Goal: Transaction & Acquisition: Purchase product/service

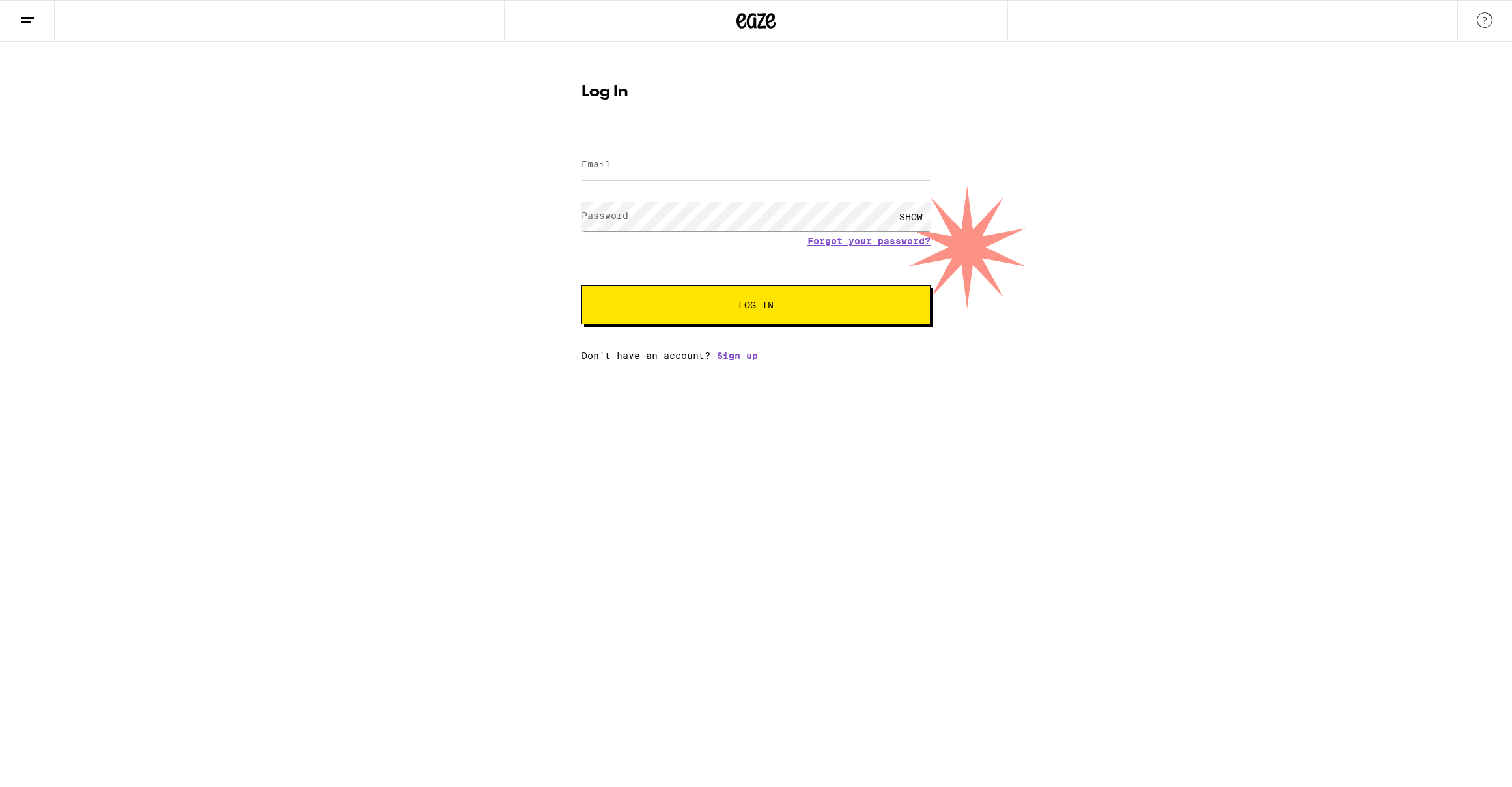
click at [657, 166] on input "Email" at bounding box center [756, 165] width 349 height 29
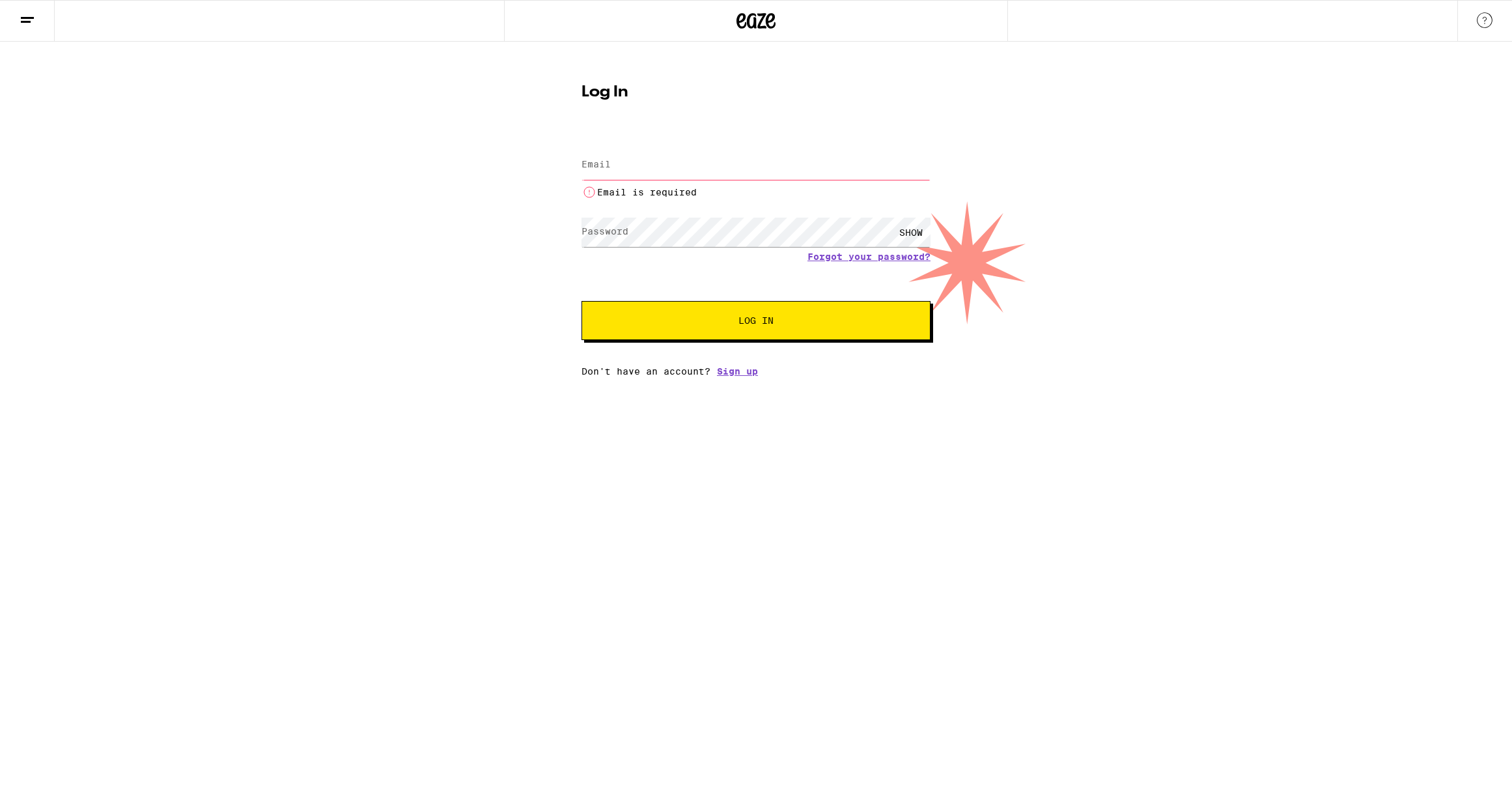
type input "[EMAIL_ADDRESS][DOMAIN_NAME]"
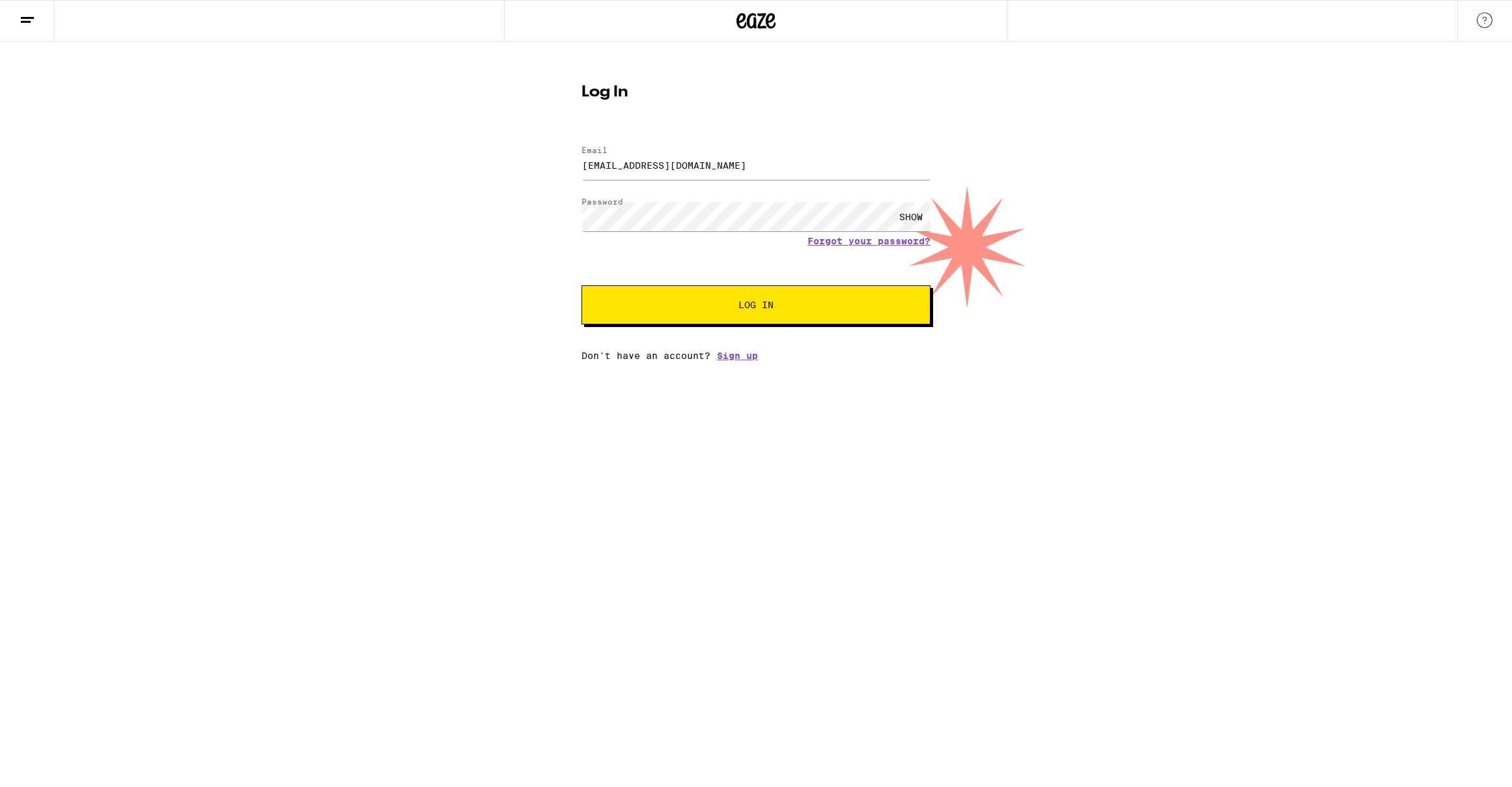
click at [837, 301] on span "Log In" at bounding box center [755, 305] width 243 height 9
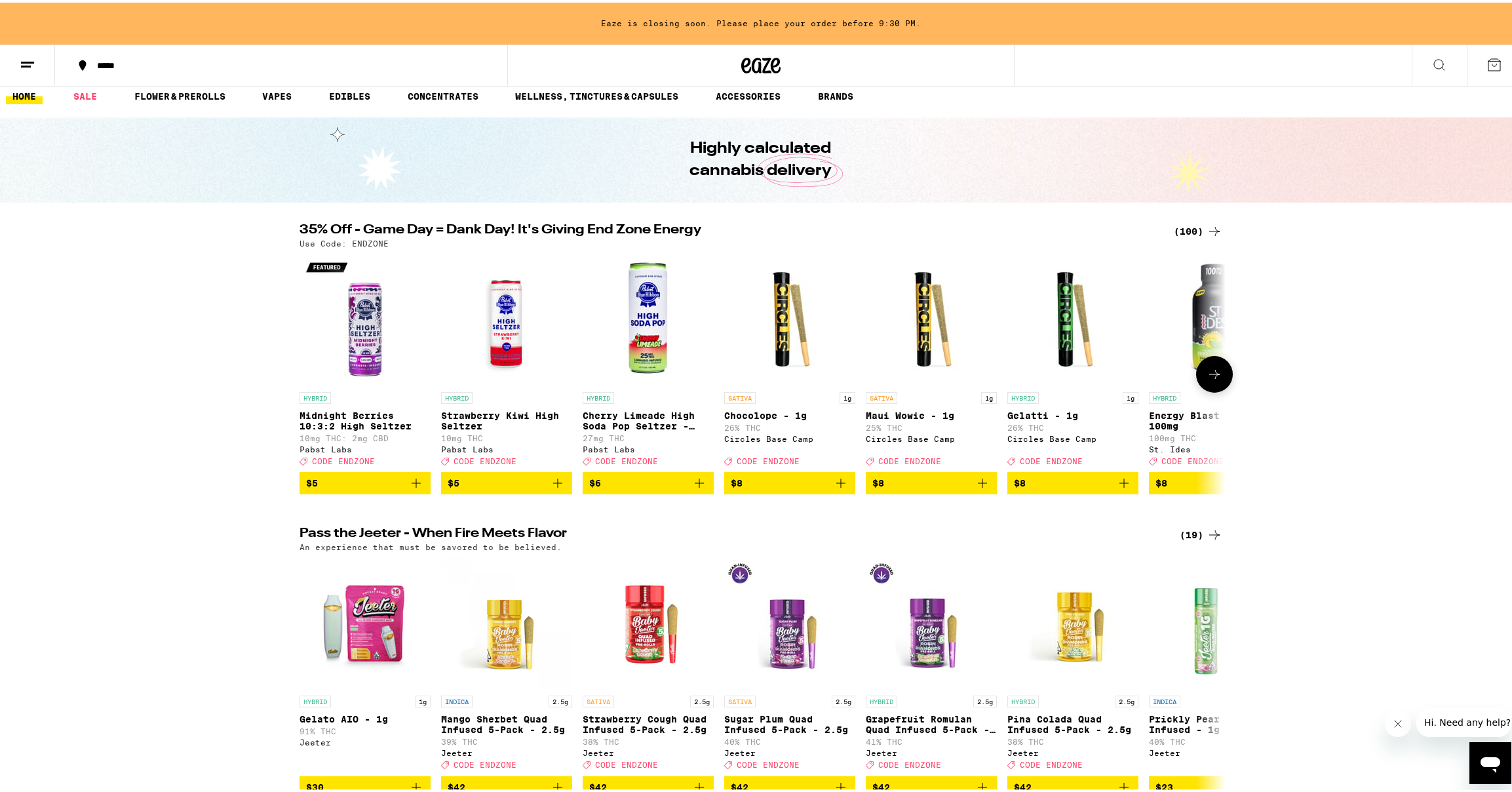
scroll to position [20, 0]
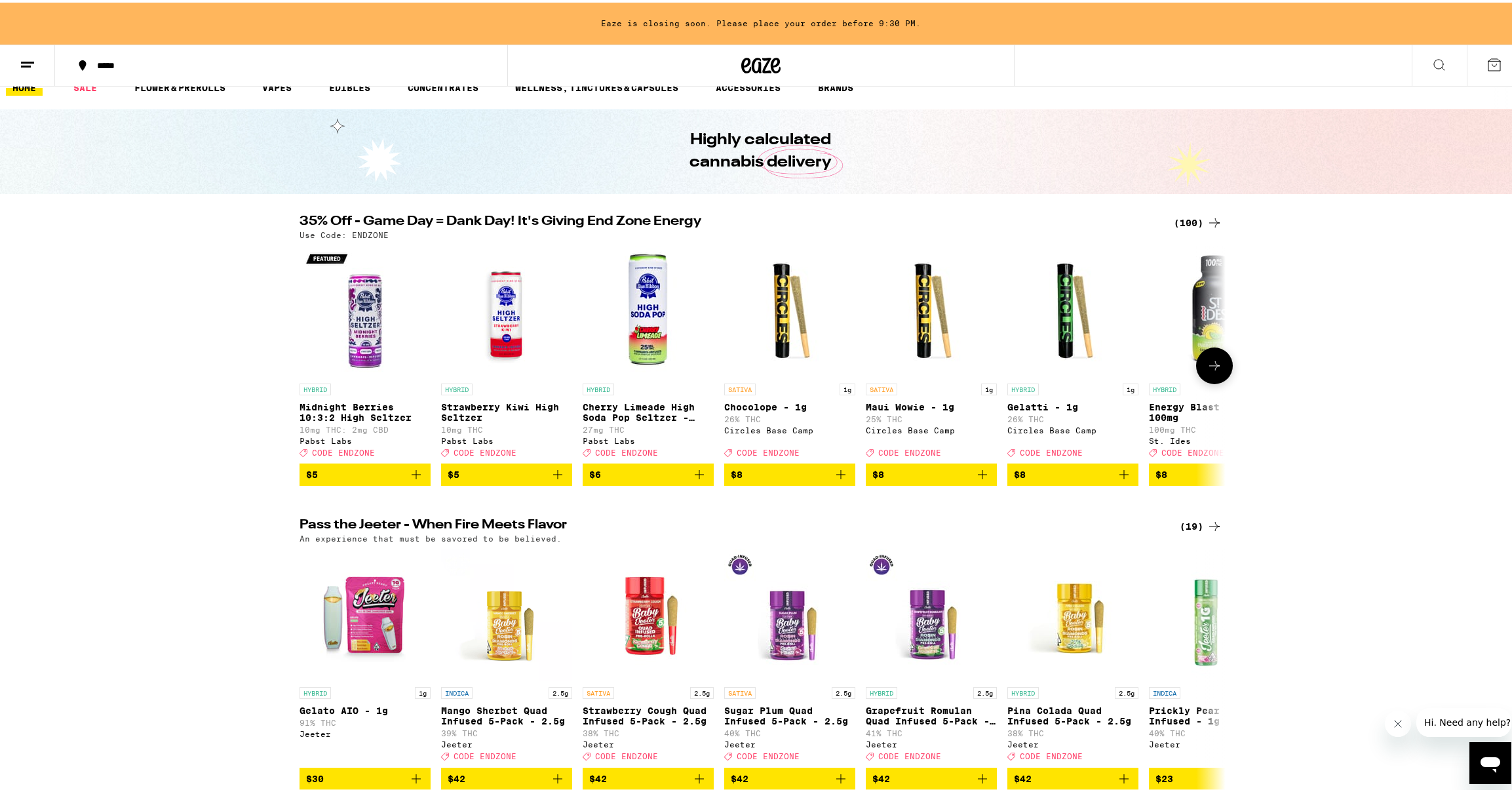
click at [1213, 368] on icon at bounding box center [1214, 363] width 11 height 9
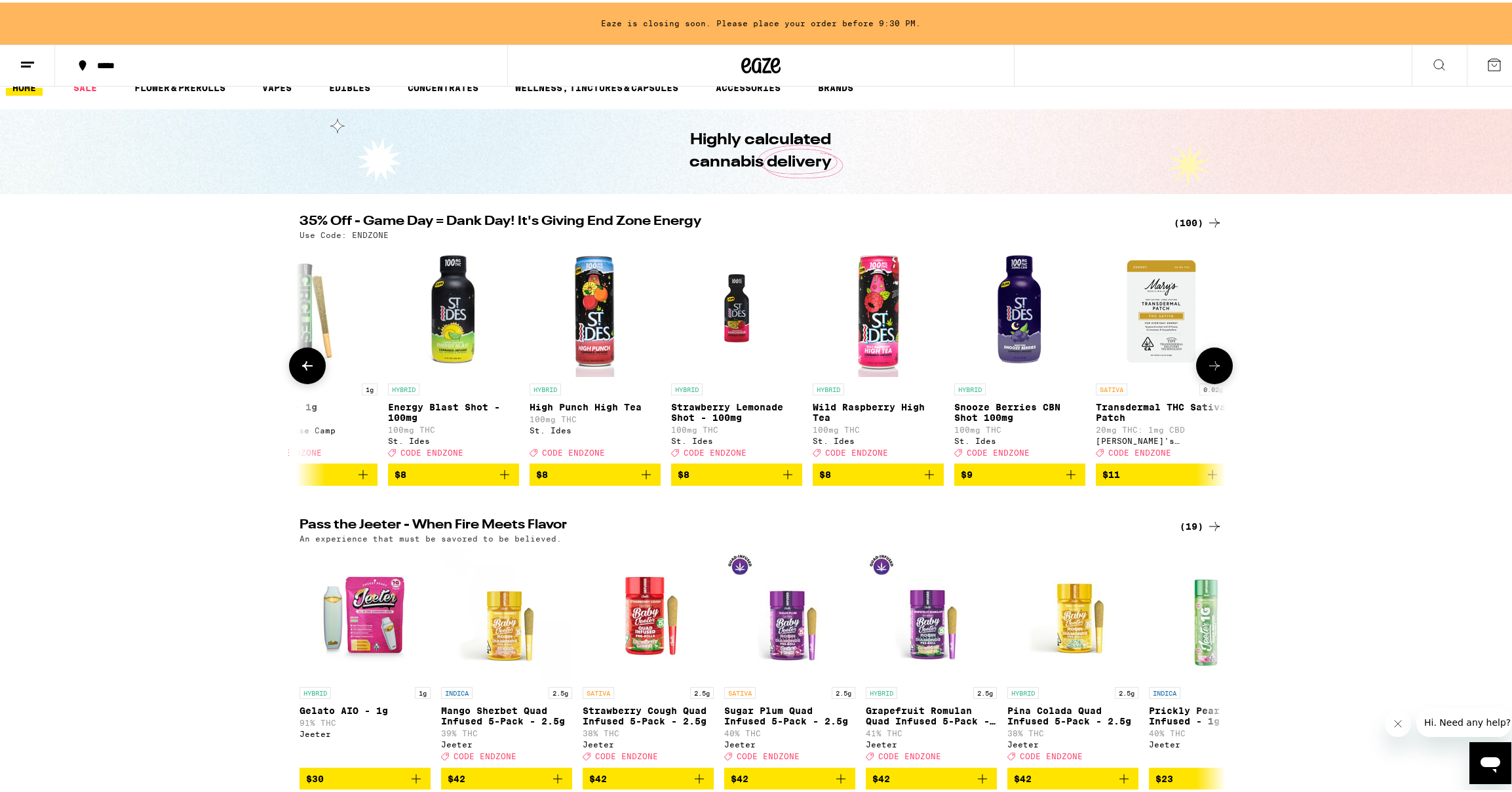
scroll to position [0, 780]
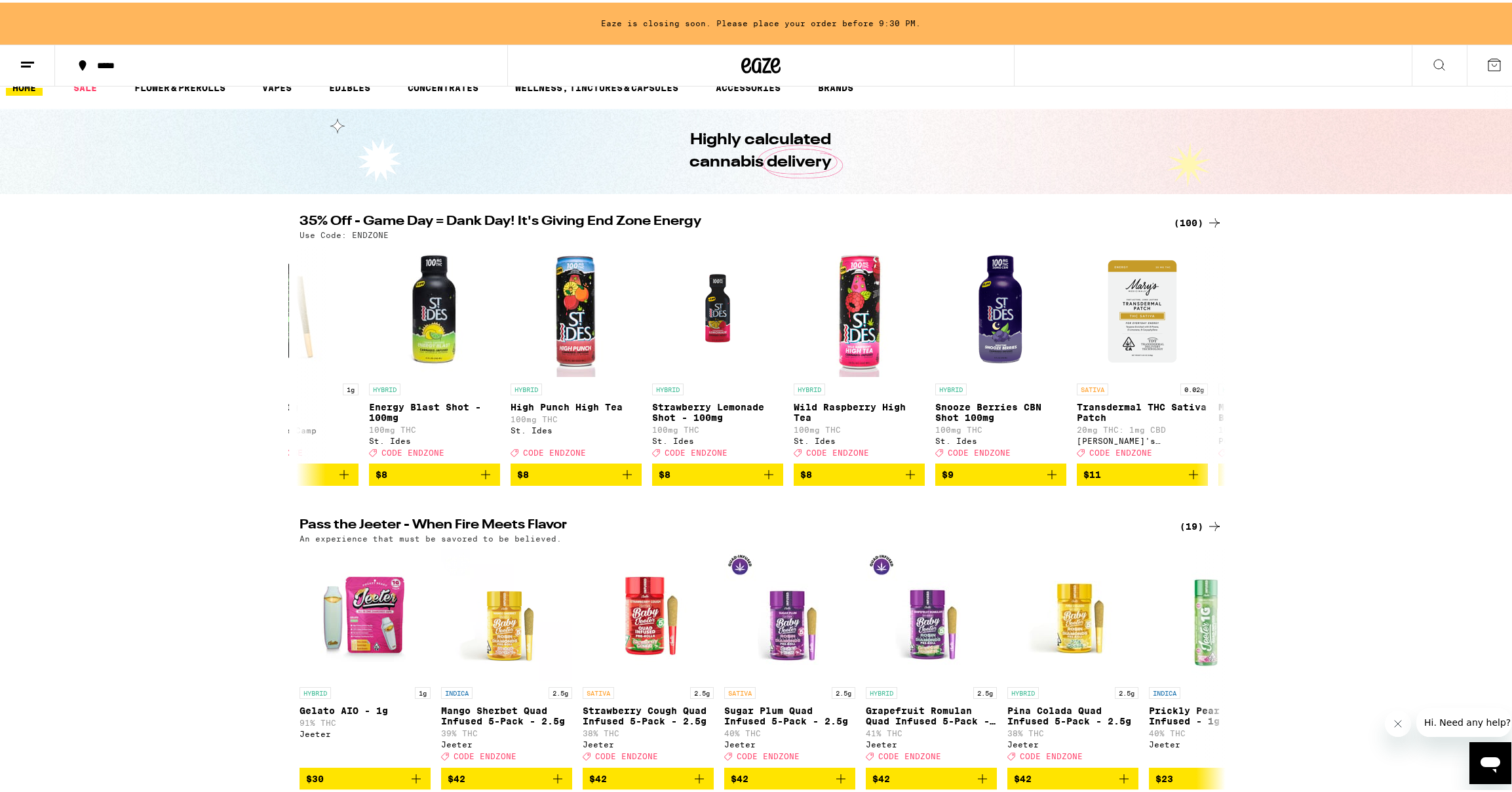
click at [360, 230] on p "Use Code: ENDZONE" at bounding box center [344, 232] width 89 height 8
copy p "ENDZONE"
click at [1191, 220] on div "(100)" at bounding box center [1197, 219] width 48 height 15
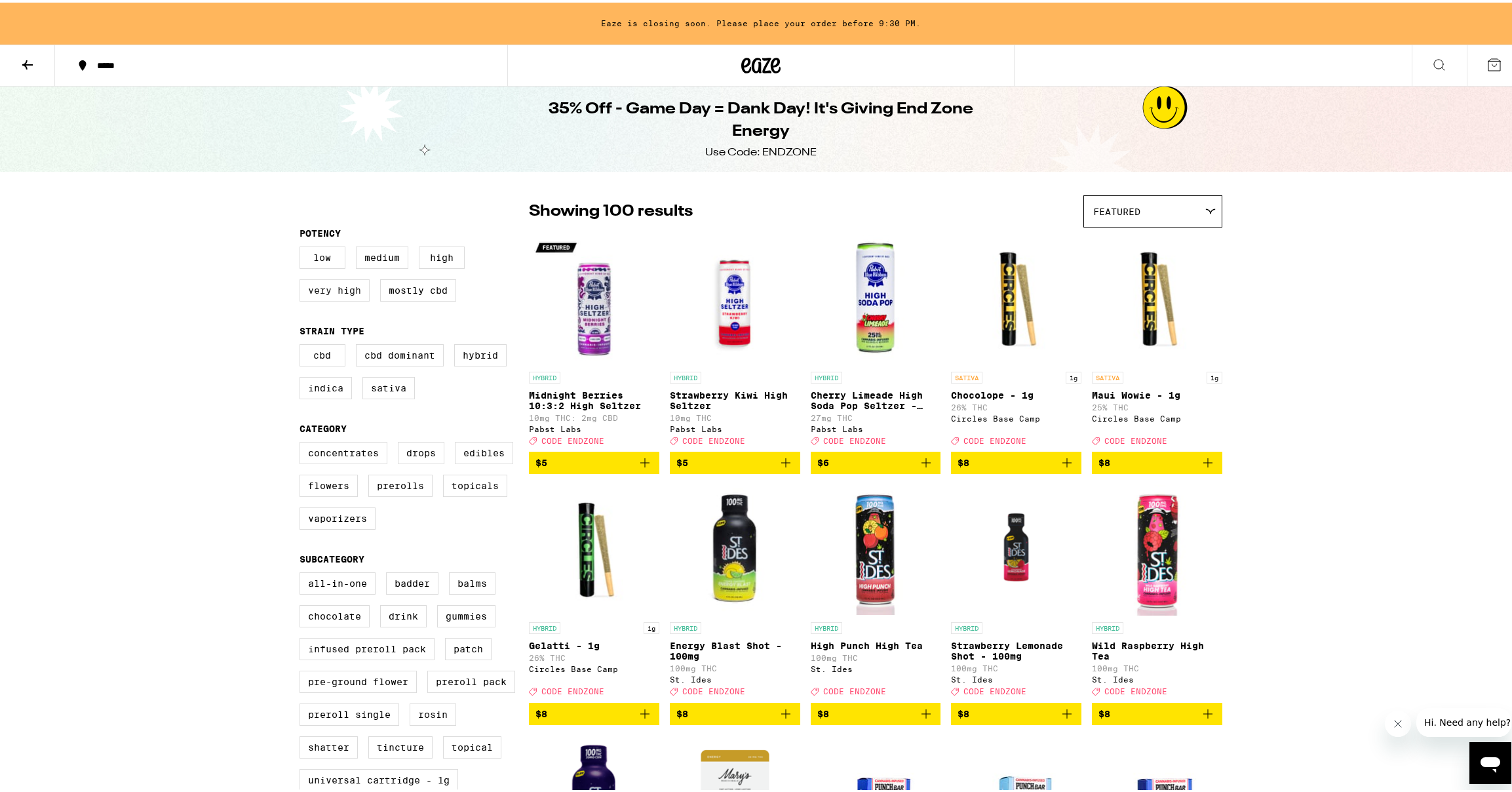
click at [327, 299] on label "Very High" at bounding box center [334, 288] width 70 height 22
click at [303, 247] on input "Very High" at bounding box center [302, 246] width 1 height 1
checkbox input "true"
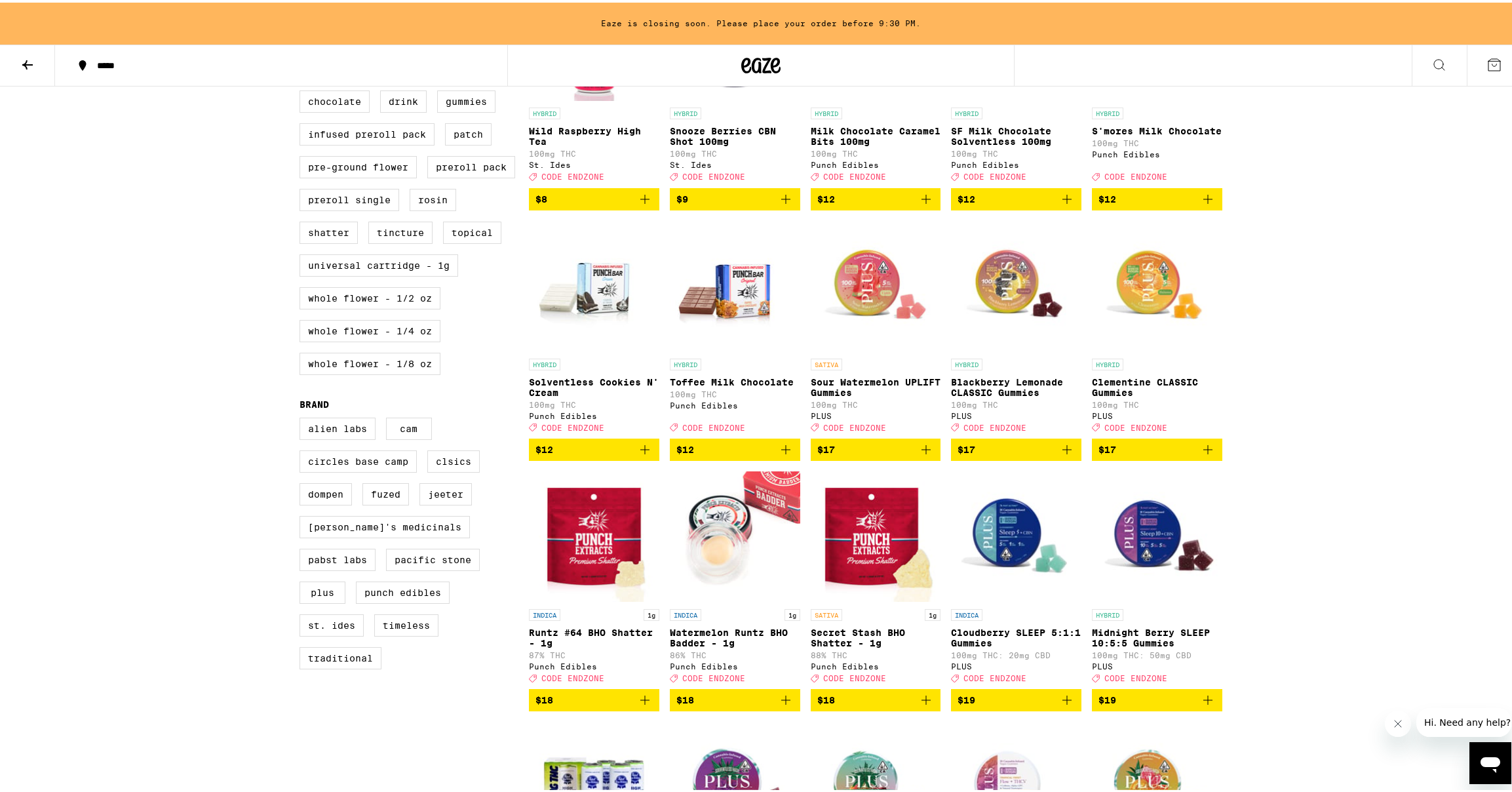
scroll to position [279, 0]
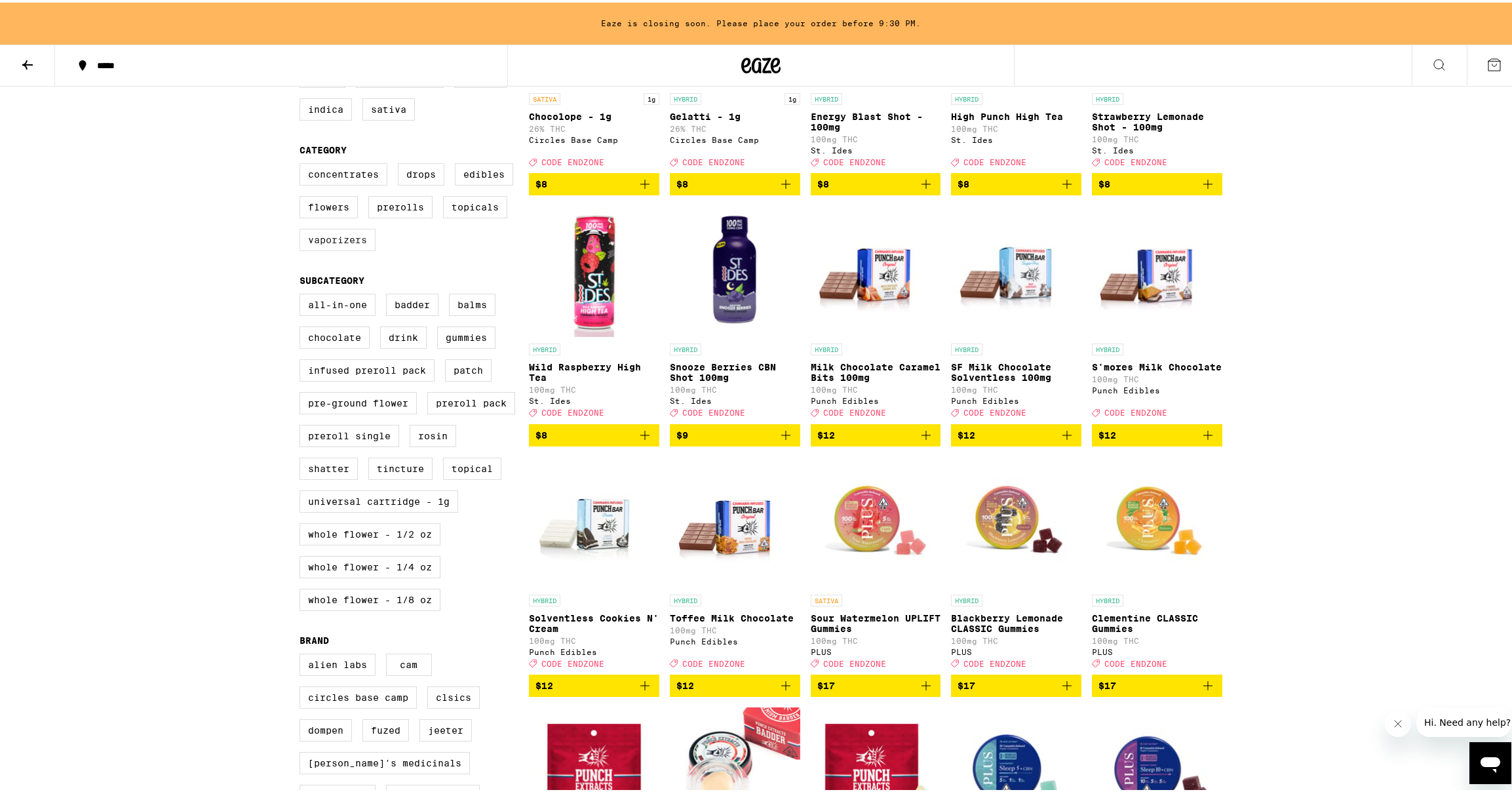
click at [341, 246] on label "Vaporizers" at bounding box center [338, 237] width 76 height 22
click at [303, 163] on input "Vaporizers" at bounding box center [302, 163] width 1 height 1
checkbox input "true"
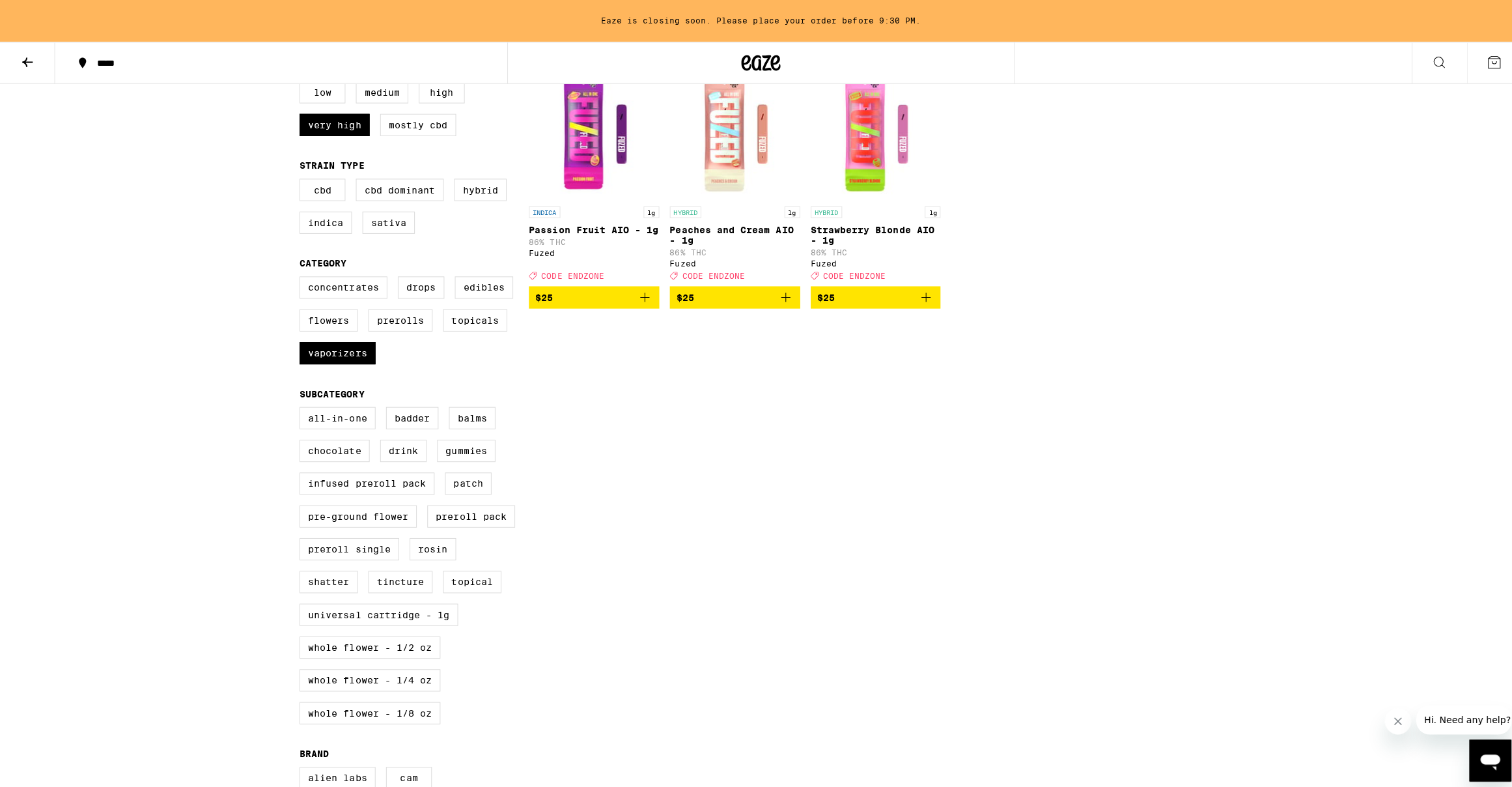
scroll to position [32, 0]
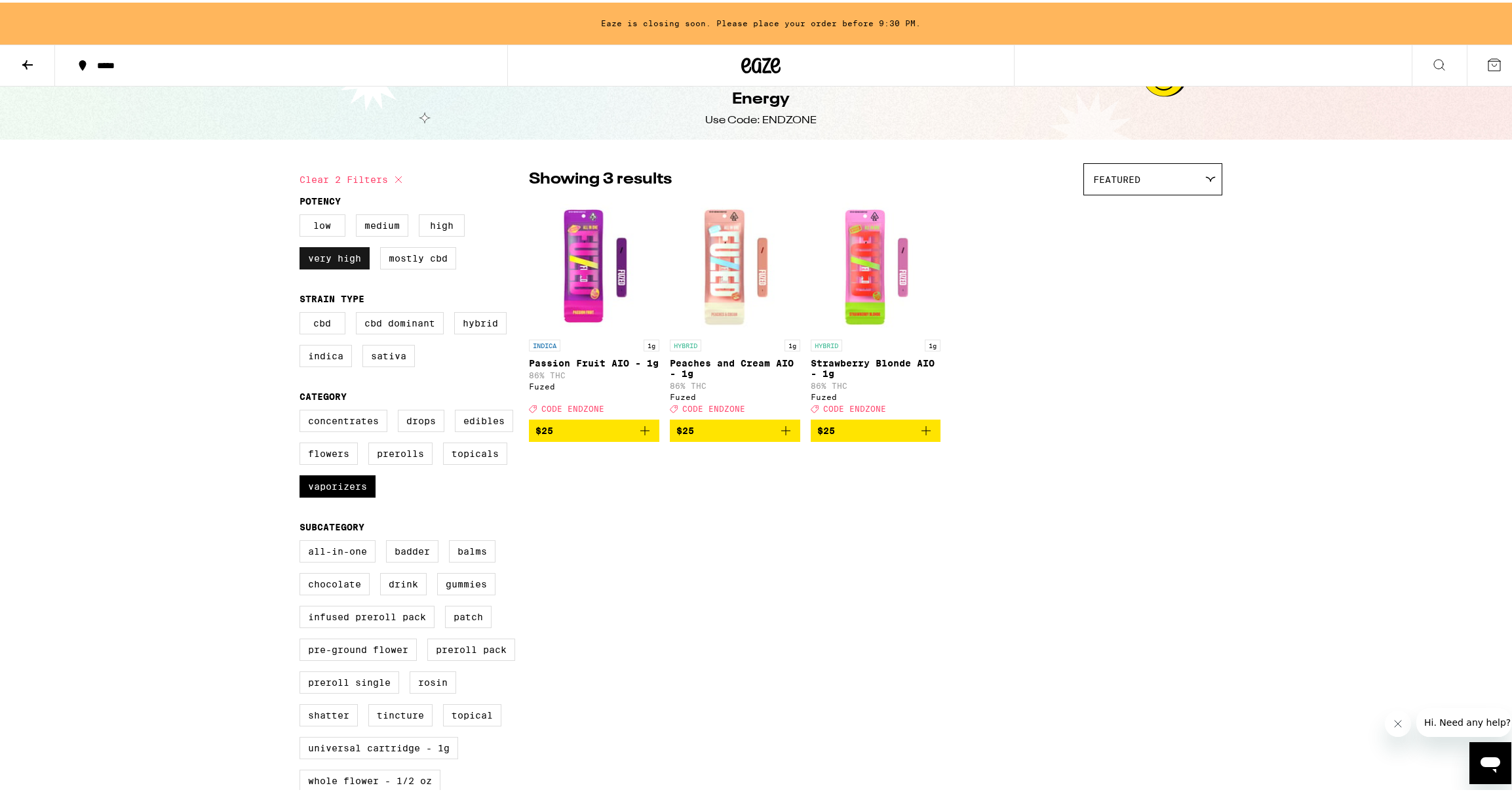
click at [340, 259] on label "Very High" at bounding box center [334, 256] width 70 height 22
click at [303, 214] on input "Very High" at bounding box center [302, 214] width 1 height 1
checkbox input "false"
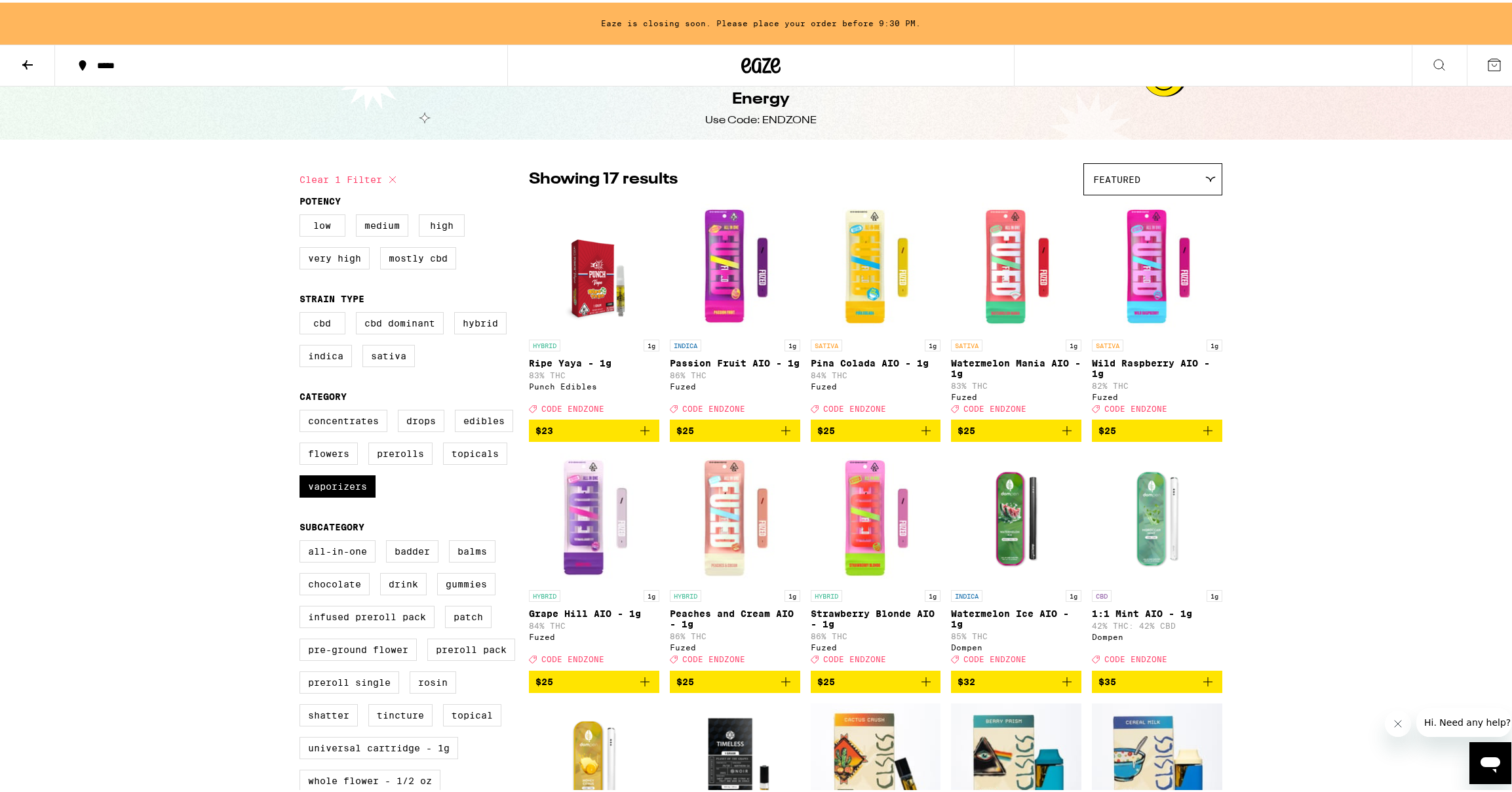
click at [642, 436] on icon "Add to bag" at bounding box center [644, 428] width 15 height 15
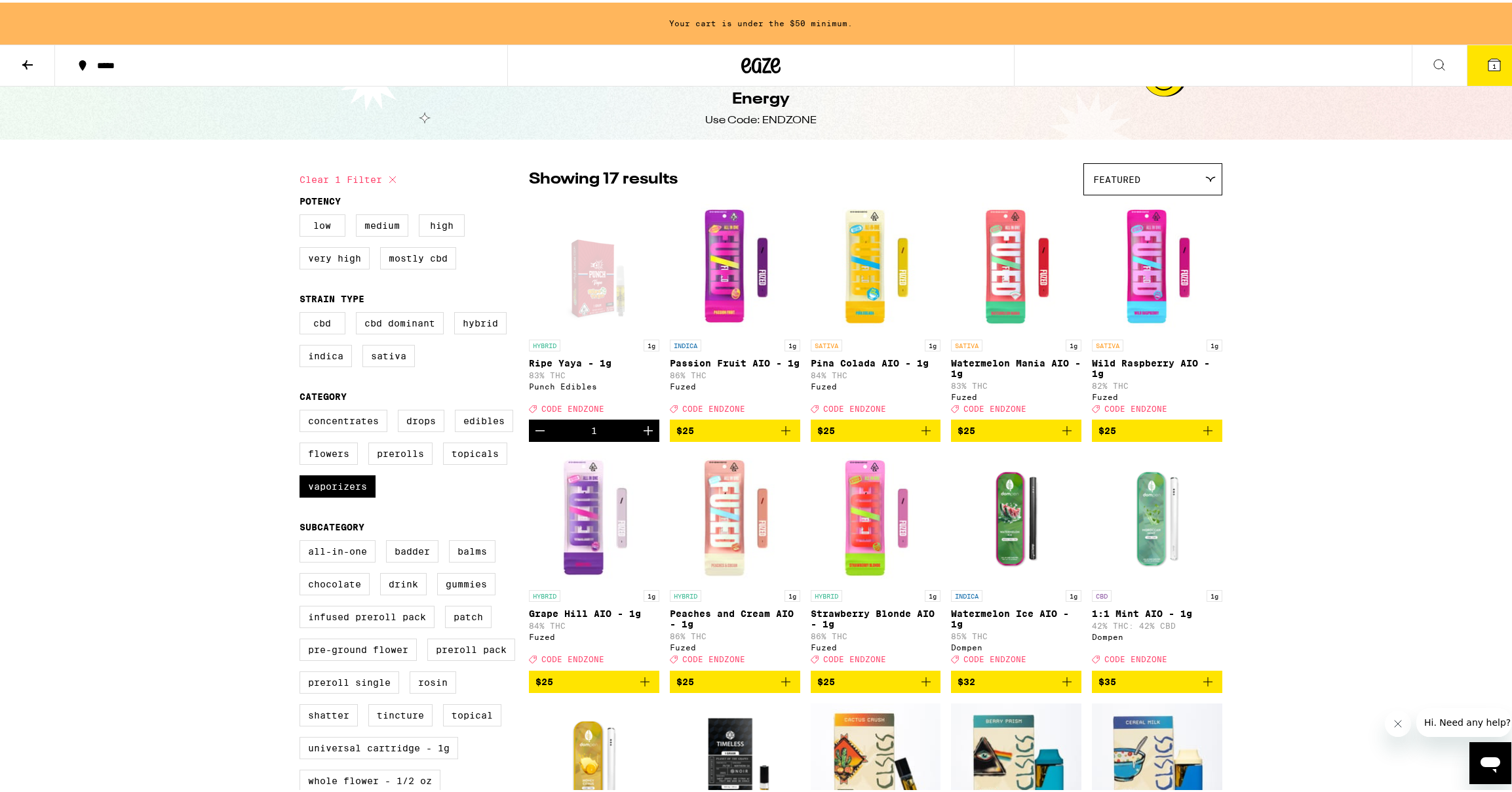
click at [643, 436] on icon "Increment" at bounding box center [647, 428] width 15 height 15
click at [1474, 57] on button "2" at bounding box center [1494, 63] width 55 height 41
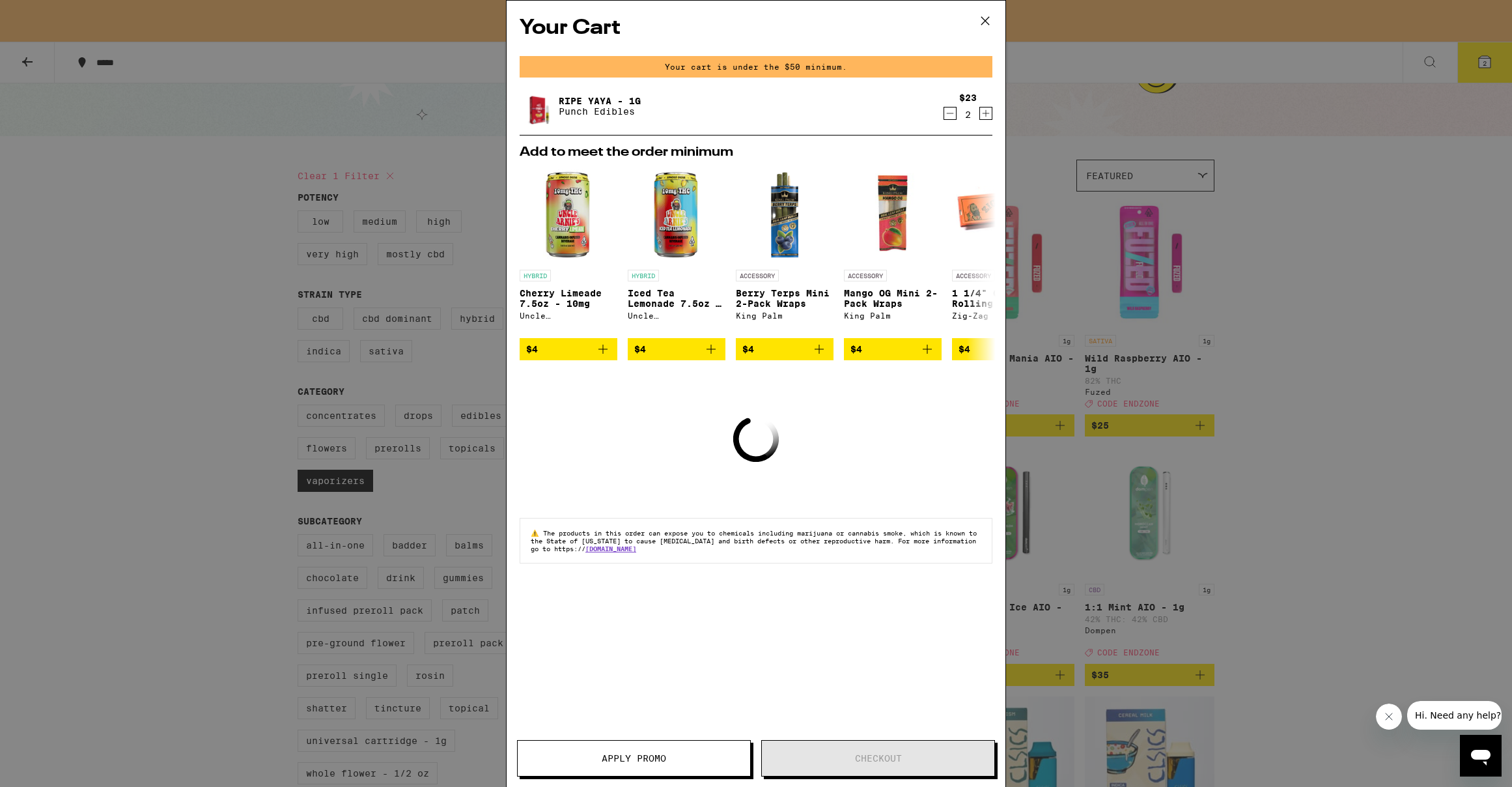
click at [685, 747] on button "Apply Promo" at bounding box center [634, 758] width 233 height 36
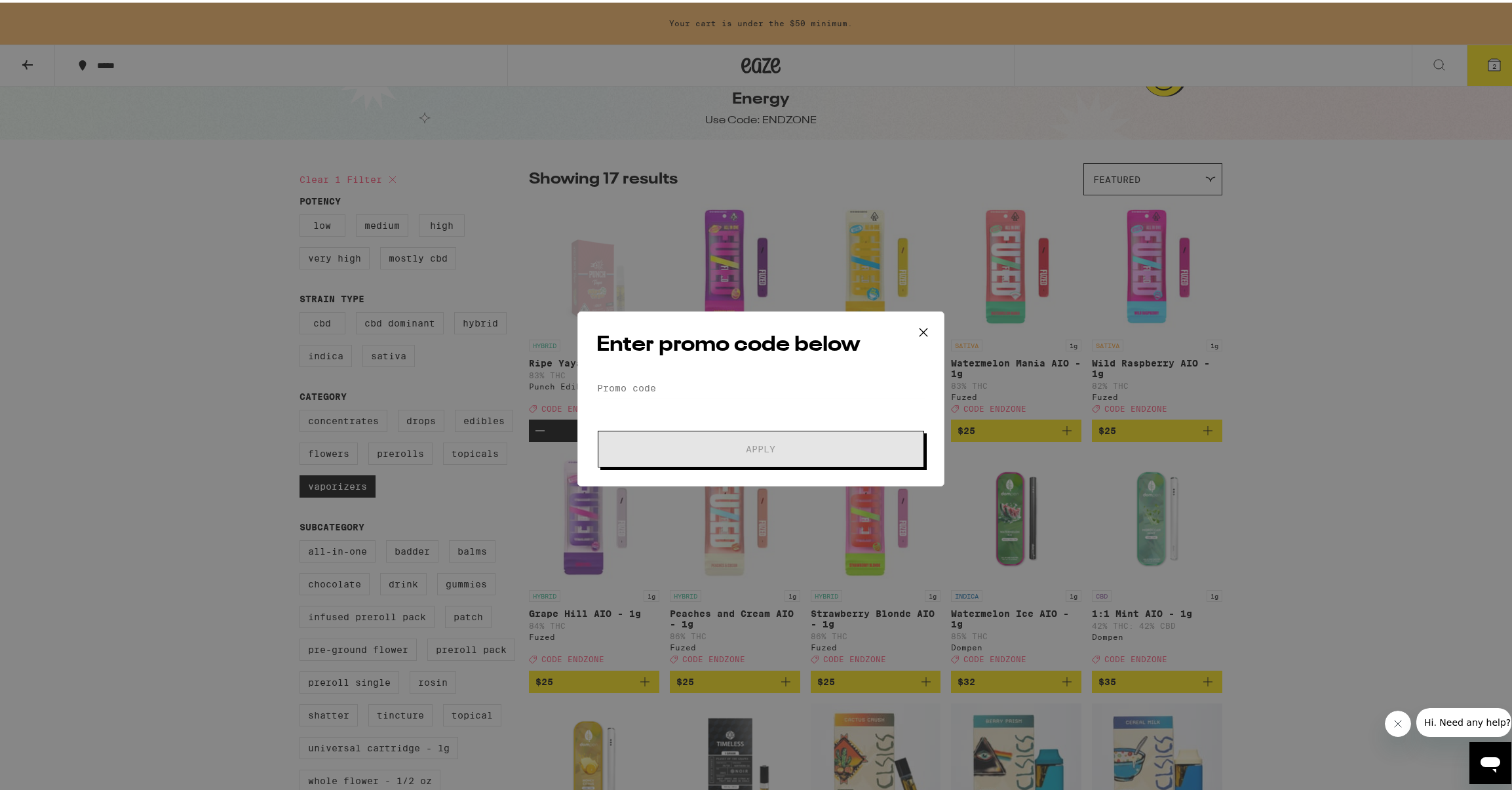
click at [914, 329] on icon at bounding box center [924, 330] width 20 height 20
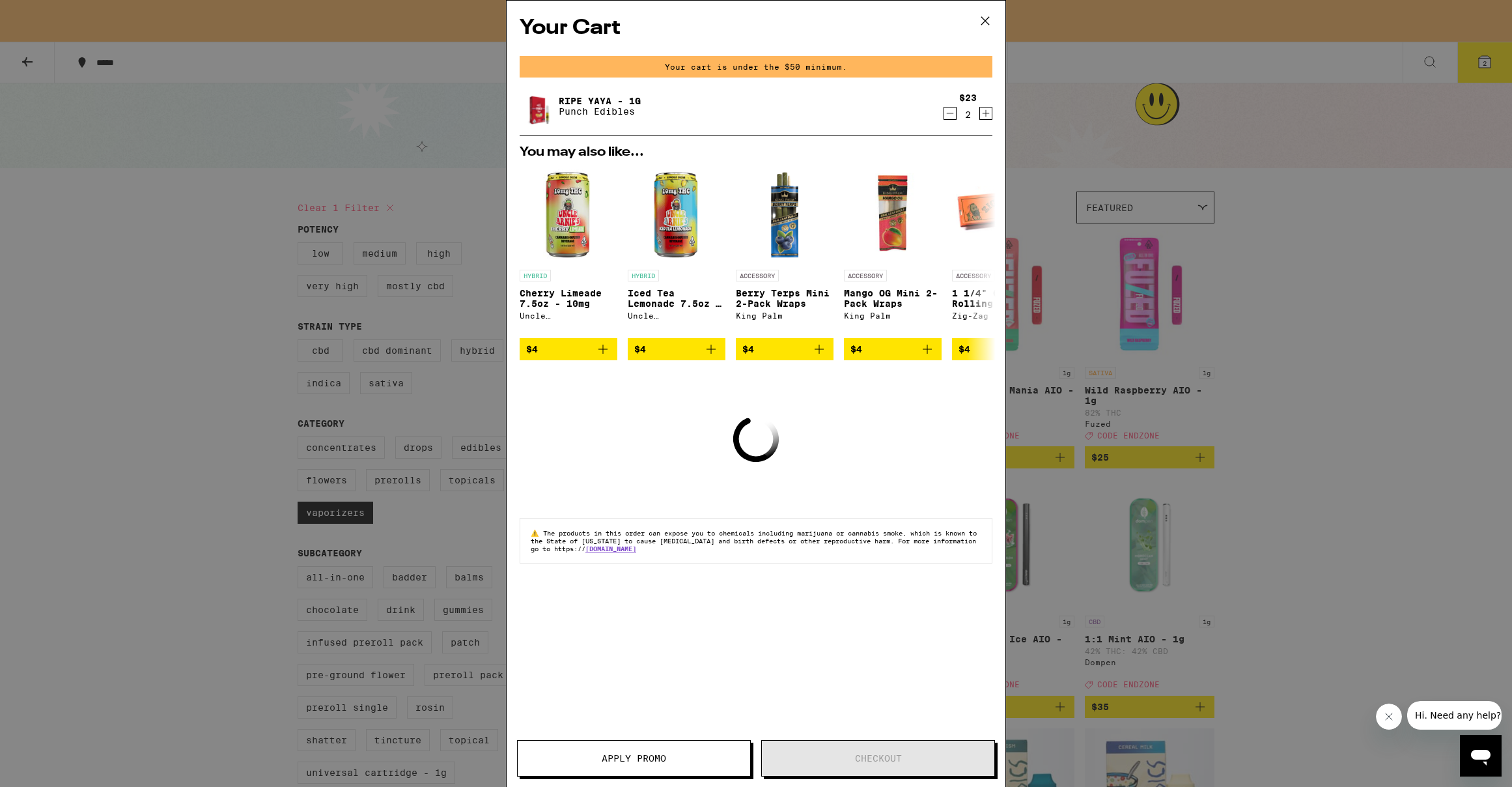
click at [989, 112] on icon "Increment" at bounding box center [986, 113] width 12 height 15
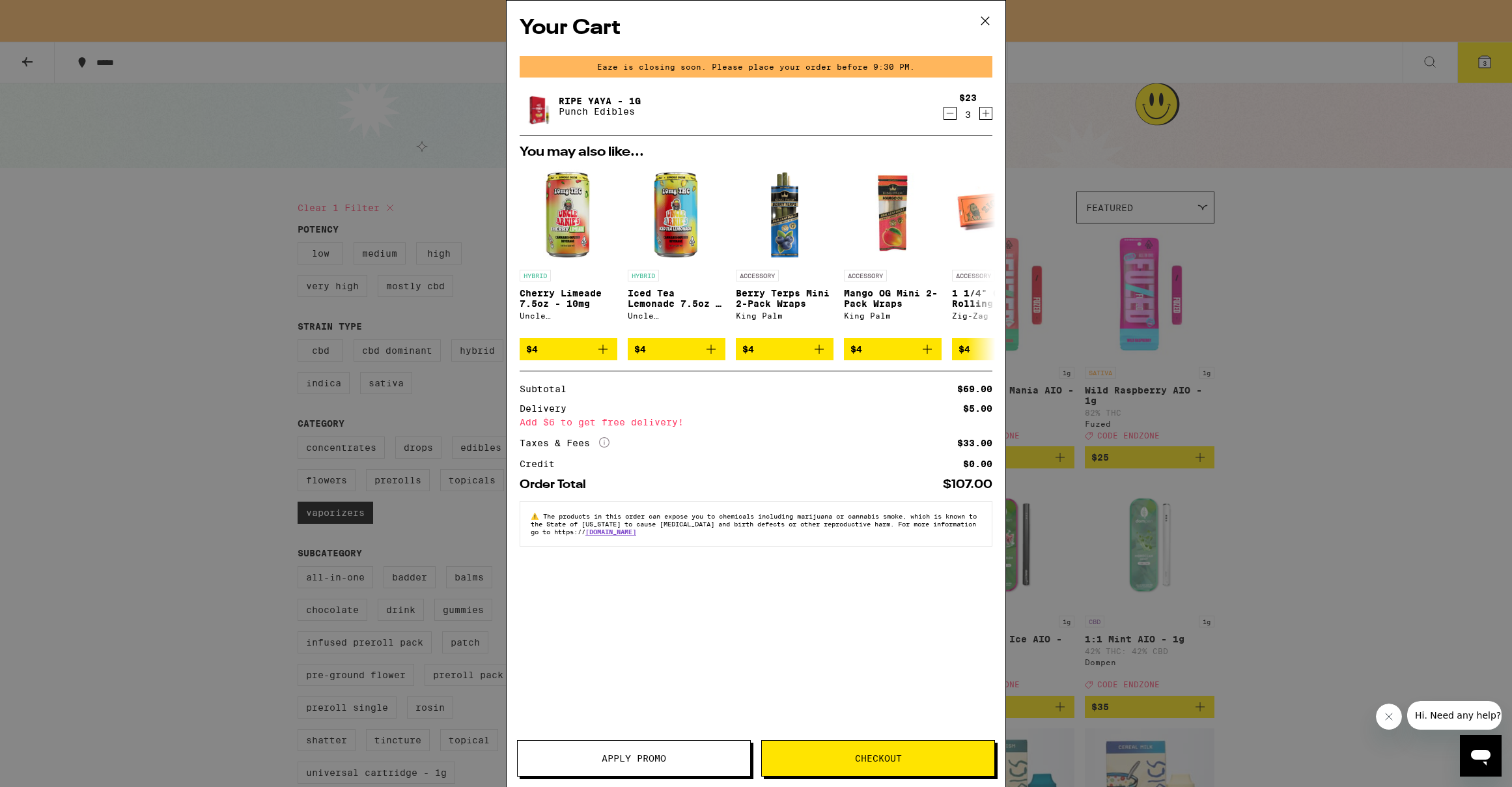
click at [948, 115] on icon "Decrement" at bounding box center [950, 113] width 12 height 15
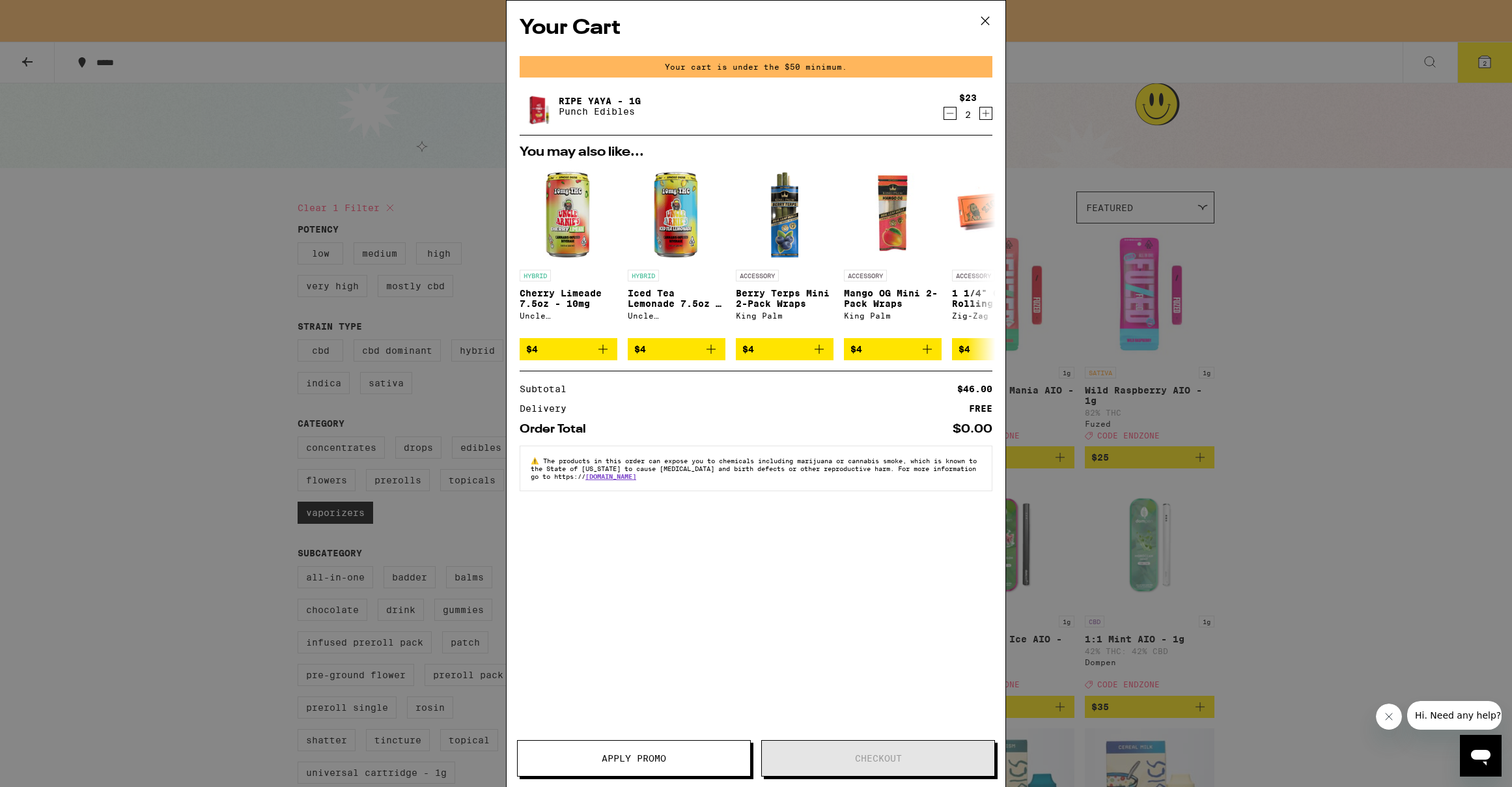
click at [683, 757] on span "Apply Promo" at bounding box center [633, 758] width 232 height 9
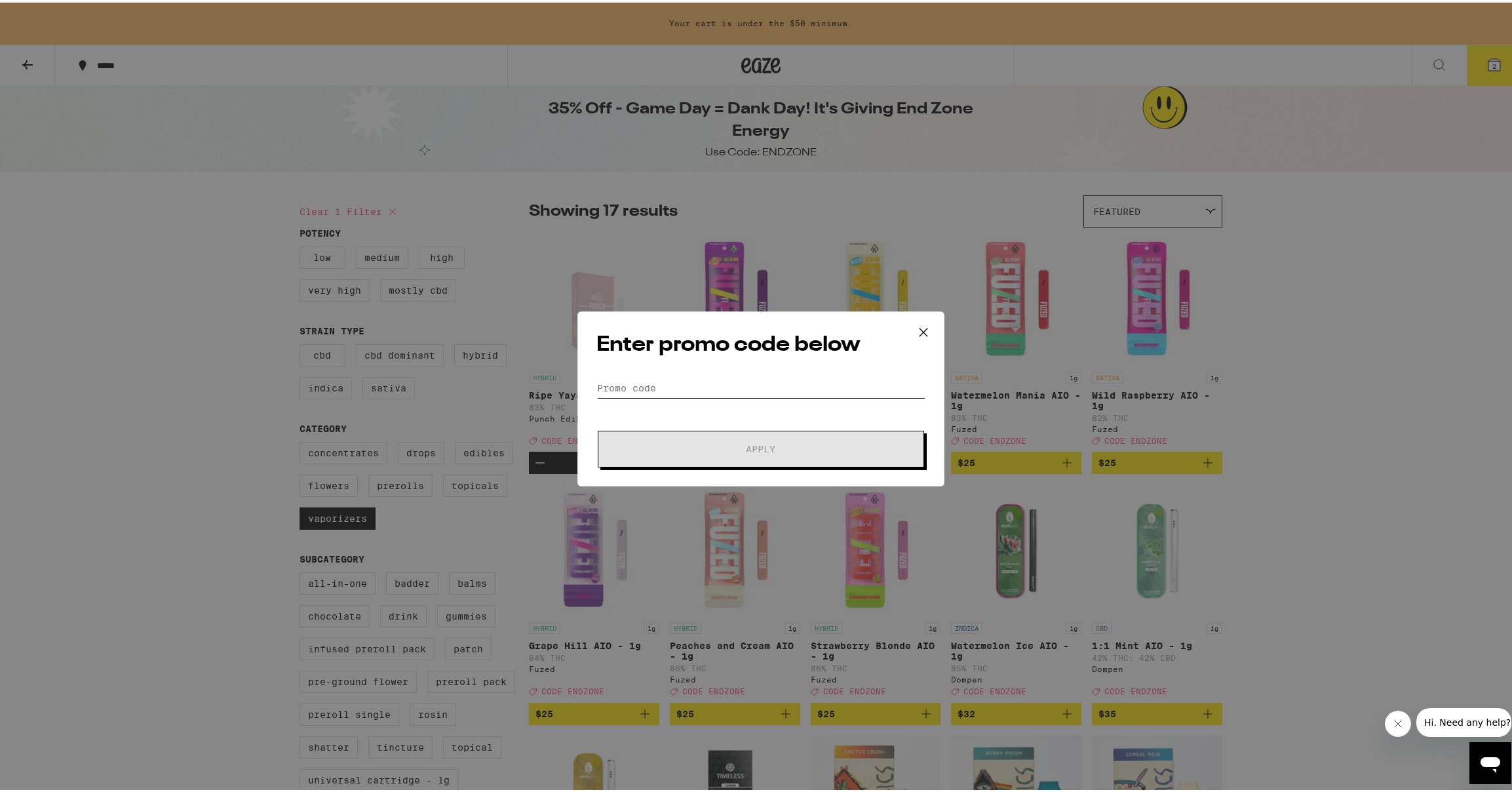
click at [737, 377] on input "Promo Code" at bounding box center [760, 386] width 329 height 20
paste input "ENDZONE"
type input "ENDZONE"
click at [767, 458] on button "Apply" at bounding box center [761, 446] width 327 height 36
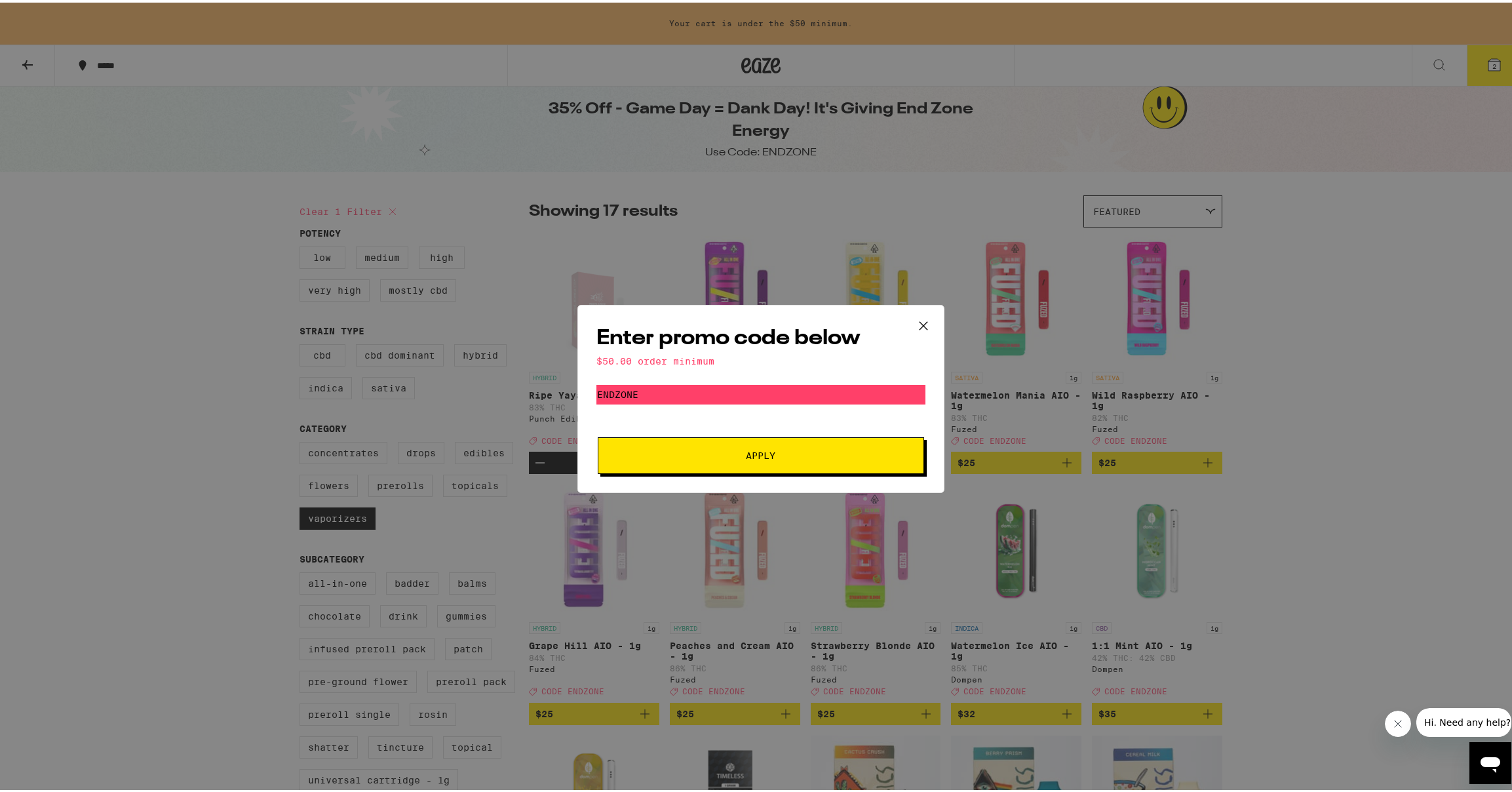
click at [919, 324] on icon at bounding box center [923, 322] width 8 height 8
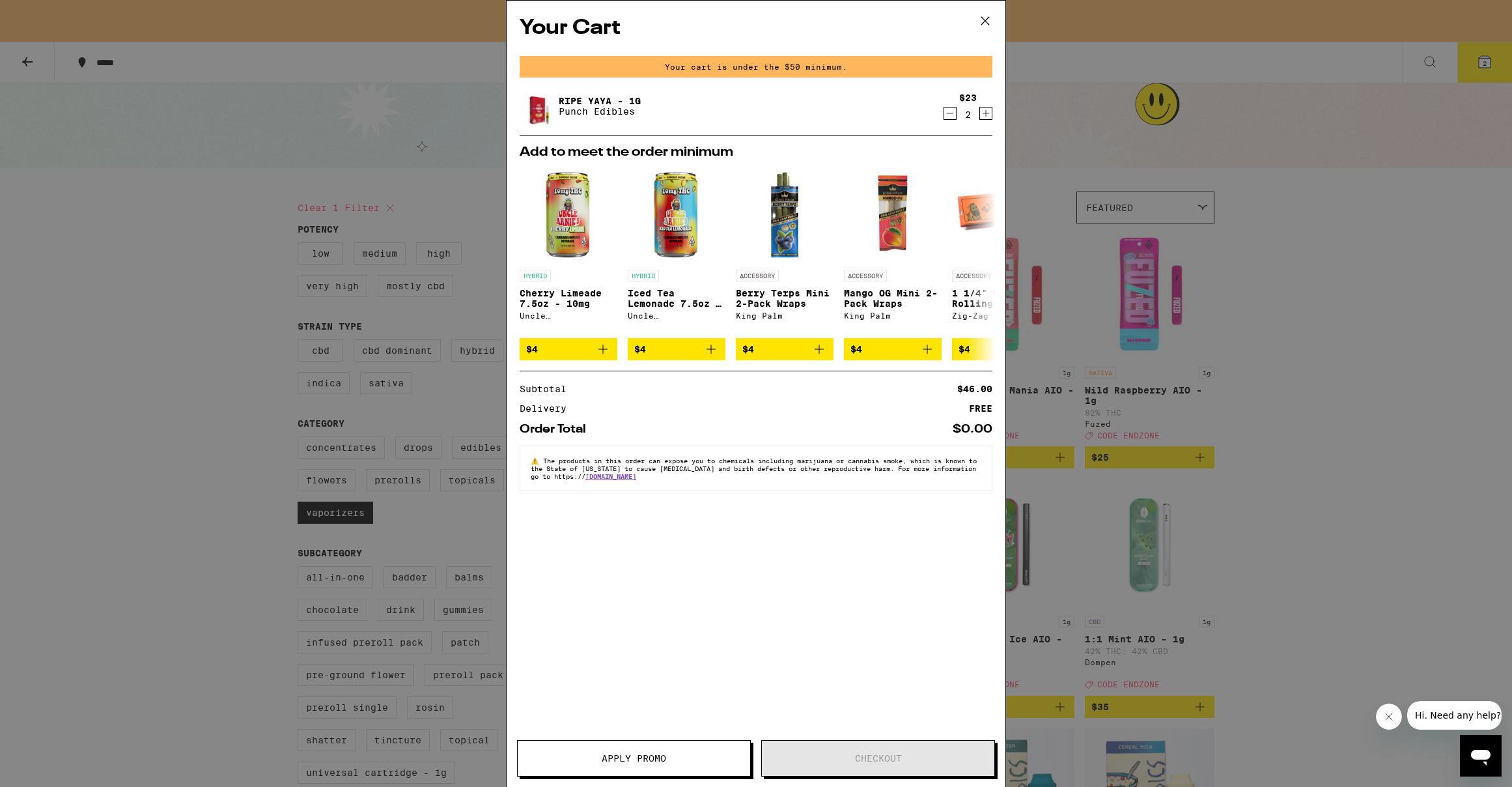
click at [982, 113] on icon "Increment" at bounding box center [986, 113] width 12 height 15
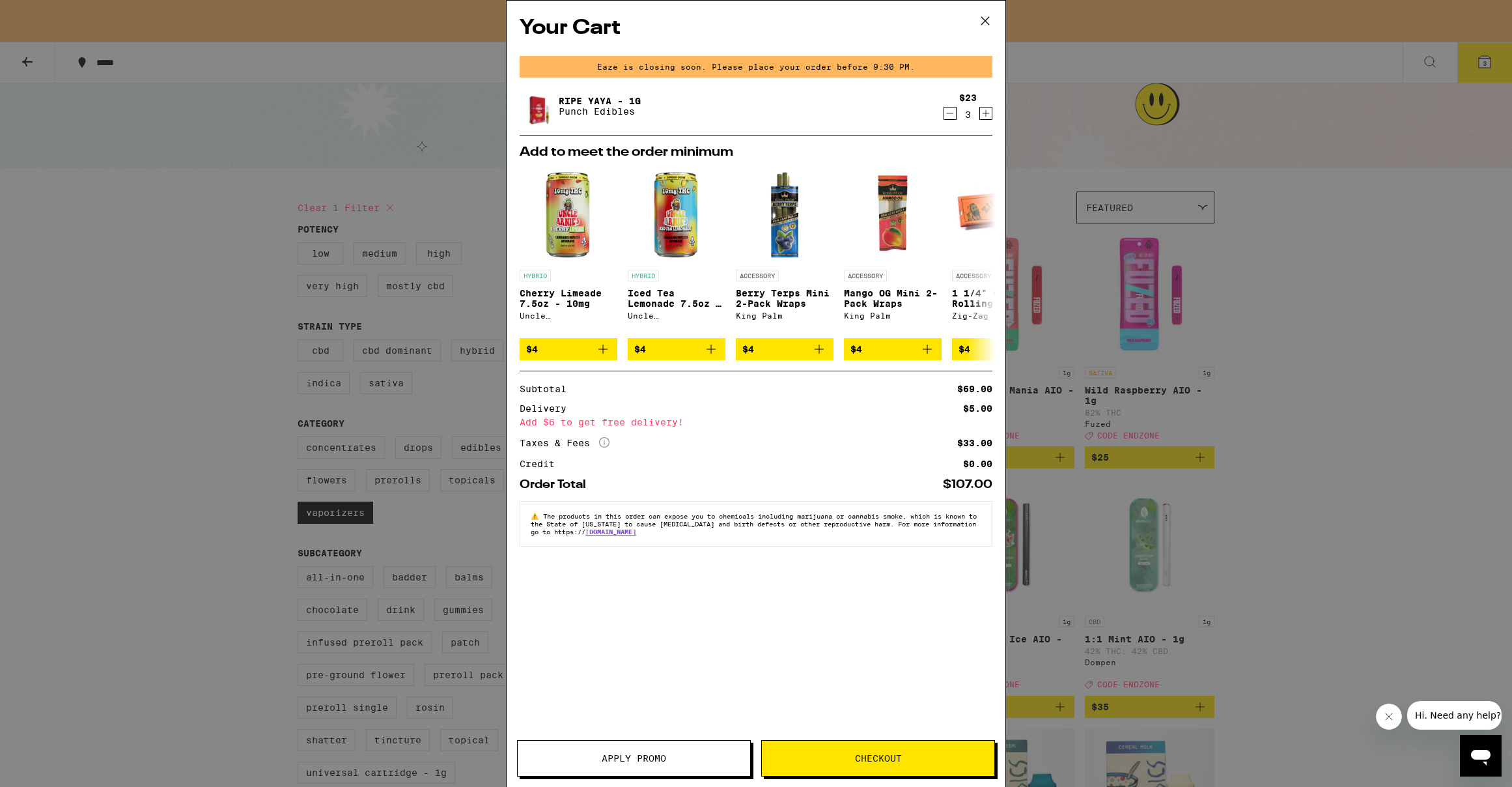
click at [744, 615] on div "Your Cart Eaze is closing soon. Please place your order before 9:30 PM. Ripe Ya…" at bounding box center [756, 375] width 499 height 747
click at [661, 759] on span "Apply Promo" at bounding box center [633, 758] width 64 height 9
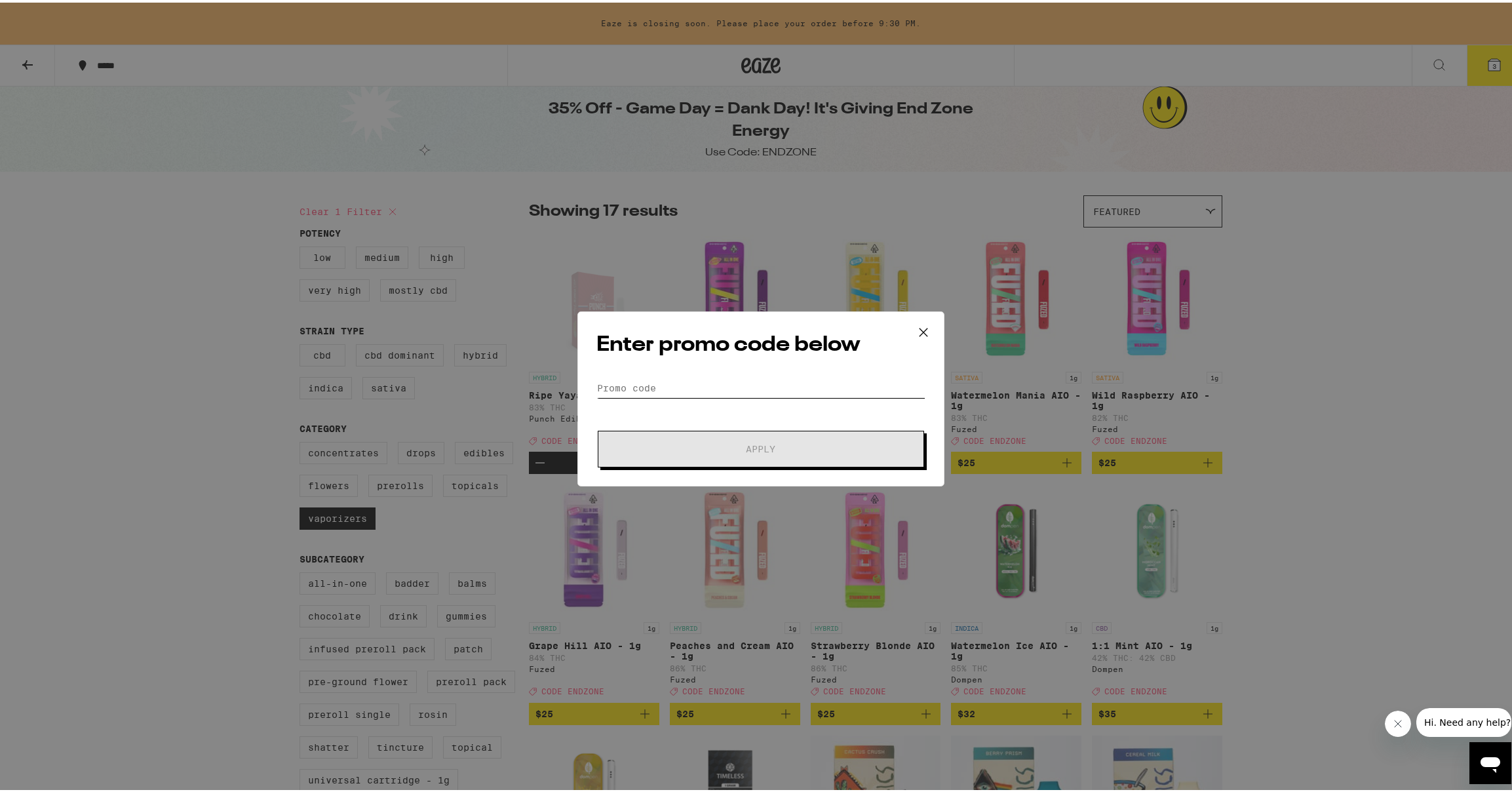
click at [739, 385] on input "Promo Code" at bounding box center [760, 386] width 329 height 20
paste input "ENDZONE"
type input "ENDZONE"
click at [759, 448] on span "Apply" at bounding box center [761, 446] width 29 height 9
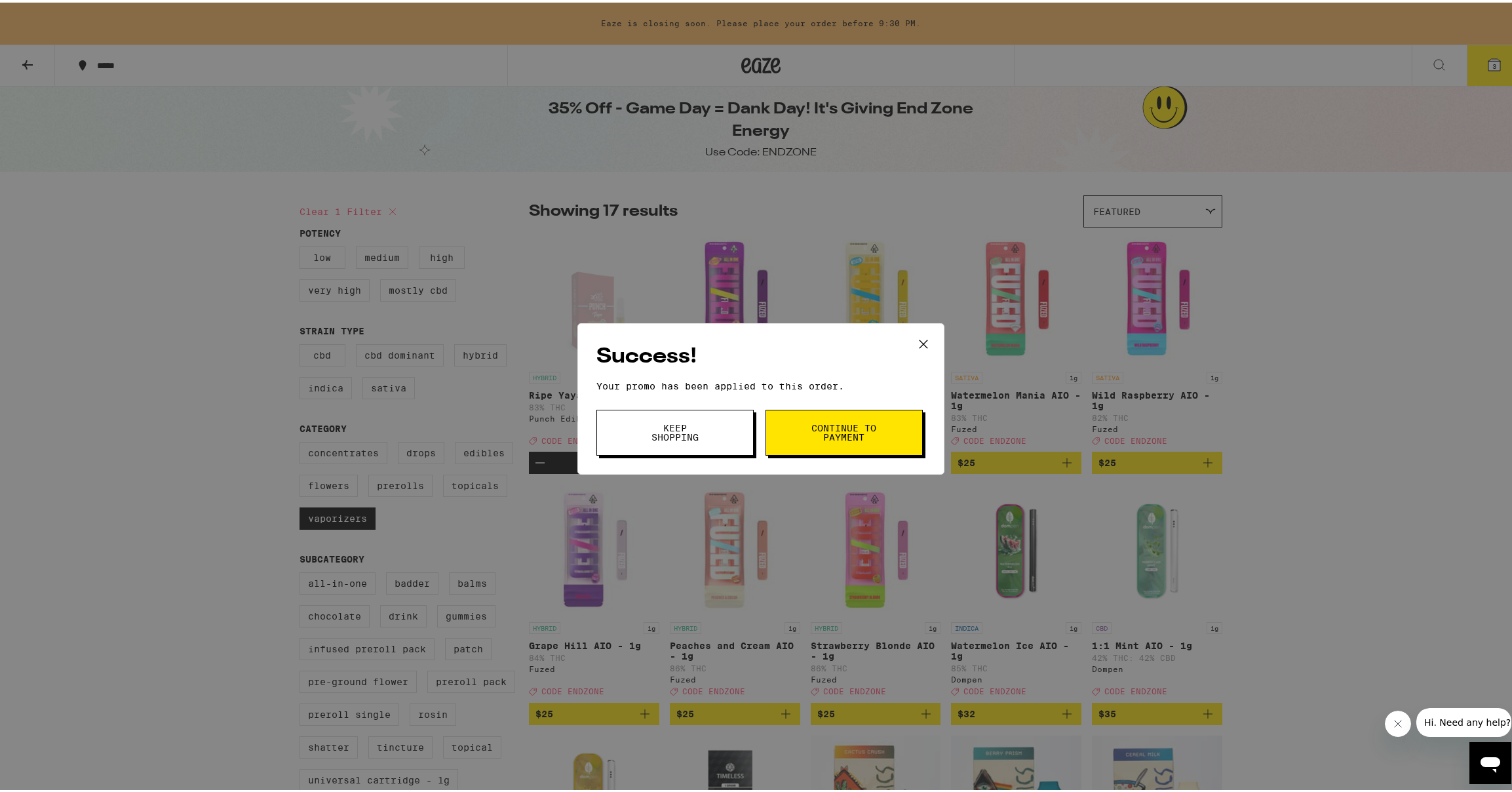
click at [688, 442] on button "Keep Shopping" at bounding box center [675, 430] width 157 height 46
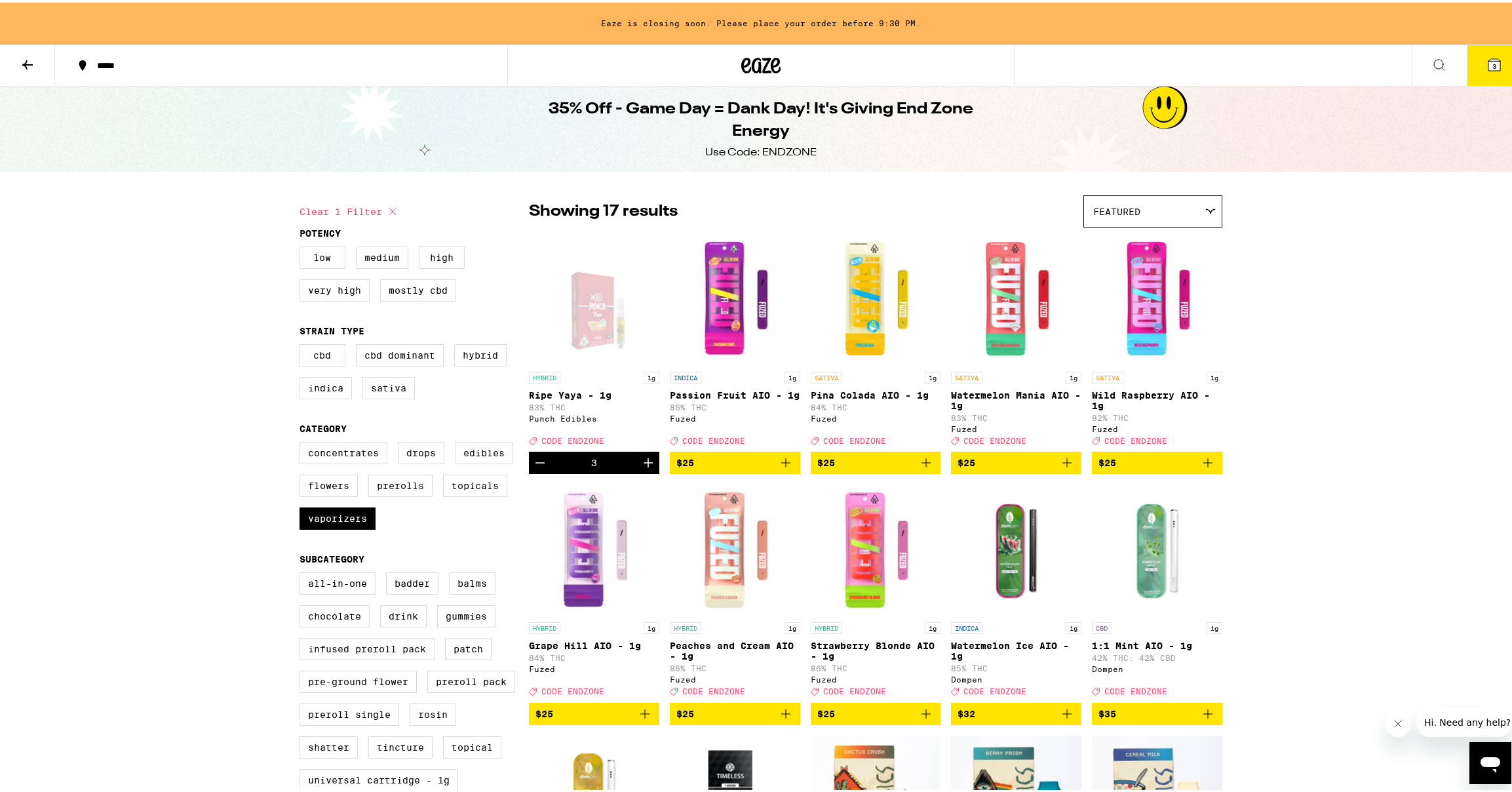
click at [1466, 69] on button "3" at bounding box center [1494, 63] width 55 height 41
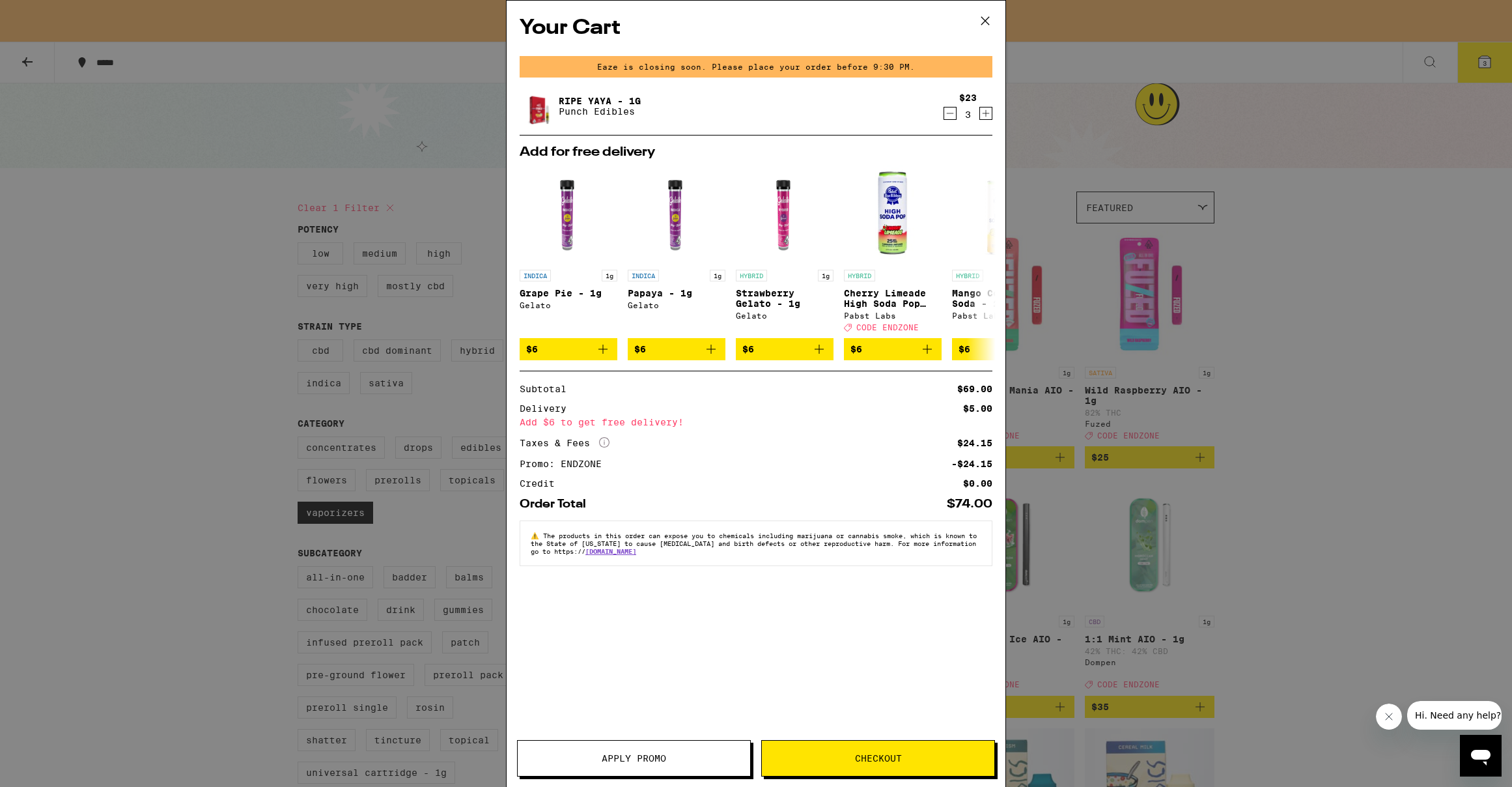
click at [987, 22] on icon at bounding box center [985, 21] width 8 height 8
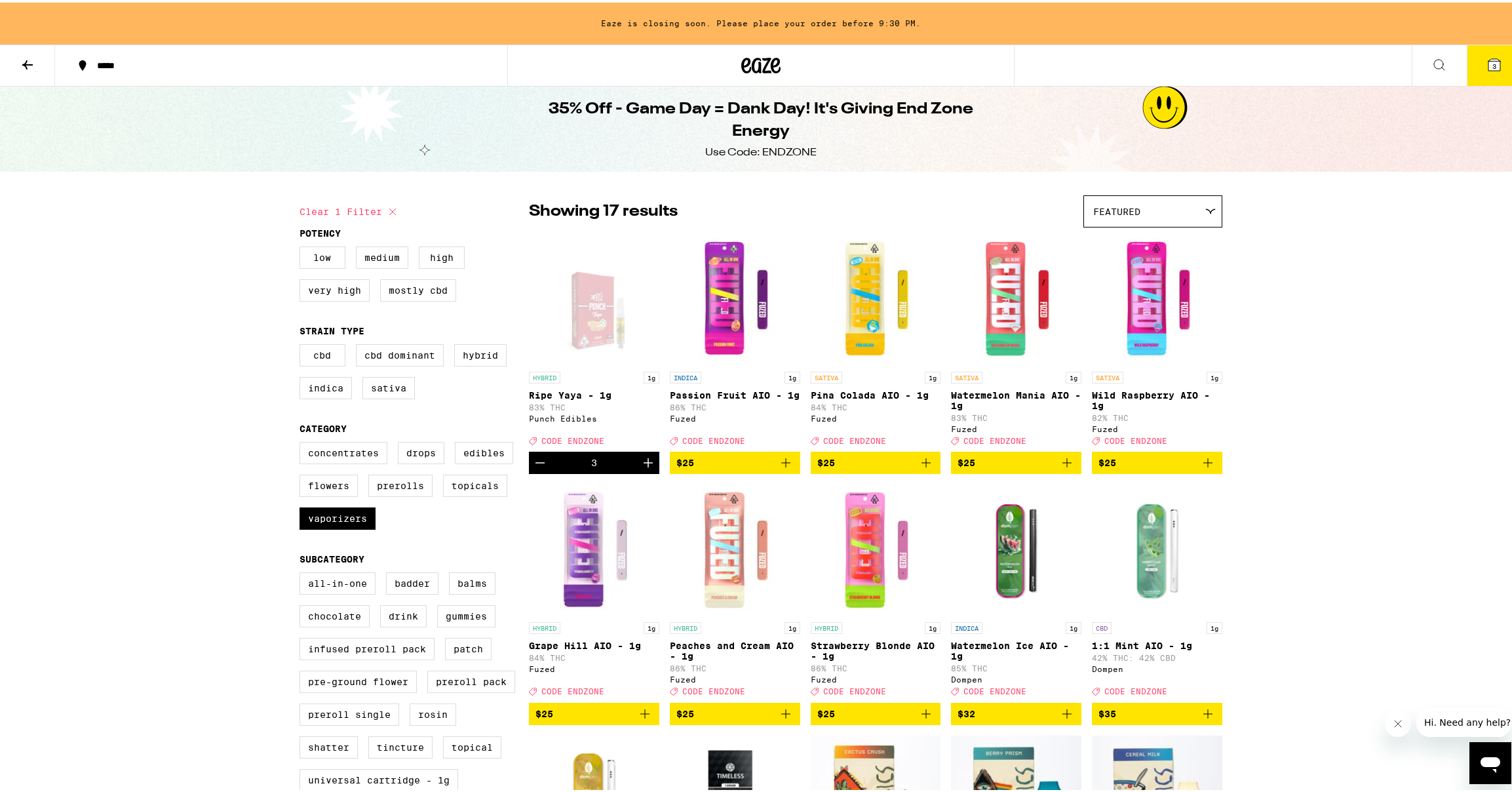
click at [855, 289] on img "Open page for Pina Colada AIO - 1g from Fuzed" at bounding box center [876, 297] width 130 height 131
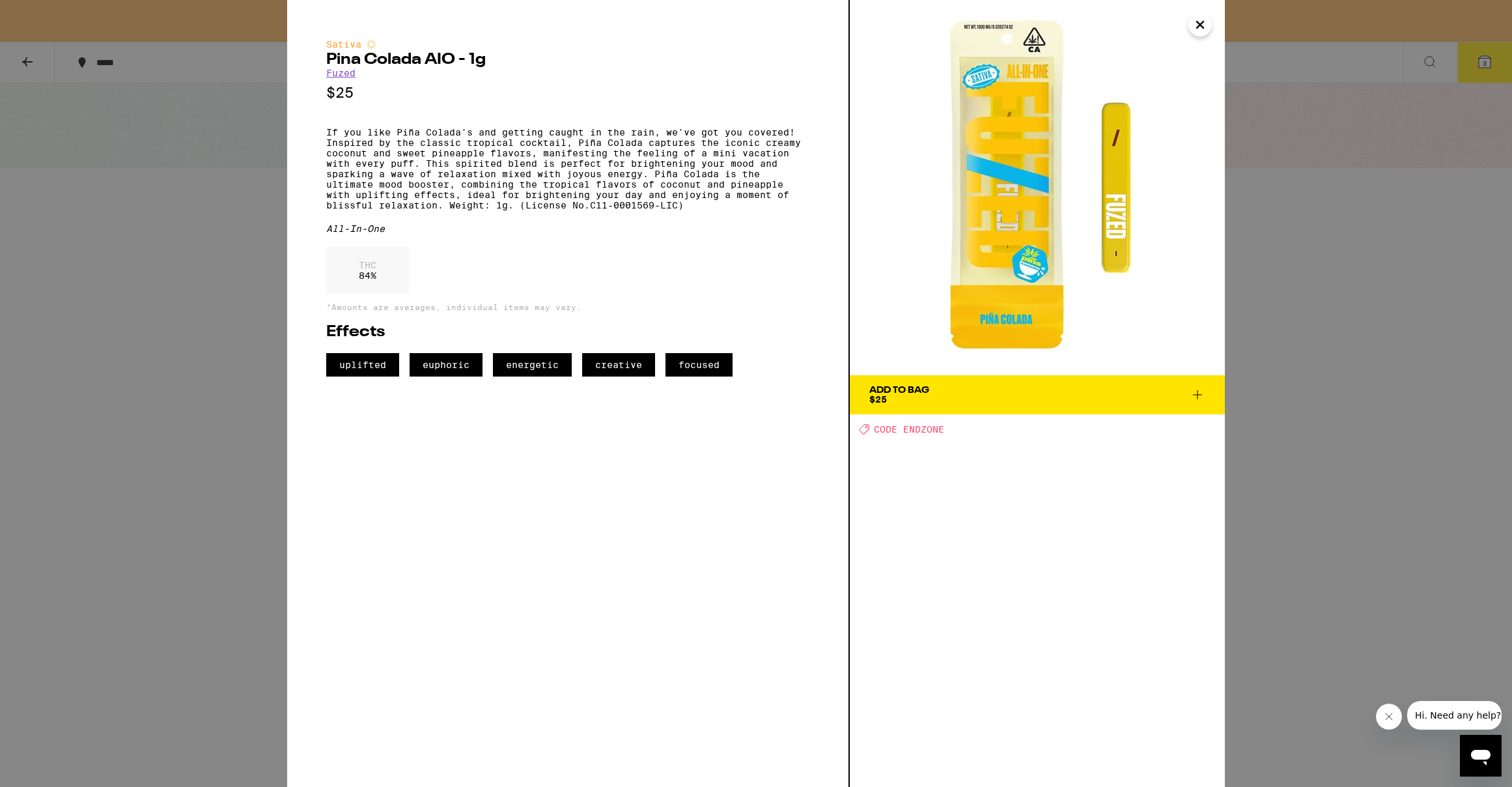
click at [1266, 288] on div "Sativa Pina Colada AIO - 1g Fuzed $25 If you like Piña Colada's and getting cau…" at bounding box center [756, 394] width 1512 height 787
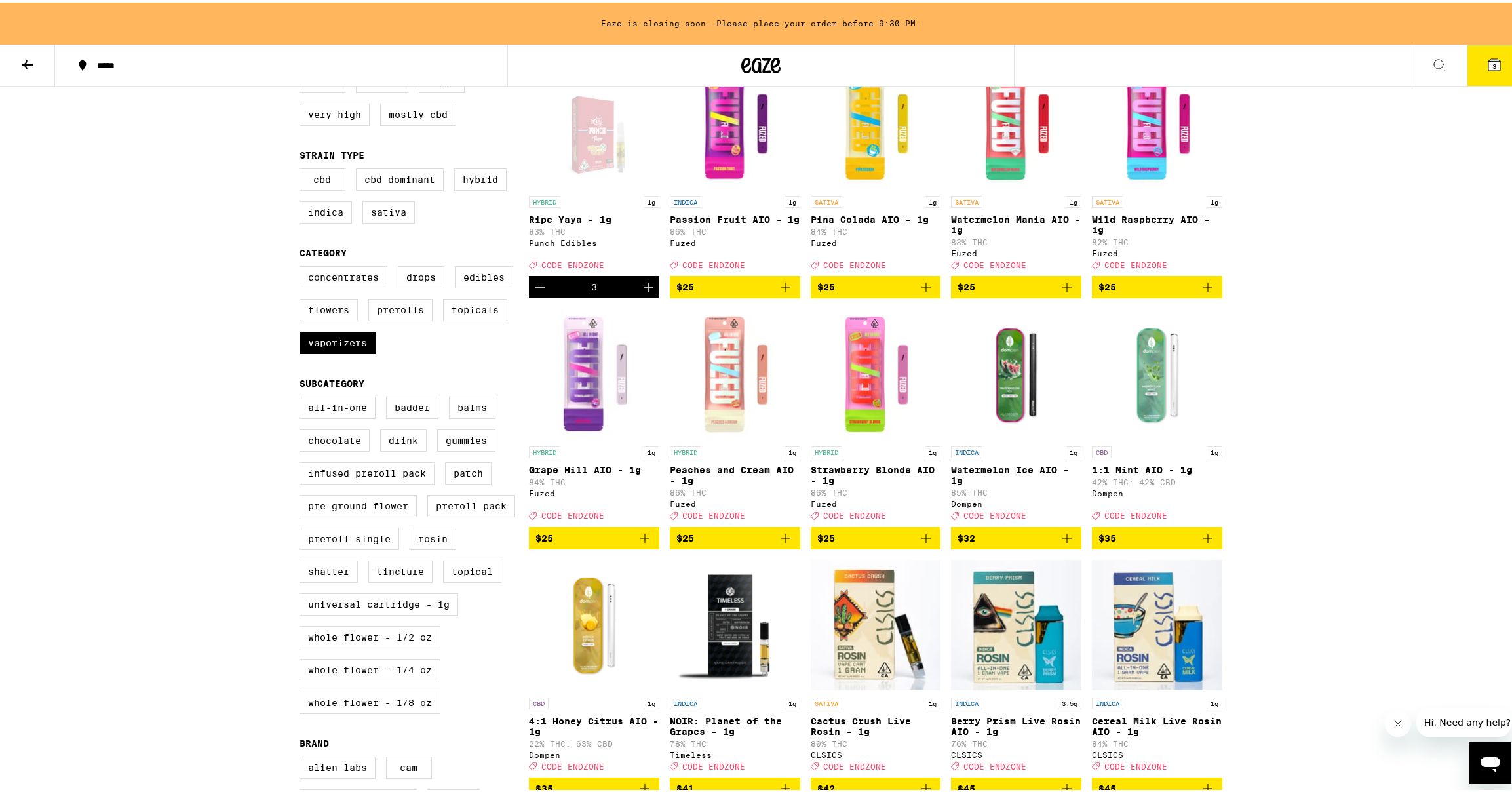
scroll to position [175, 0]
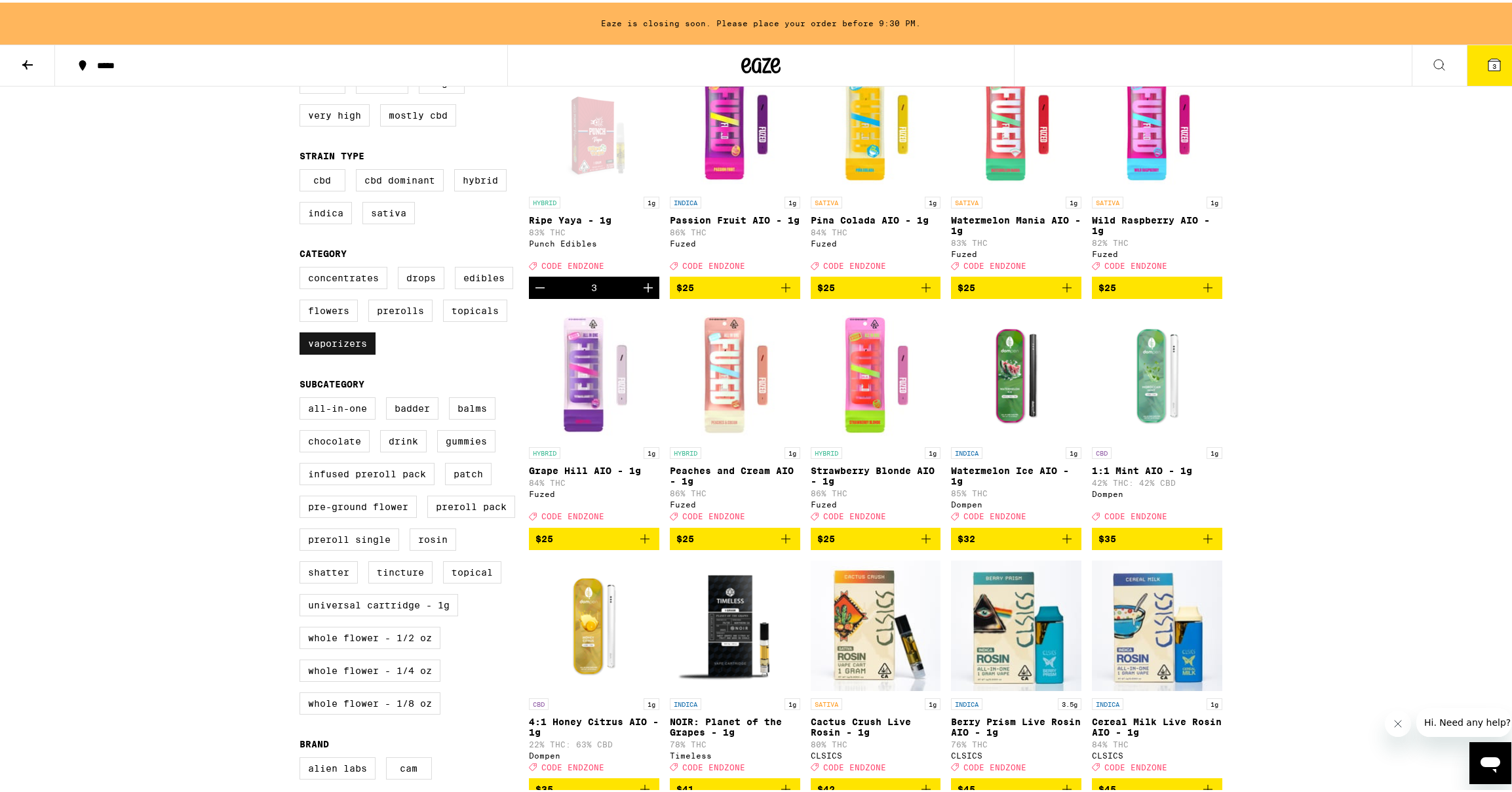
click at [353, 352] on label "Vaporizers" at bounding box center [338, 340] width 76 height 22
click at [303, 267] on input "Vaporizers" at bounding box center [302, 266] width 1 height 1
checkbox input "false"
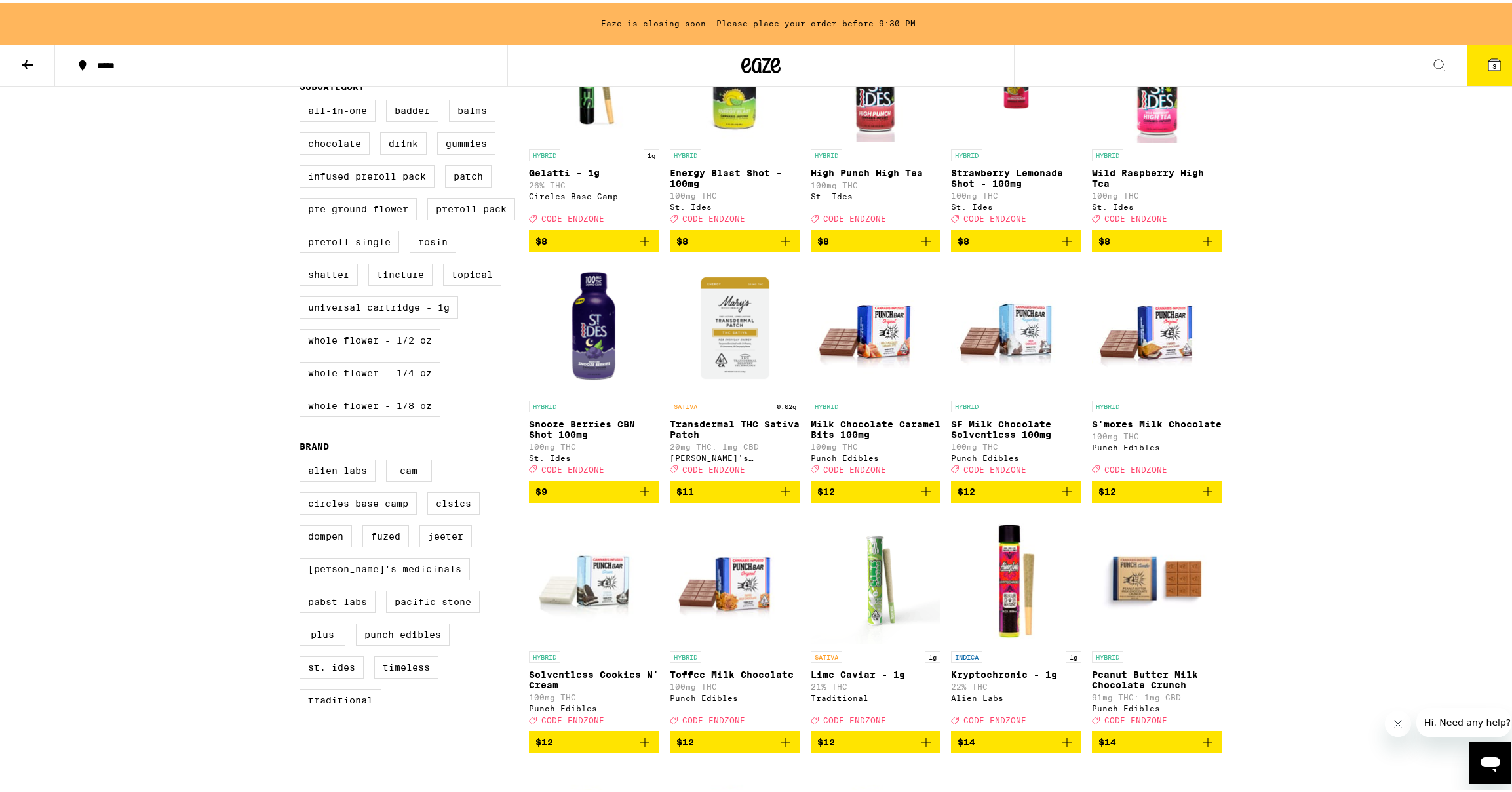
scroll to position [155, 0]
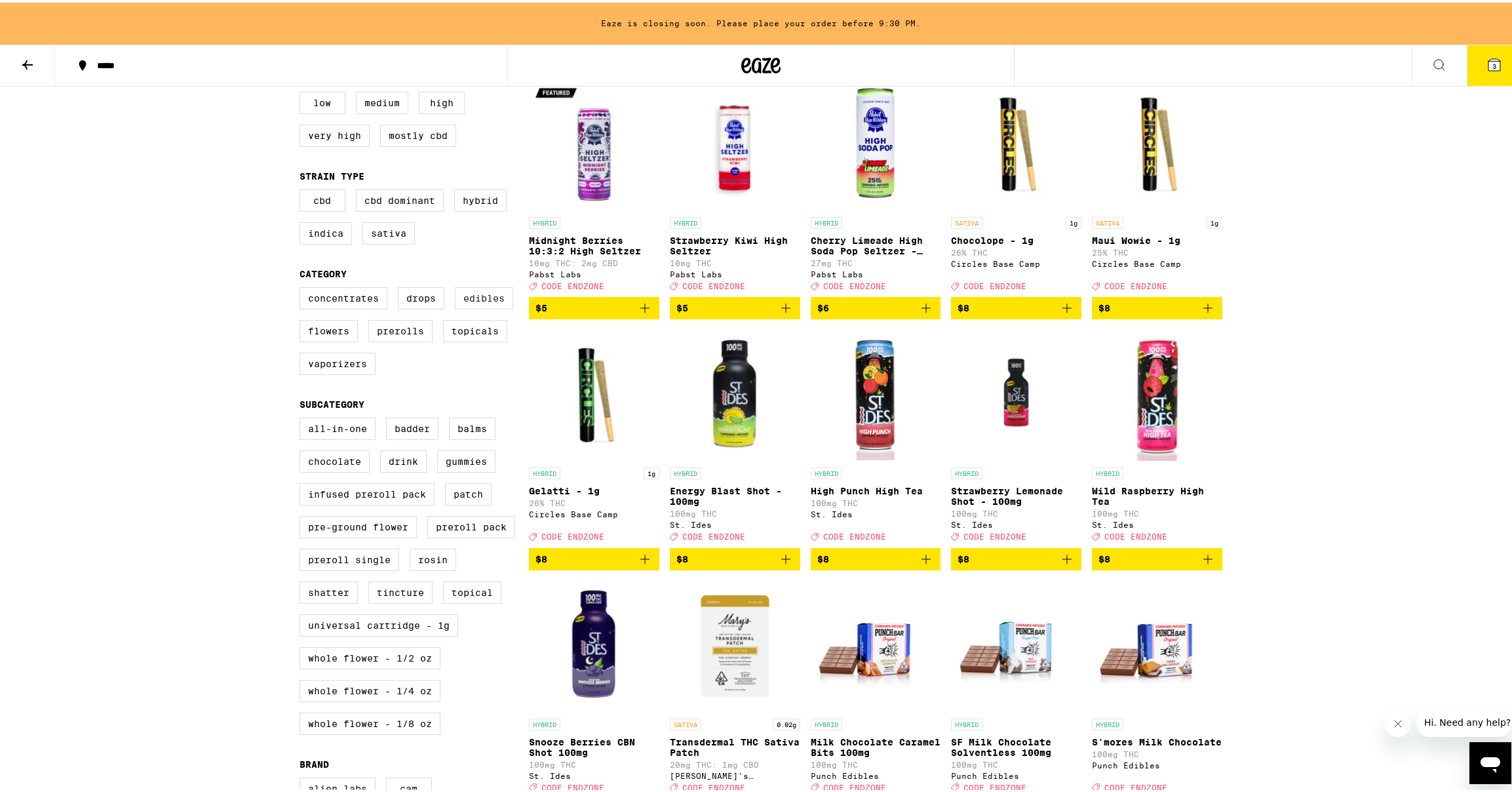
click at [488, 307] on label "Edibles" at bounding box center [484, 295] width 58 height 22
click at [303, 287] on input "Edibles" at bounding box center [302, 287] width 1 height 1
checkbox input "true"
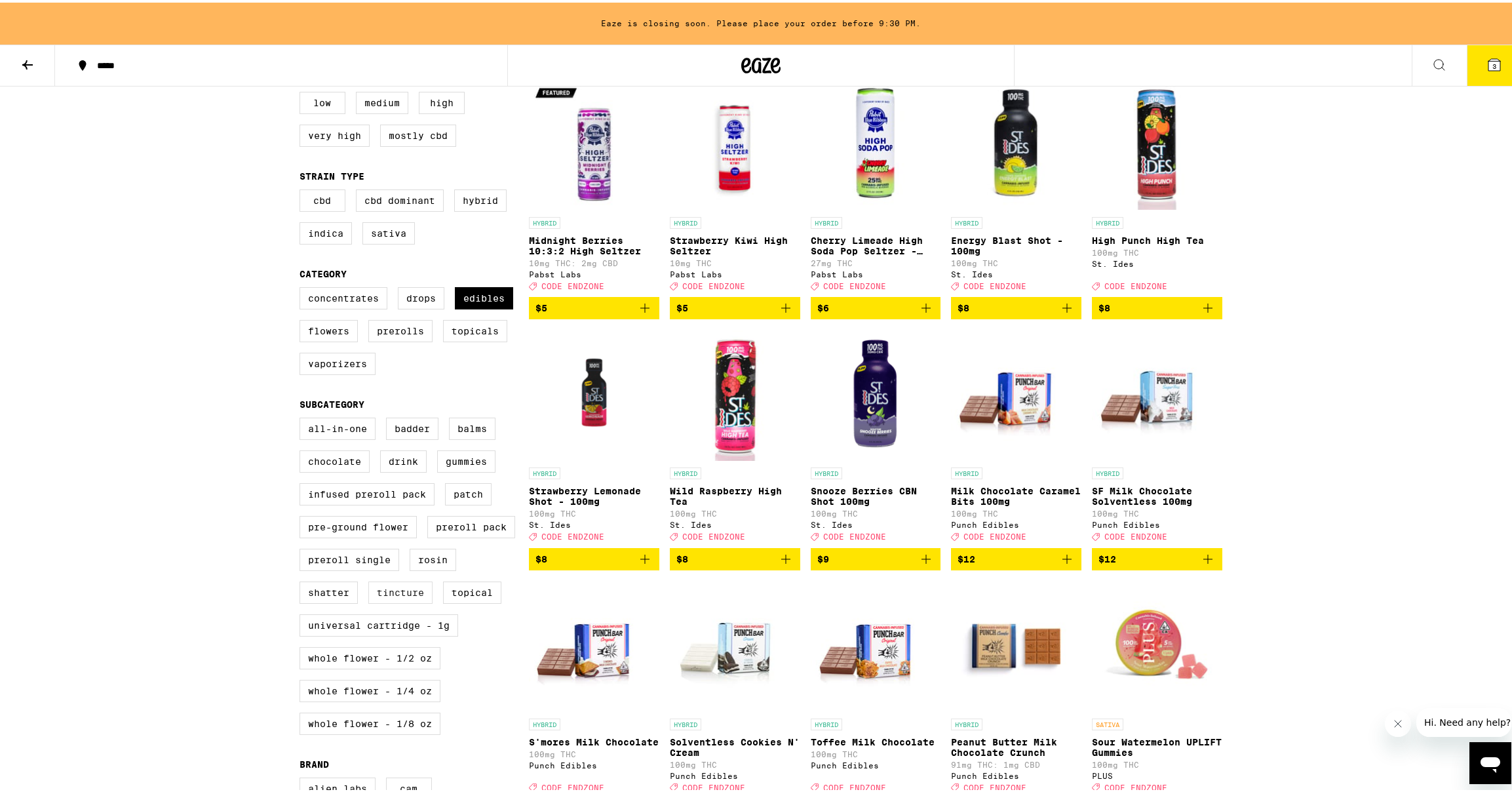
click at [406, 601] on label "Tincture" at bounding box center [401, 590] width 65 height 22
click at [303, 418] on input "Tincture" at bounding box center [302, 417] width 1 height 1
checkbox input "true"
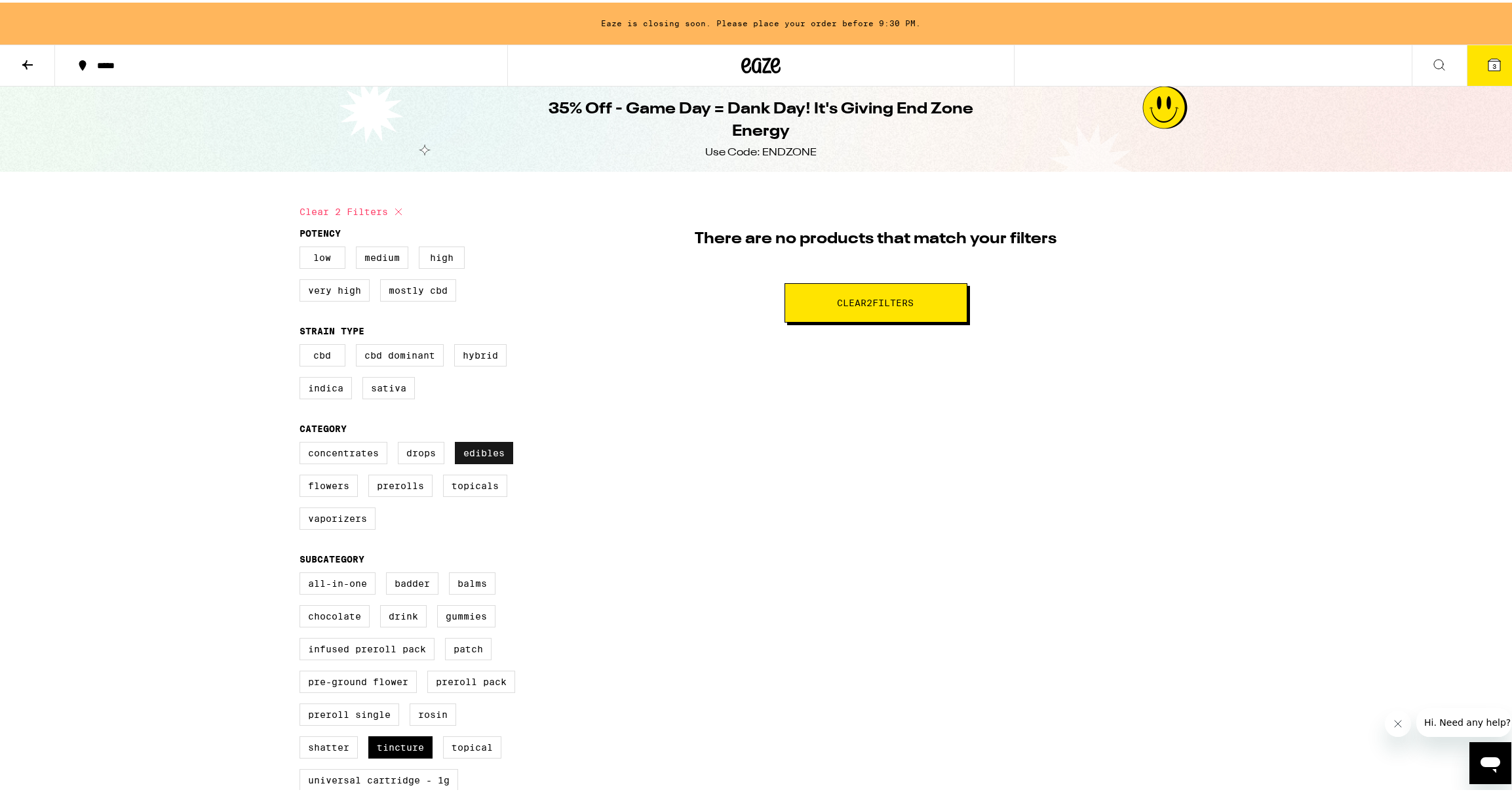
click at [496, 455] on label "Edibles" at bounding box center [484, 450] width 58 height 22
click at [303, 442] on input "Edibles" at bounding box center [302, 442] width 1 height 1
checkbox input "false"
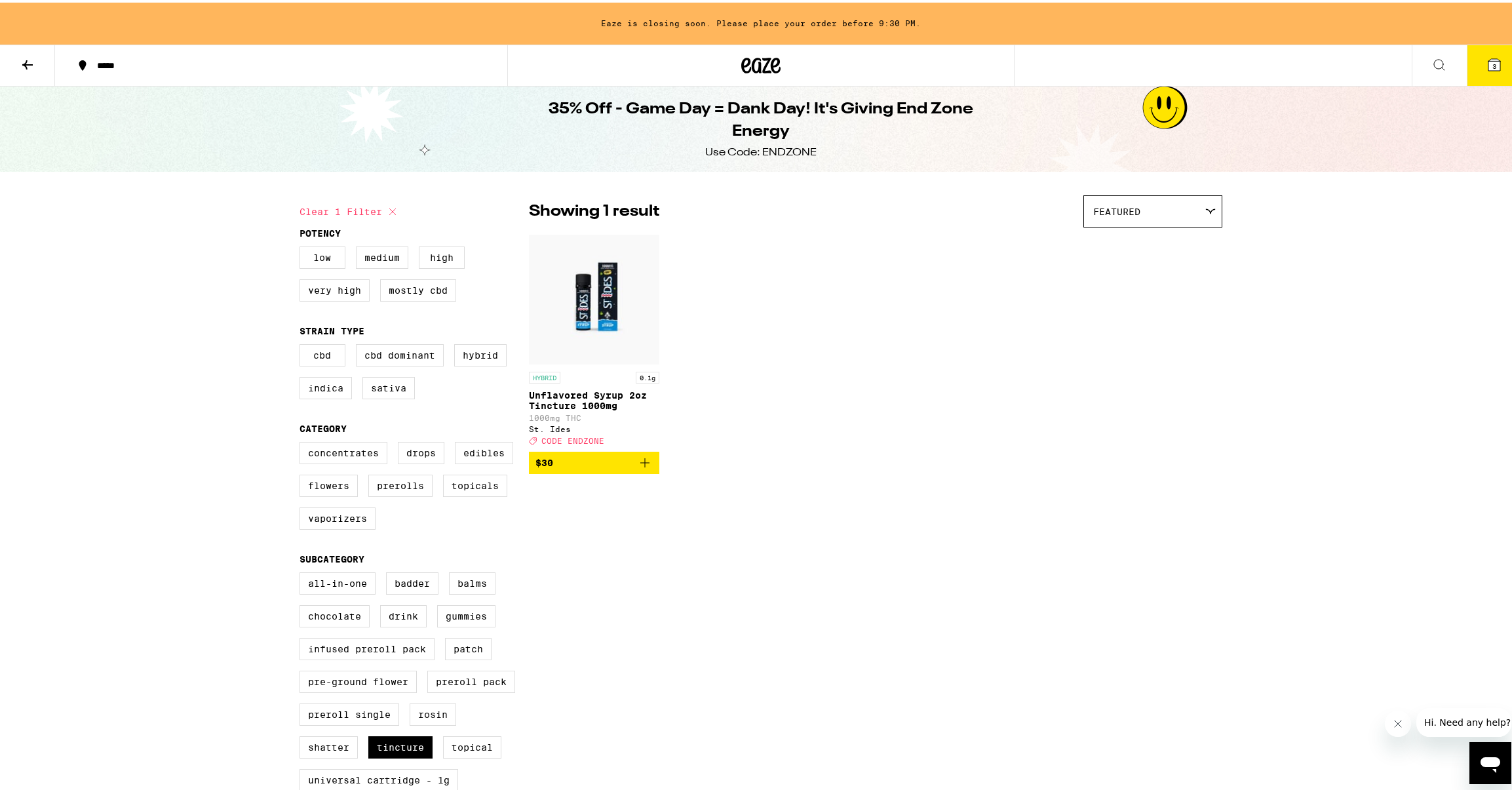
click at [640, 468] on icon "Add to bag" at bounding box center [644, 460] width 15 height 15
click at [1476, 81] on button "4" at bounding box center [1494, 63] width 55 height 41
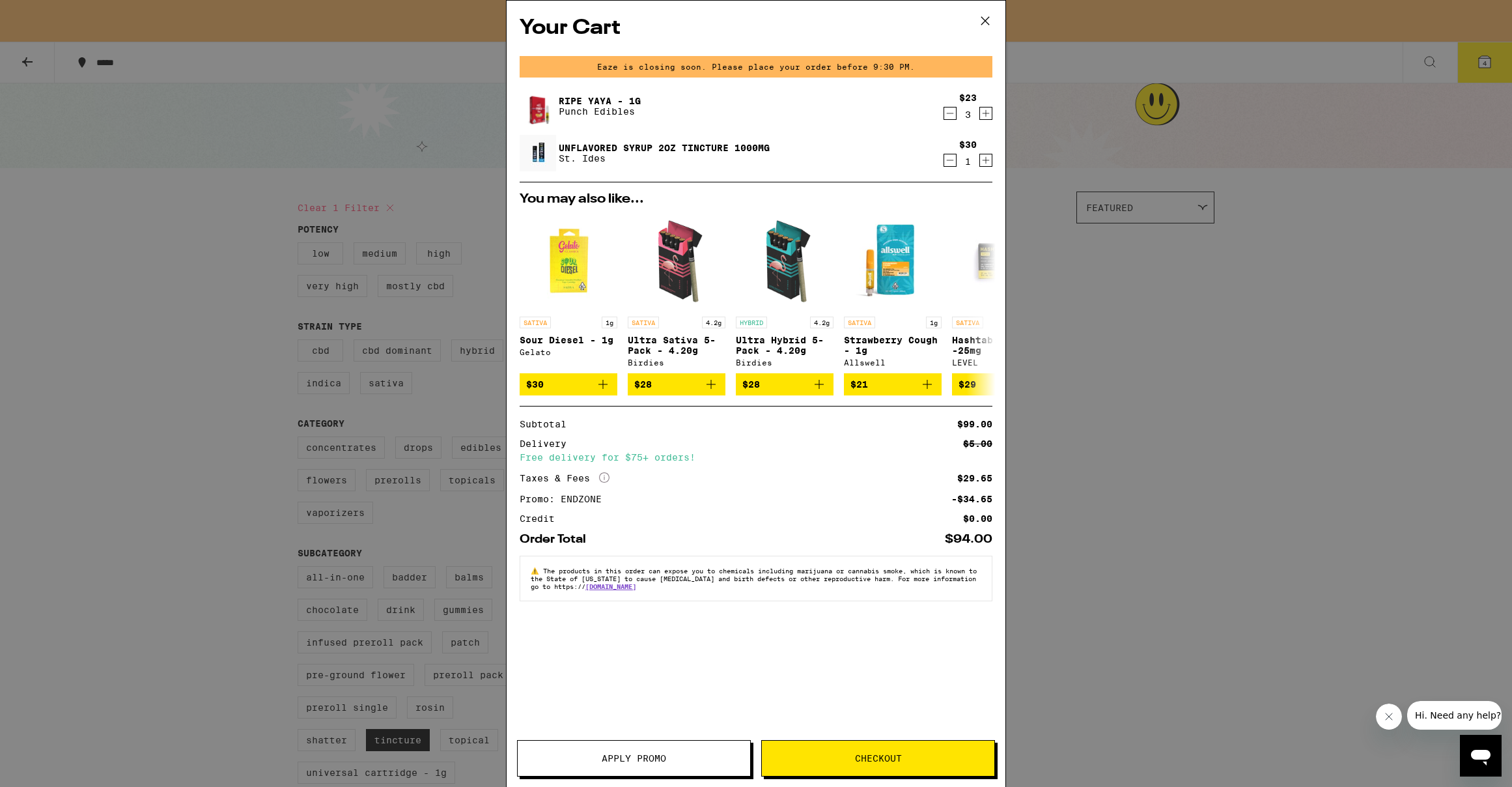
click at [953, 119] on icon "Decrement" at bounding box center [950, 113] width 12 height 15
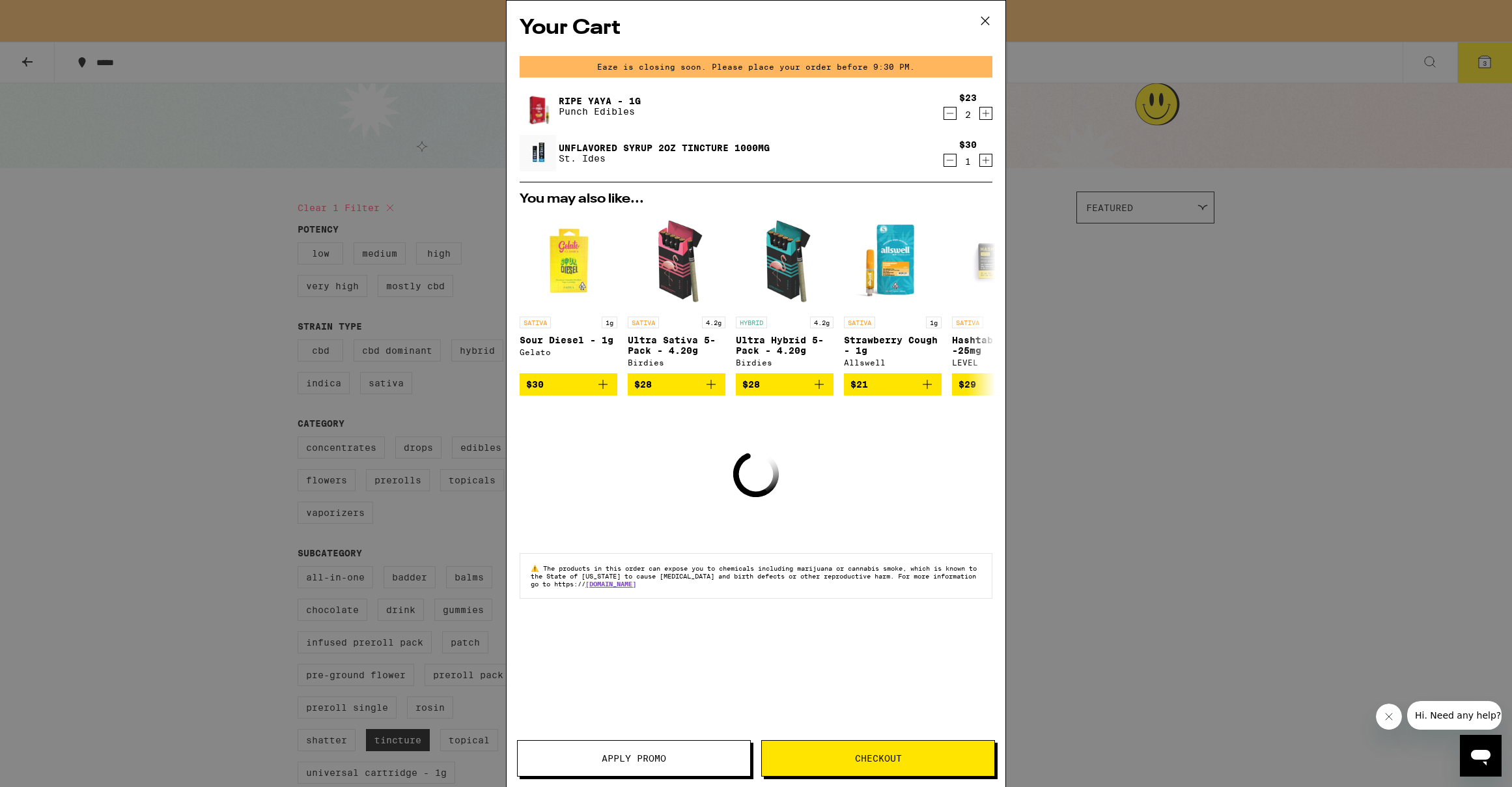
click at [951, 119] on icon "Decrement" at bounding box center [950, 113] width 12 height 15
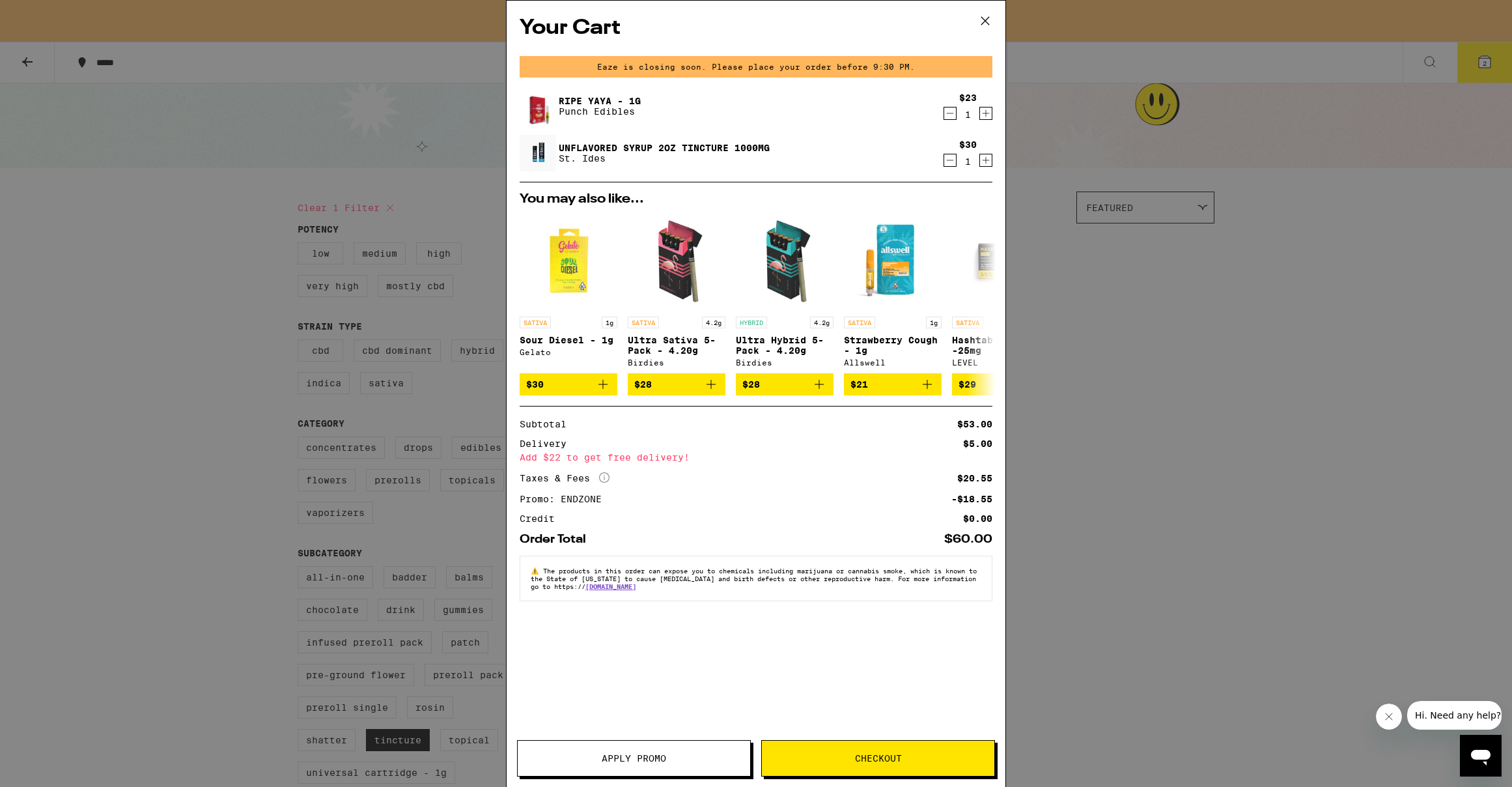
click at [870, 754] on span "Checkout" at bounding box center [878, 758] width 47 height 9
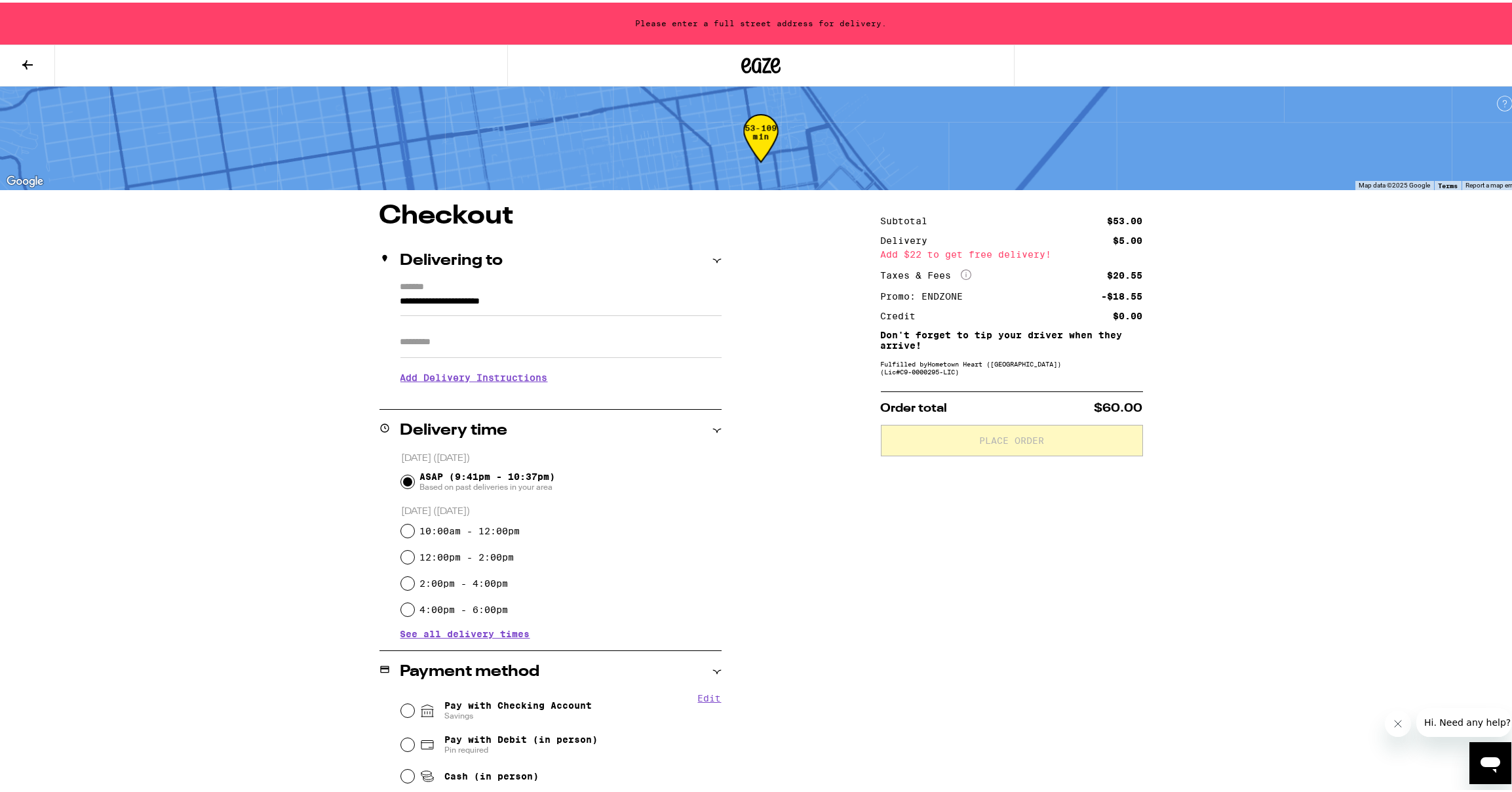
click at [504, 344] on input "Apt/Suite" at bounding box center [561, 340] width 321 height 32
click at [504, 297] on input "**********" at bounding box center [561, 302] width 321 height 22
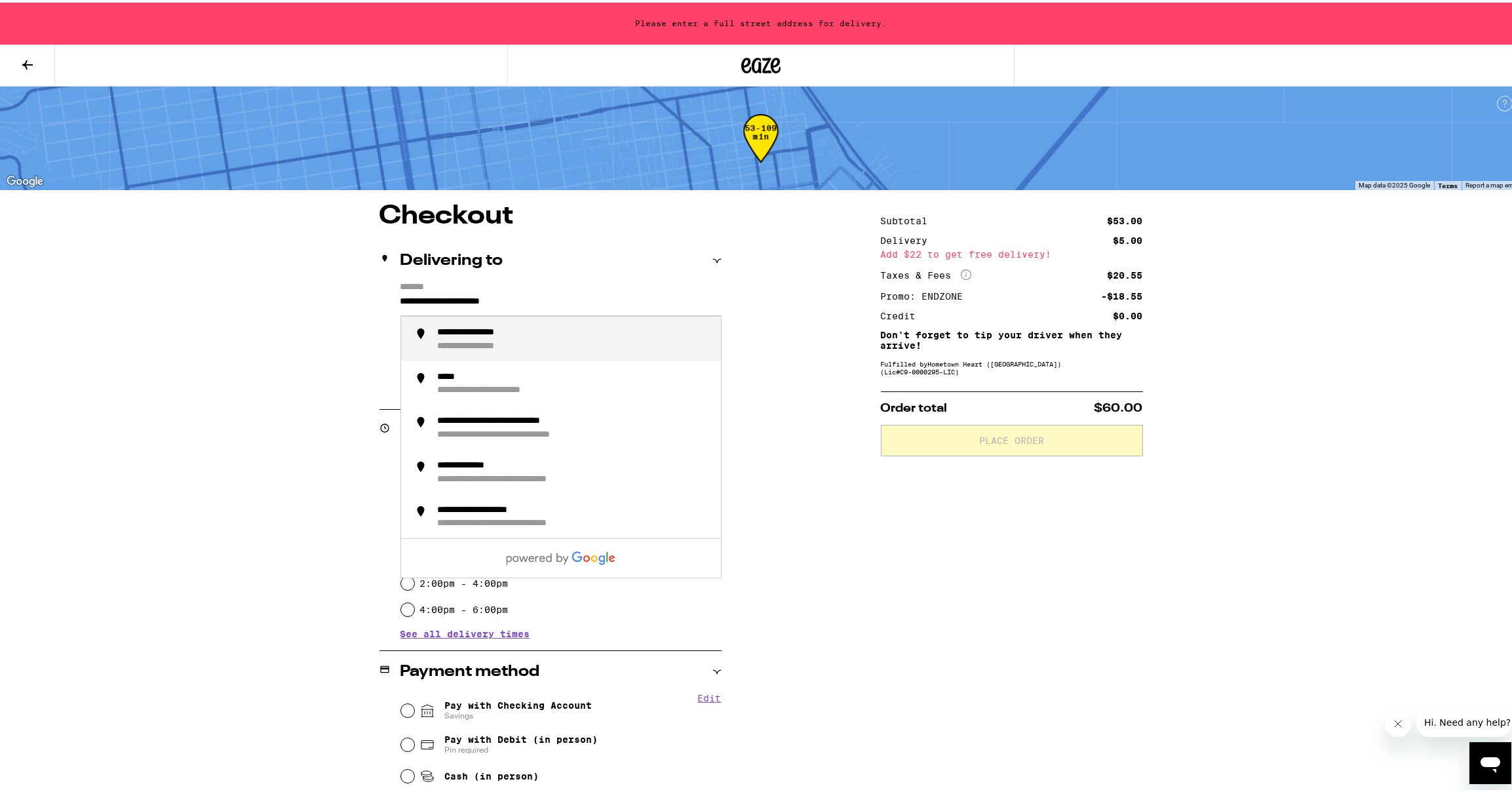
click at [504, 297] on input "**********" at bounding box center [561, 302] width 321 height 22
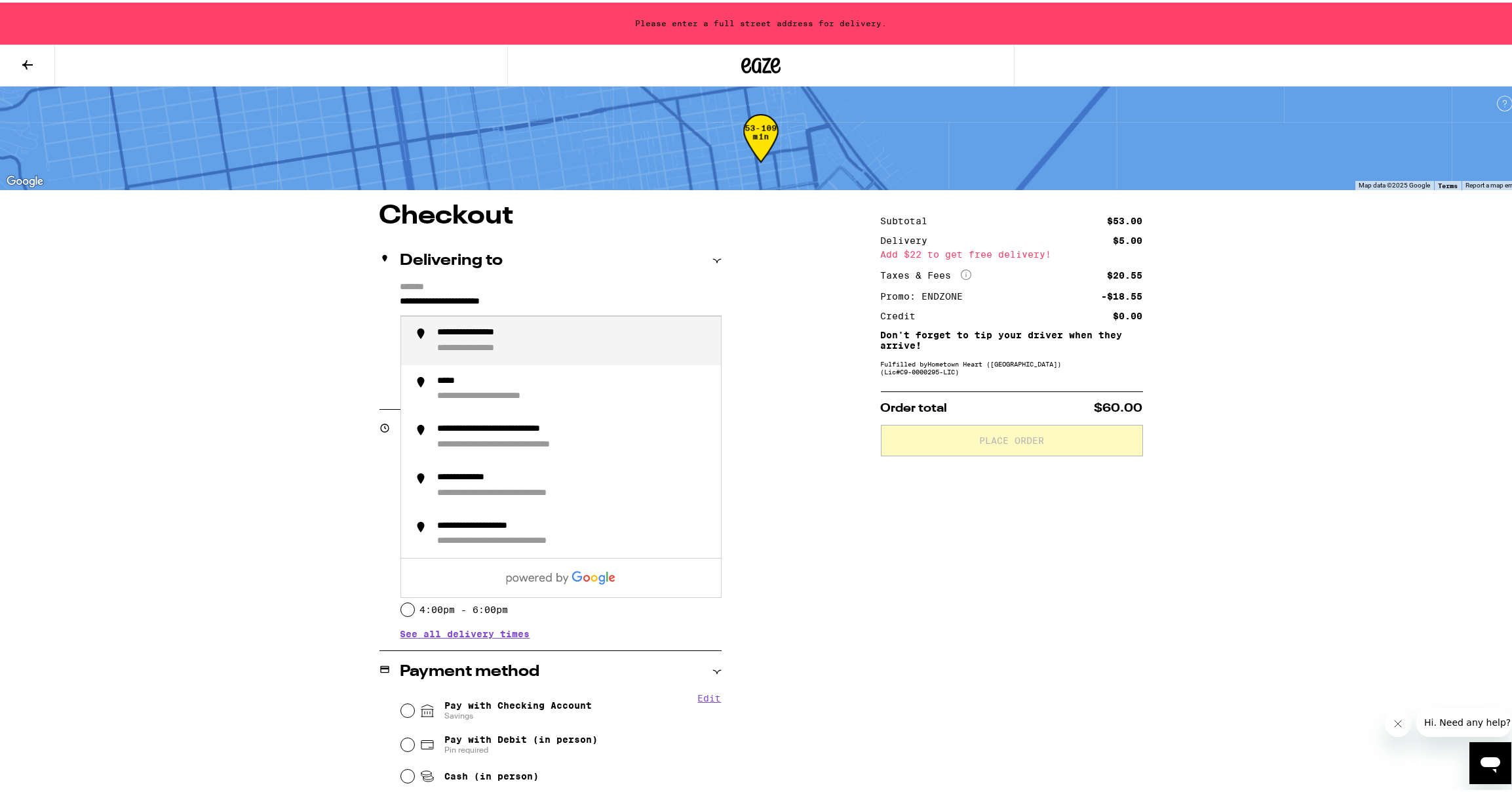
click at [504, 297] on input "**********" at bounding box center [561, 302] width 321 height 22
click at [543, 351] on div "**********" at bounding box center [574, 338] width 273 height 27
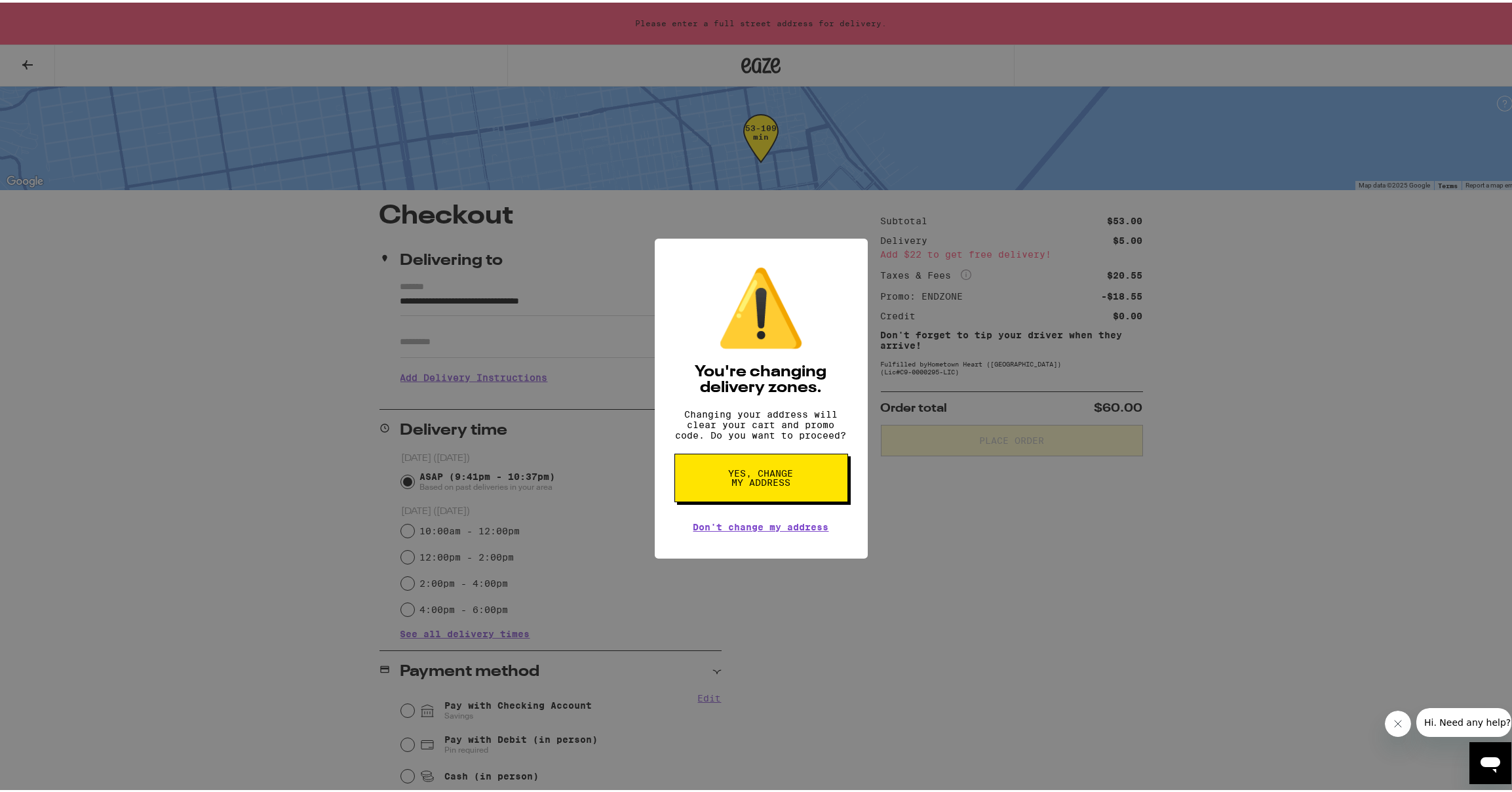
click at [519, 355] on div "⚠️ You're changing delivery zones. Changing your address will clear your cart a…" at bounding box center [761, 396] width 1522 height 792
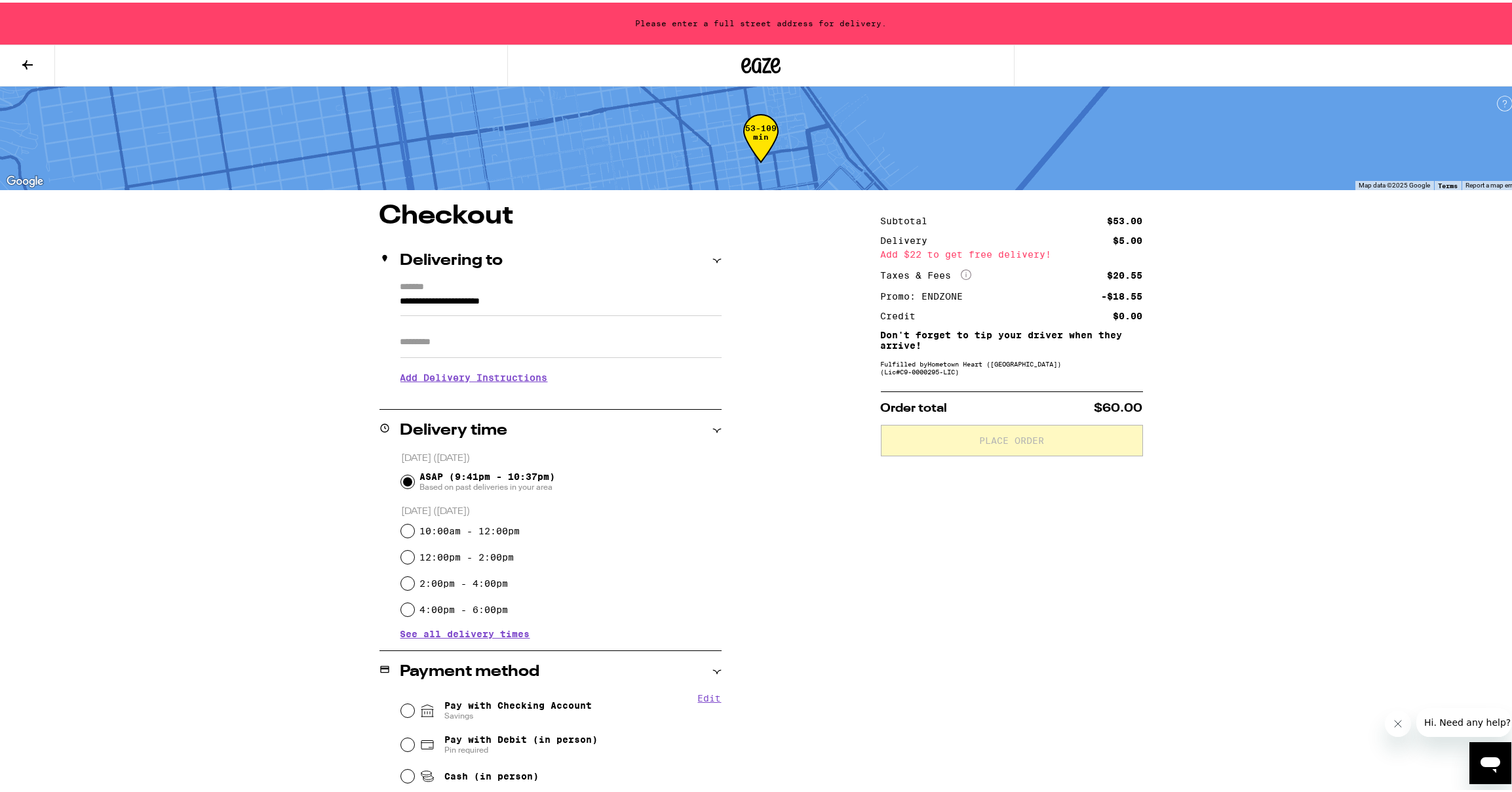
click at [528, 353] on input "Apt/Suite" at bounding box center [561, 340] width 321 height 32
click at [553, 299] on input "**********" at bounding box center [561, 302] width 321 height 22
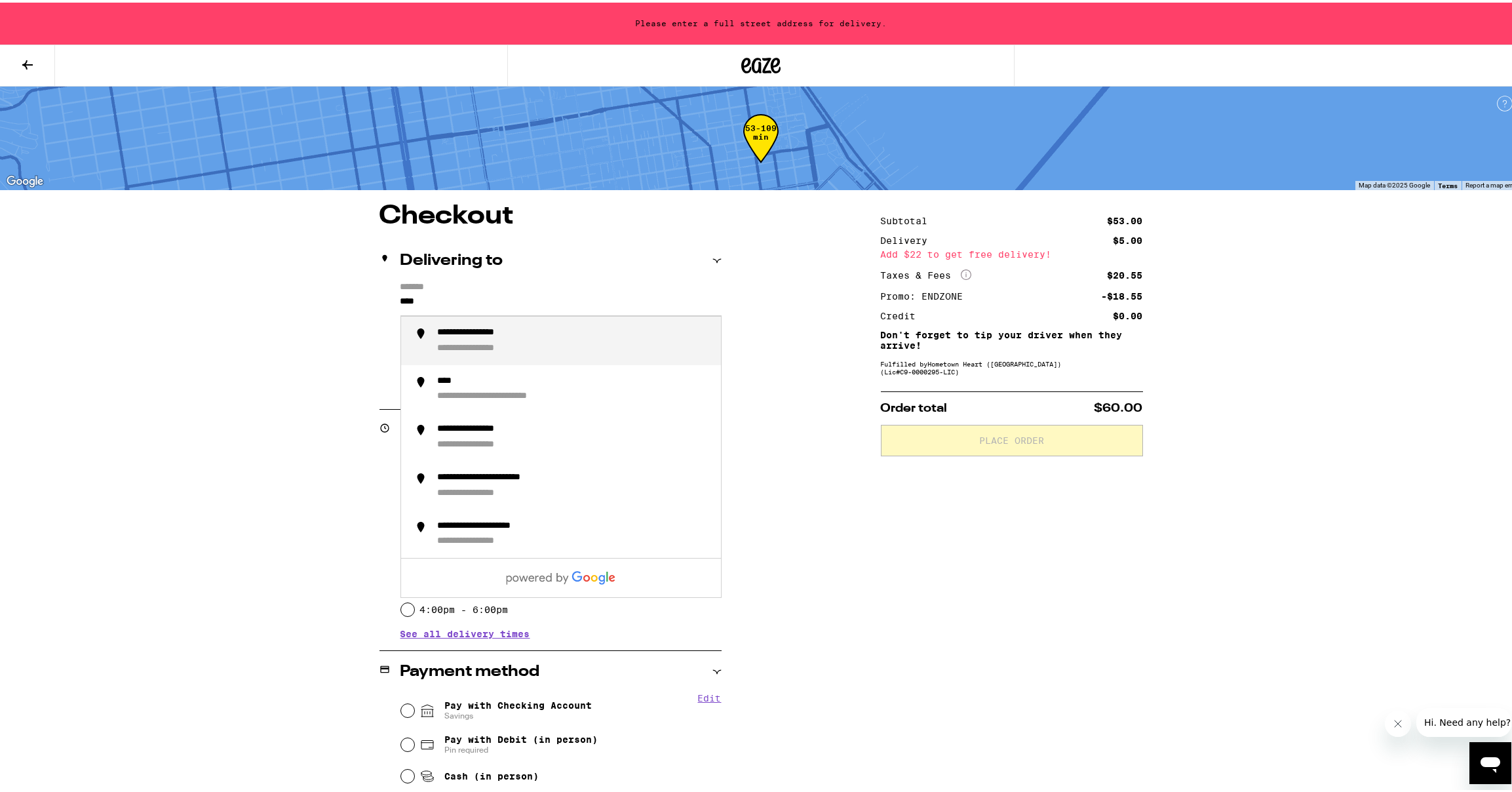
click at [613, 347] on div "**********" at bounding box center [574, 338] width 273 height 27
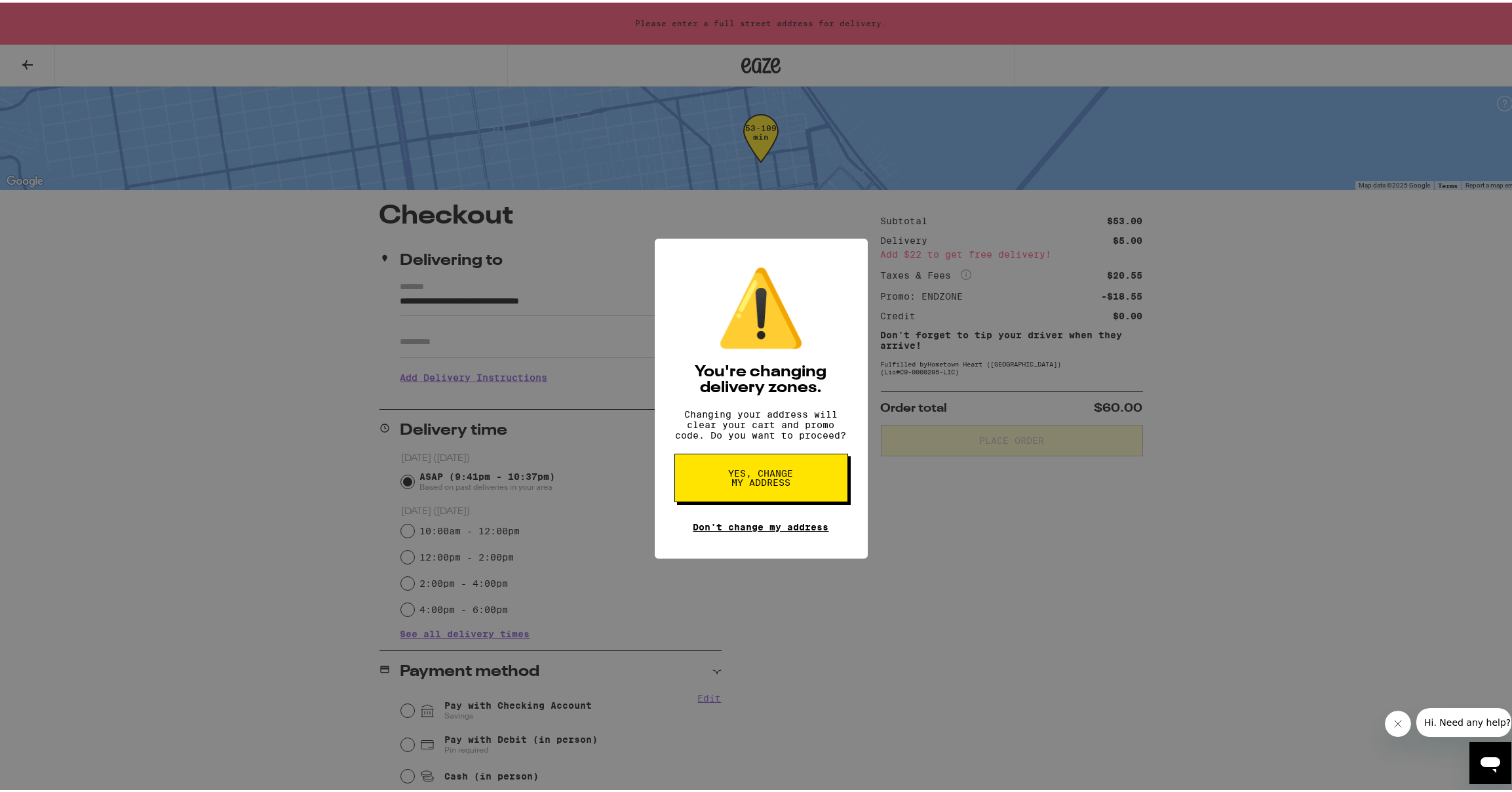
click at [770, 529] on link "Don't change my address" at bounding box center [761, 524] width 136 height 11
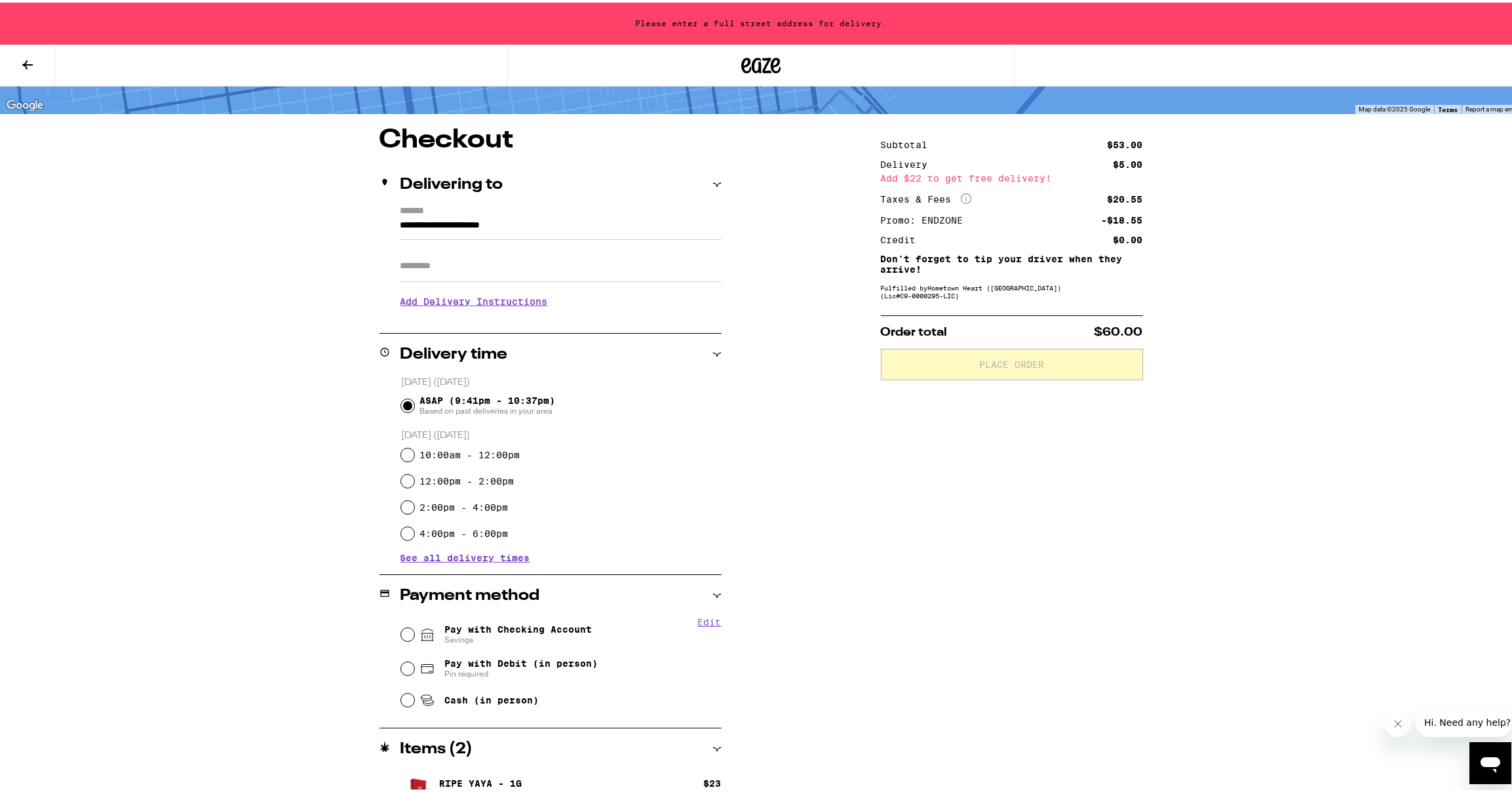
scroll to position [147, 0]
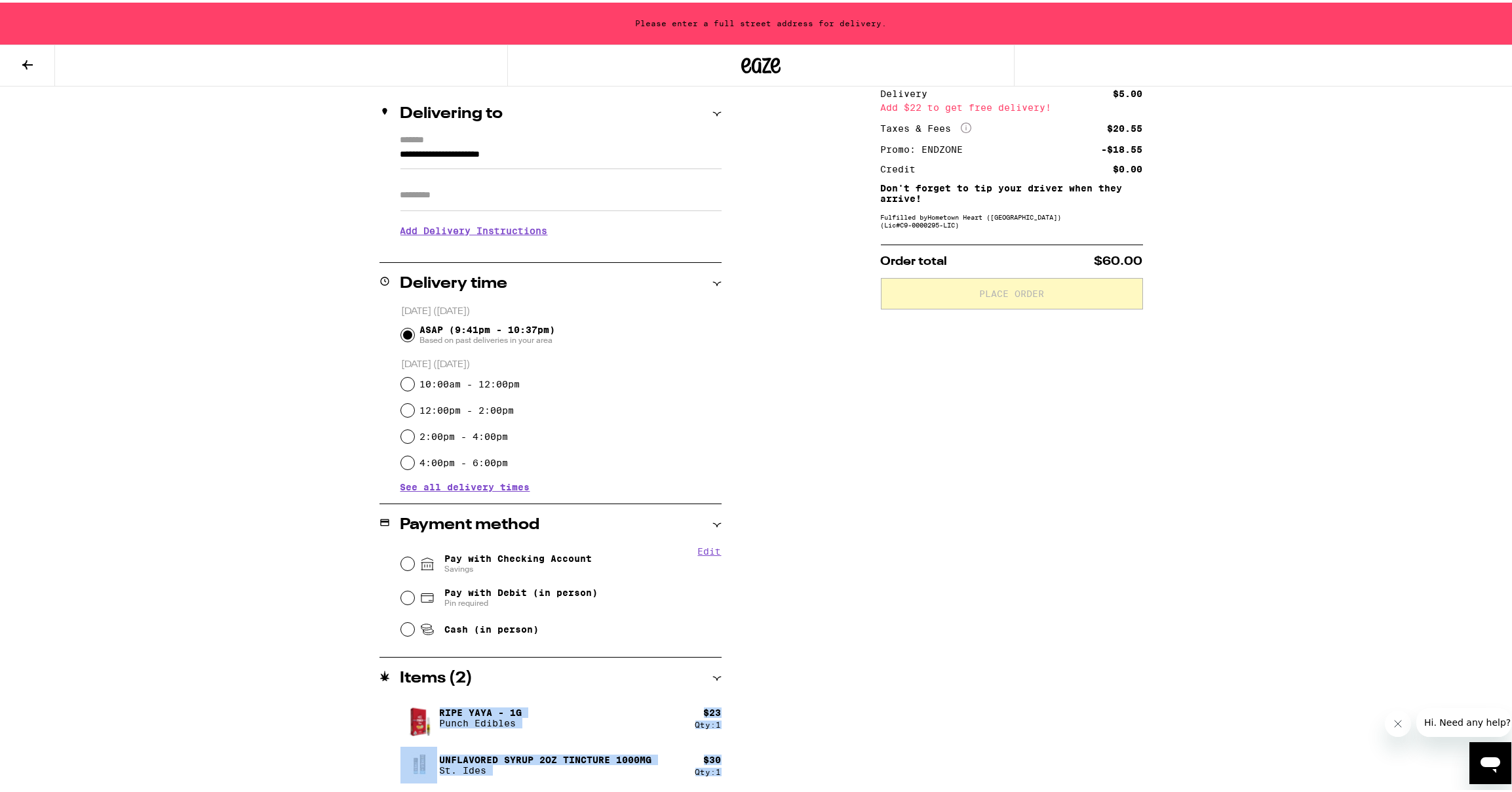
drag, startPoint x: 436, startPoint y: 709, endPoint x: 762, endPoint y: 776, distance: 332.8
click at [762, 776] on div "**********" at bounding box center [761, 422] width 944 height 738
copy div "Ripe Yaya - 1g Punch Edibles $ 23 Qty: 1 Unflavored Syrup 2oz Tincture 1000mg S…"
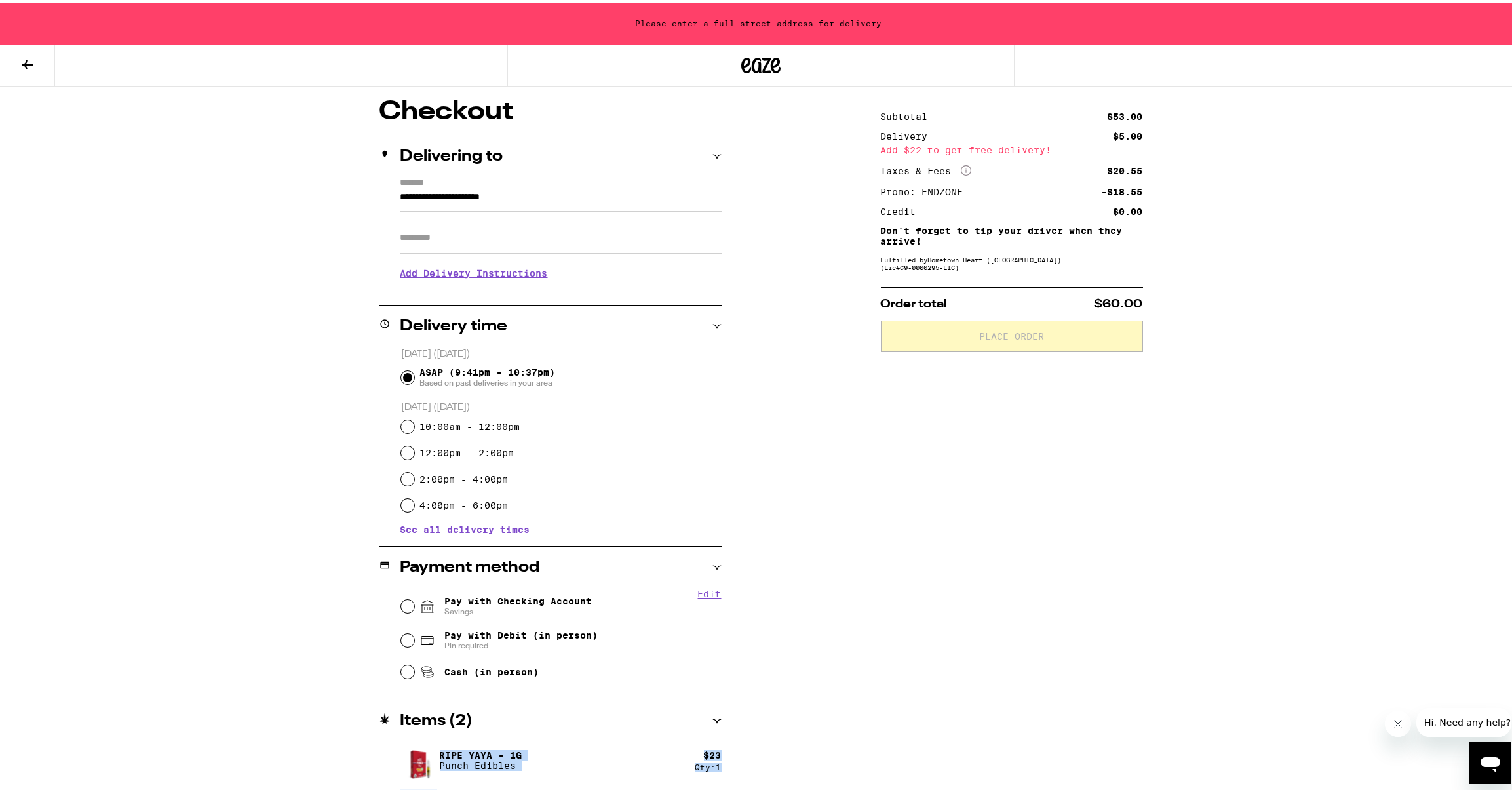
scroll to position [0, 0]
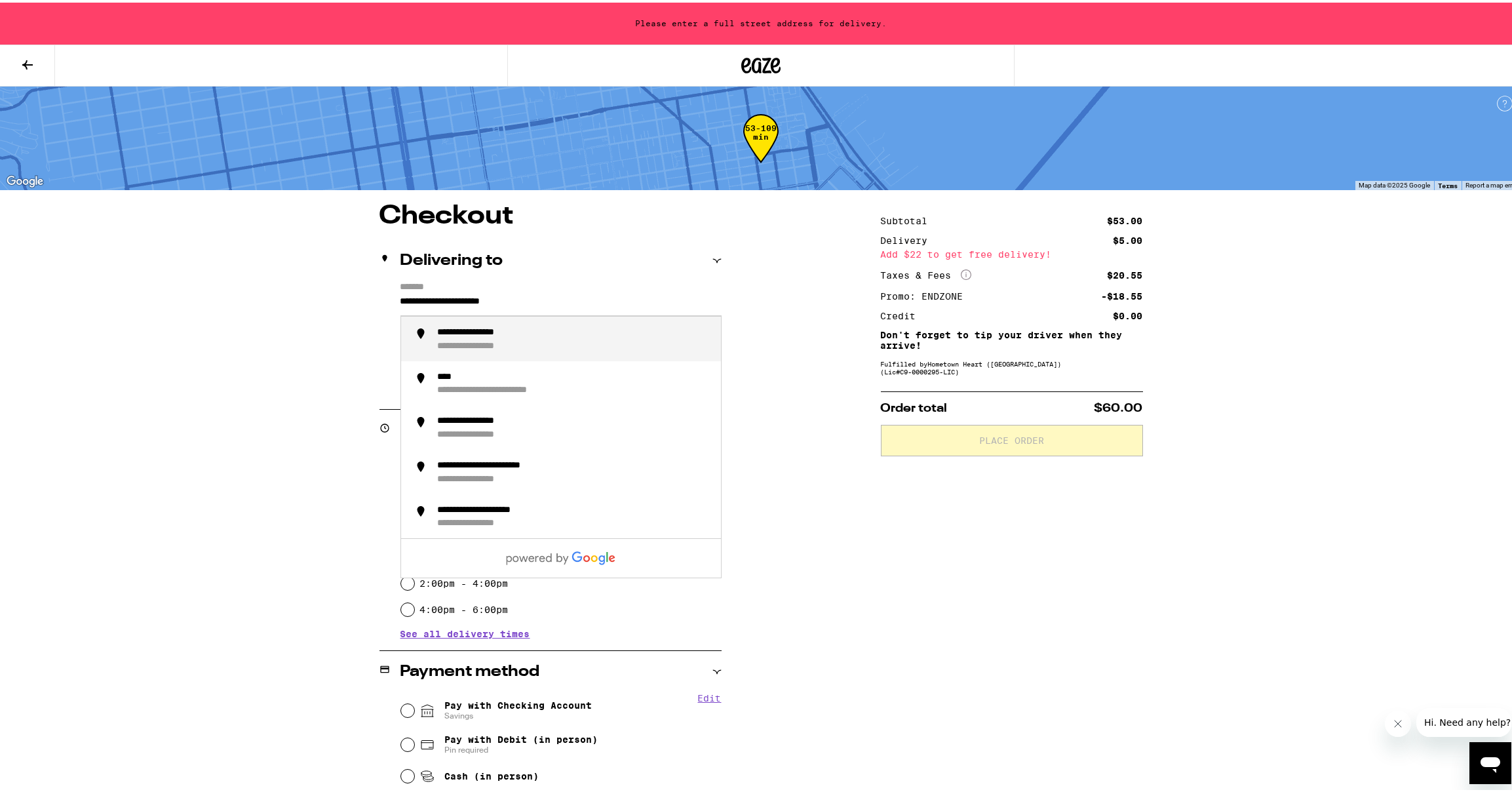
click at [500, 300] on input "**********" at bounding box center [561, 302] width 321 height 22
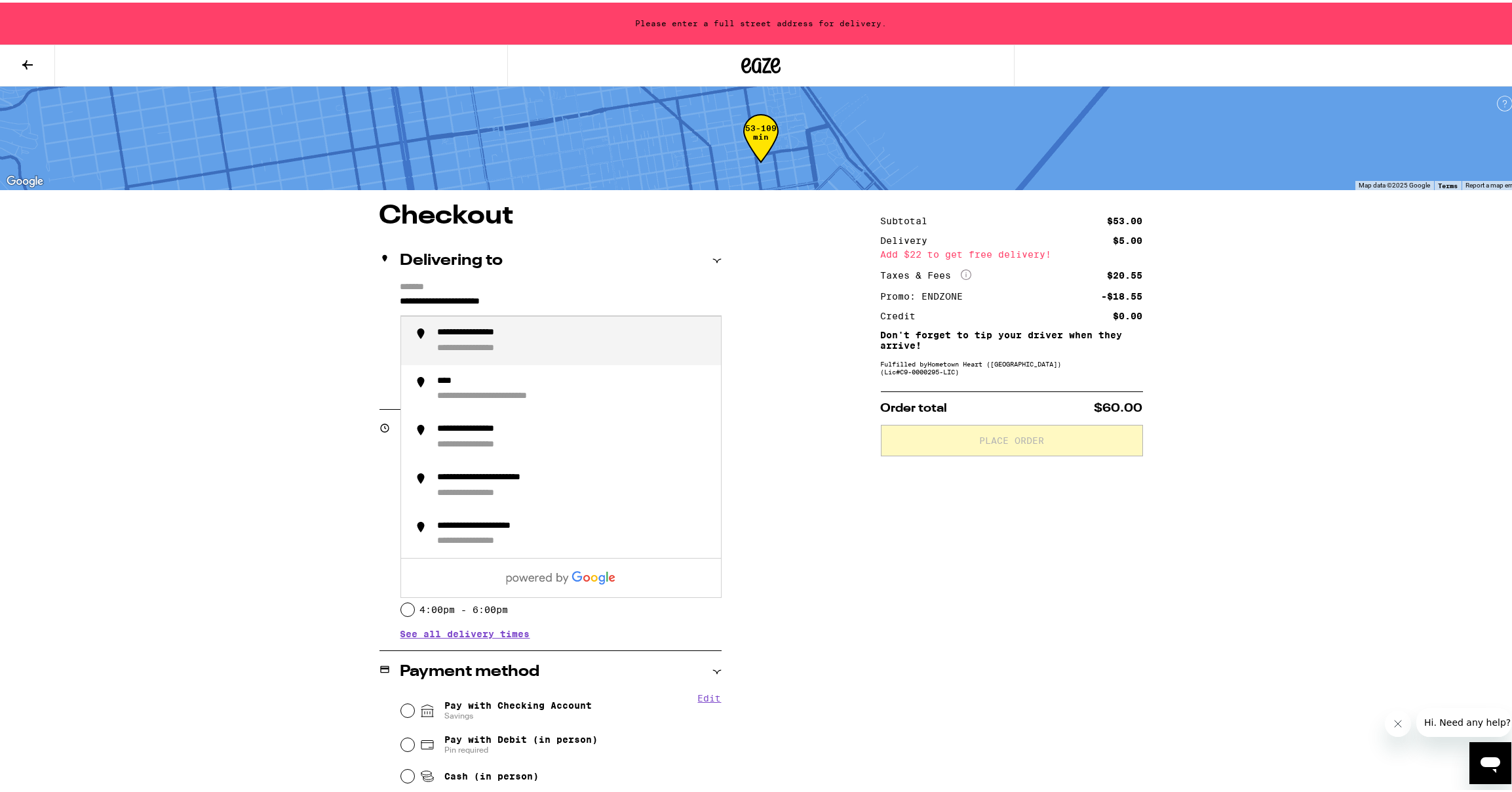
click at [500, 300] on input "**********" at bounding box center [561, 302] width 321 height 22
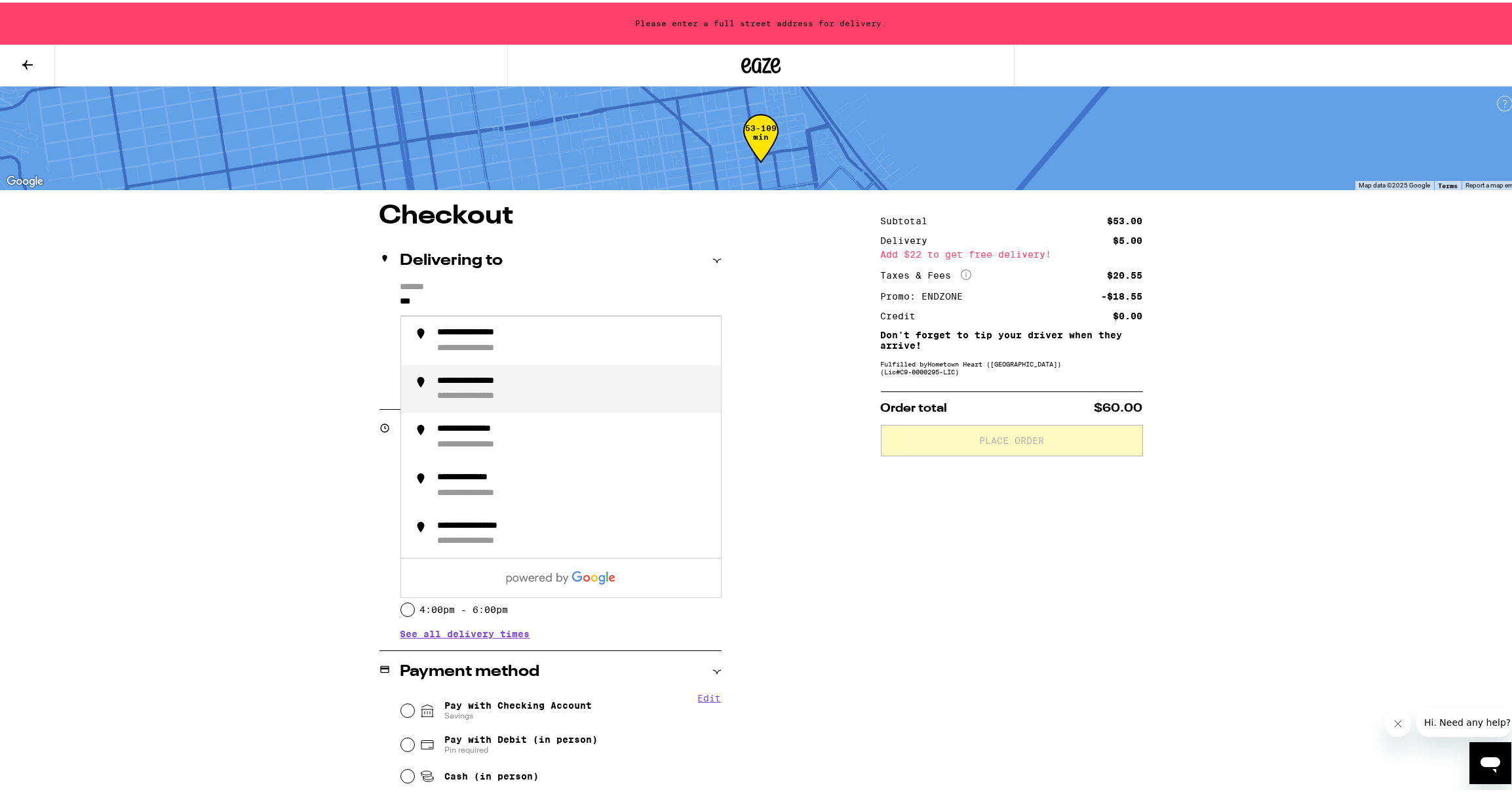
click at [554, 382] on div "**********" at bounding box center [574, 387] width 273 height 27
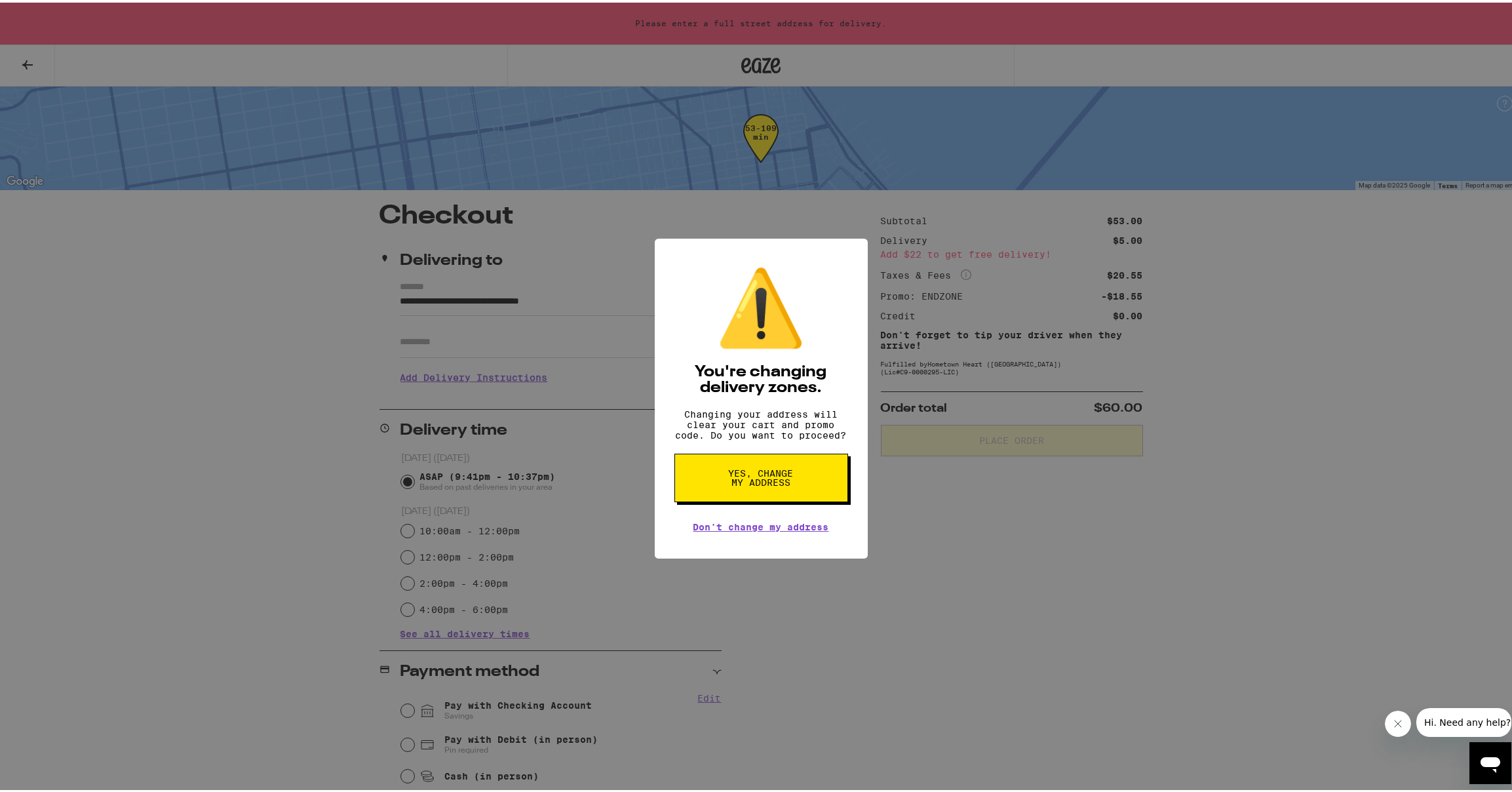
click at [773, 492] on button "Yes, change my address" at bounding box center [761, 474] width 174 height 48
type input "**********"
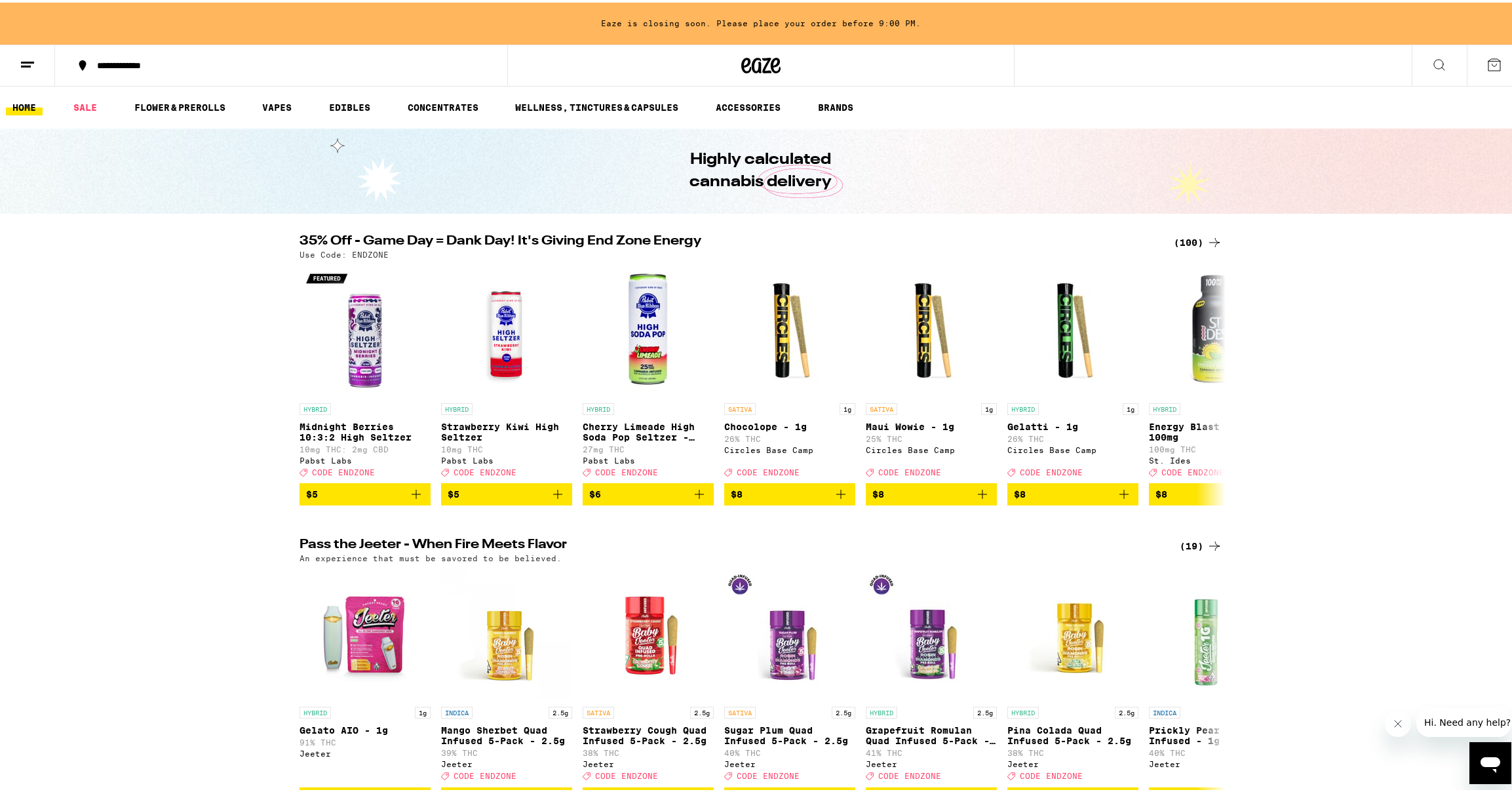
click at [1191, 245] on div "(100)" at bounding box center [1197, 239] width 48 height 15
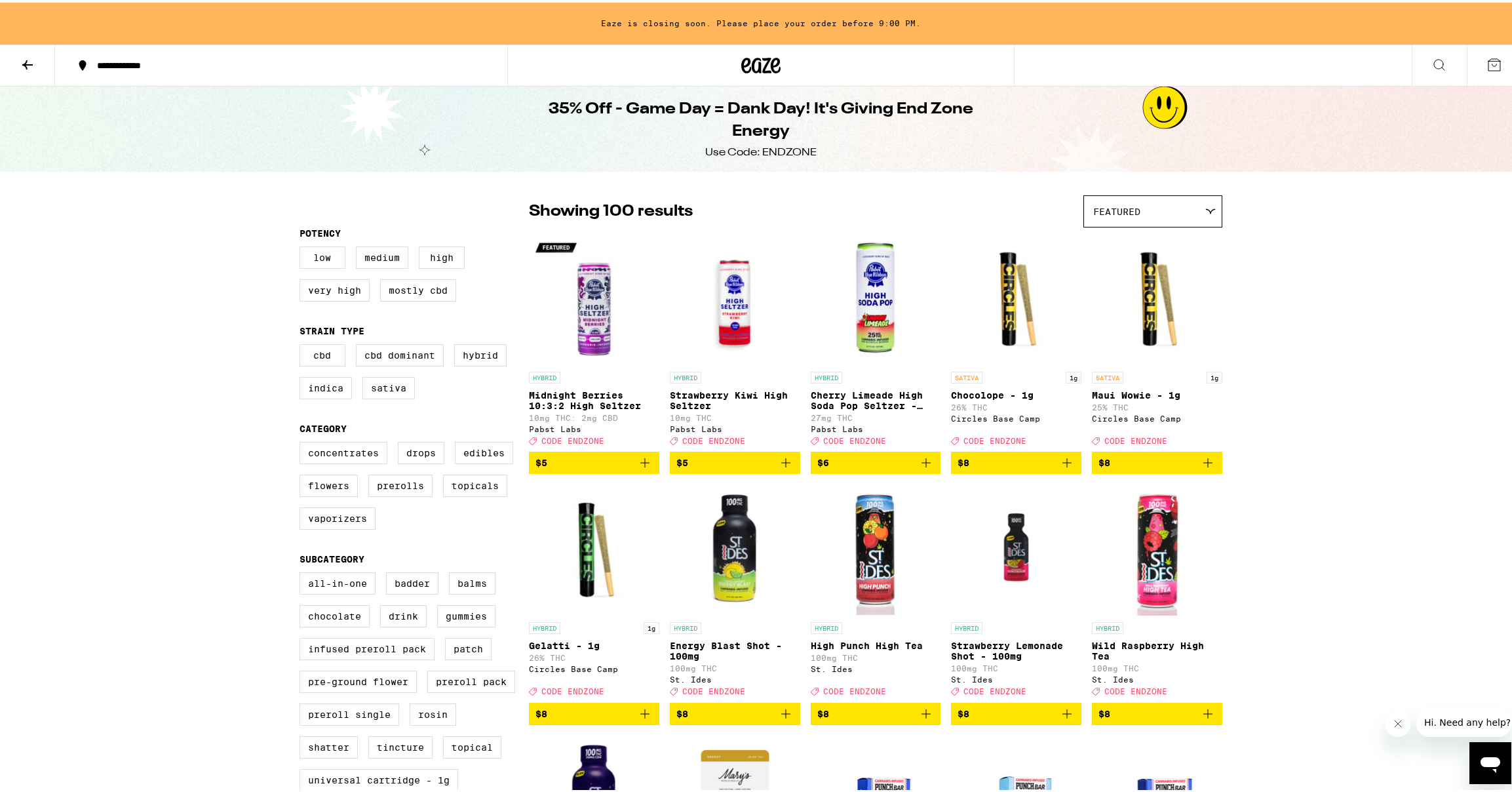
scroll to position [2333, 0]
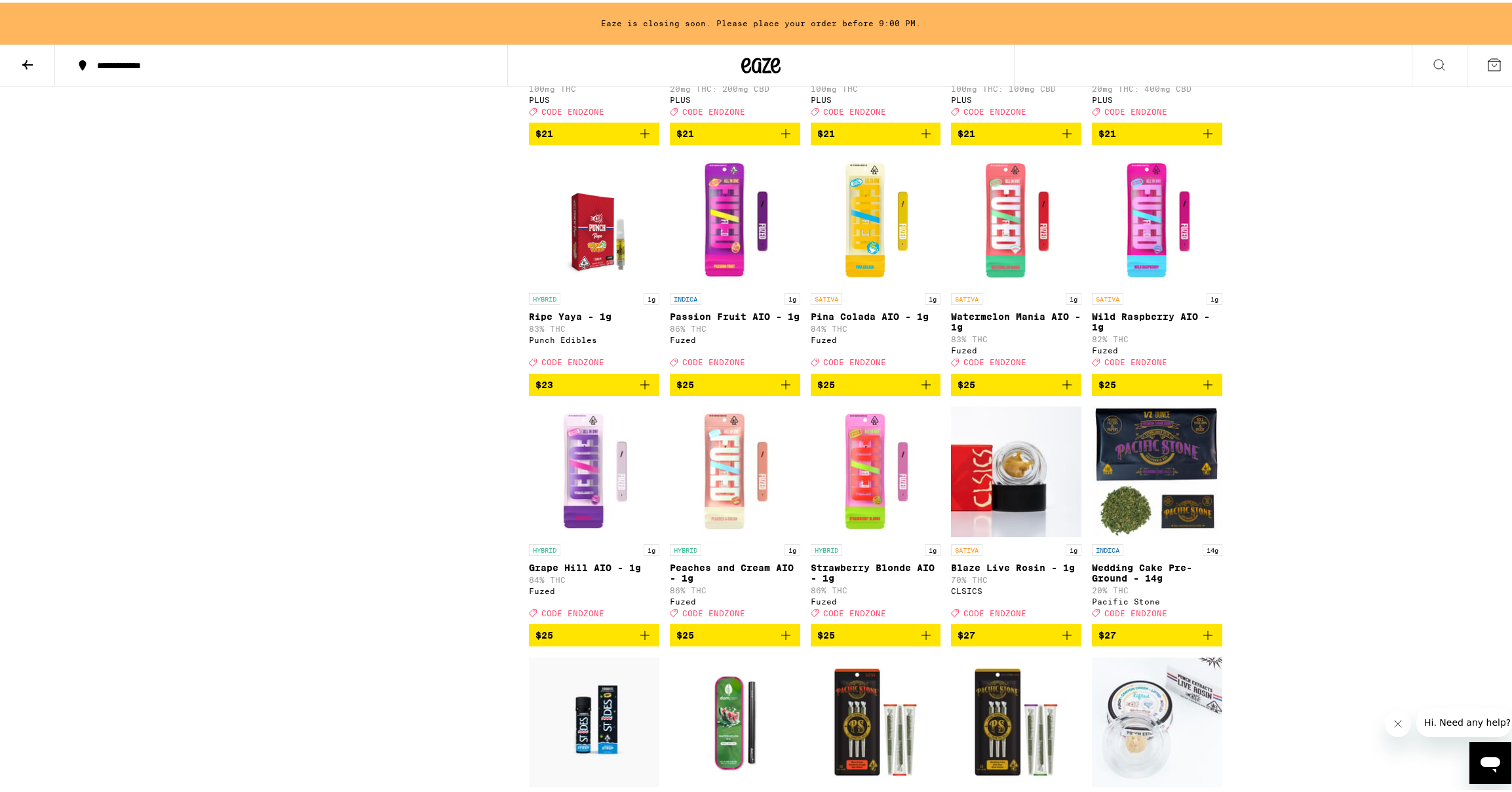
click at [644, 390] on icon "Add to bag" at bounding box center [644, 381] width 15 height 15
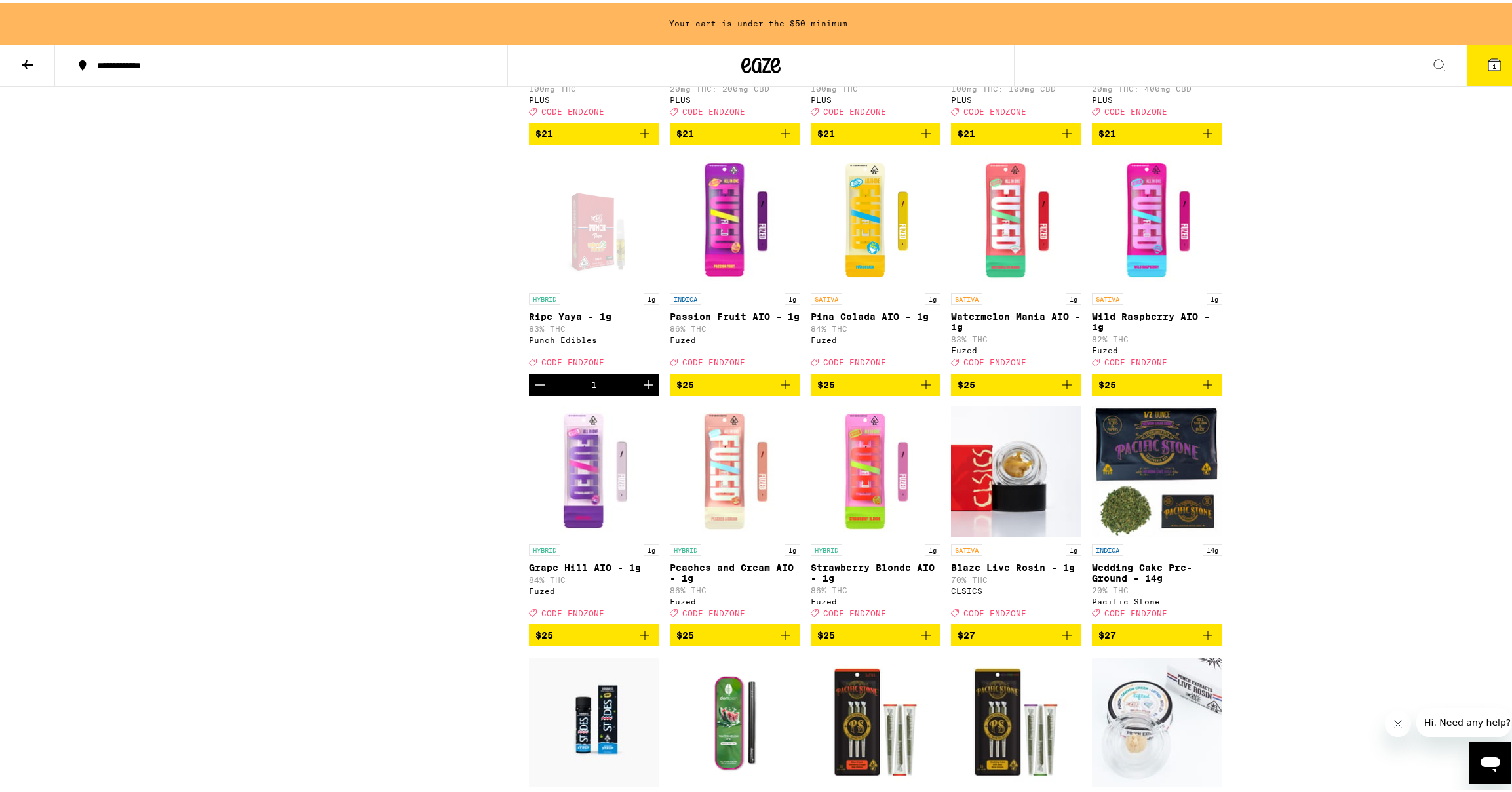
scroll to position [2858, 0]
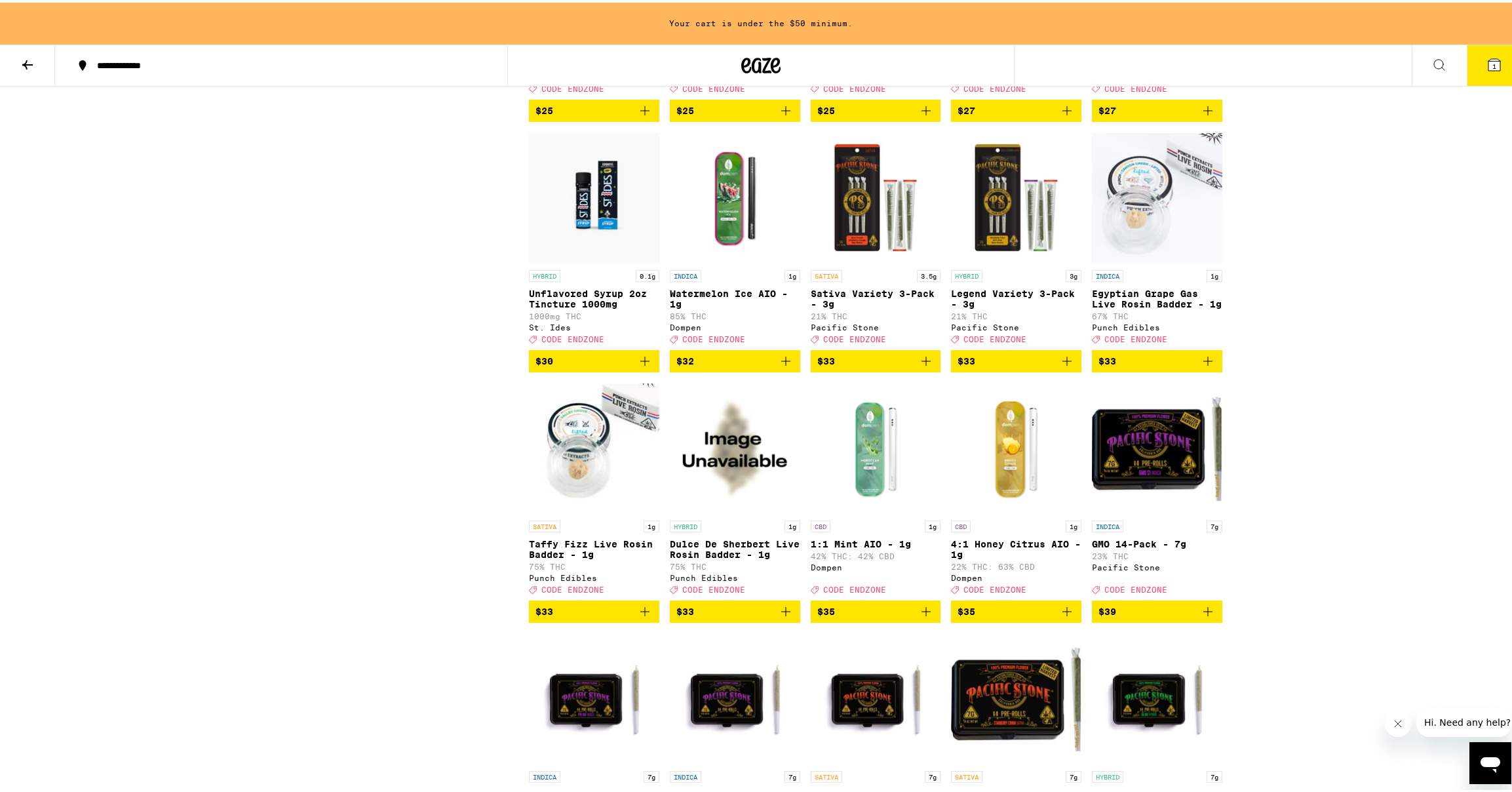
click at [638, 366] on icon "Add to bag" at bounding box center [644, 358] width 15 height 15
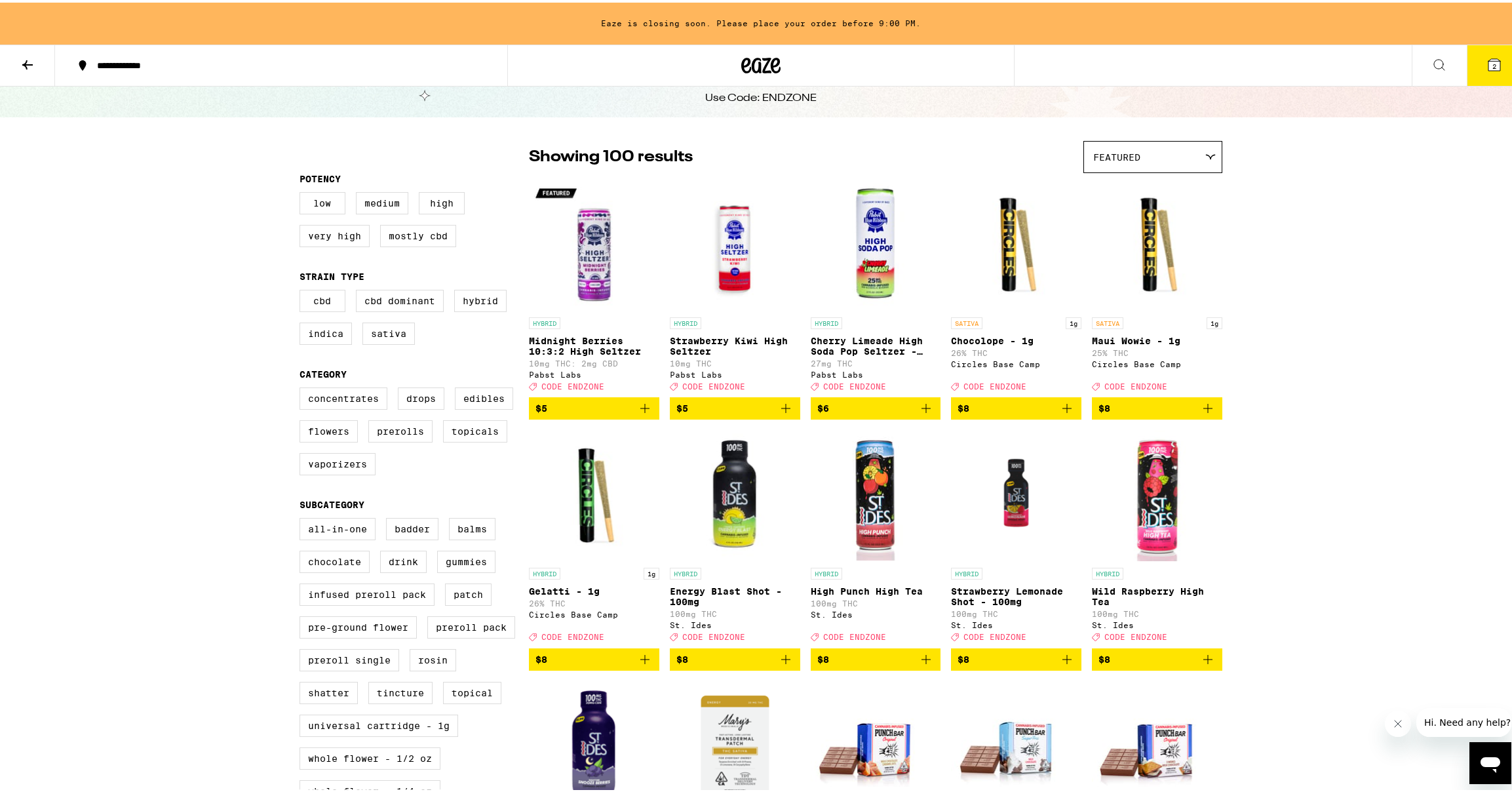
scroll to position [0, 0]
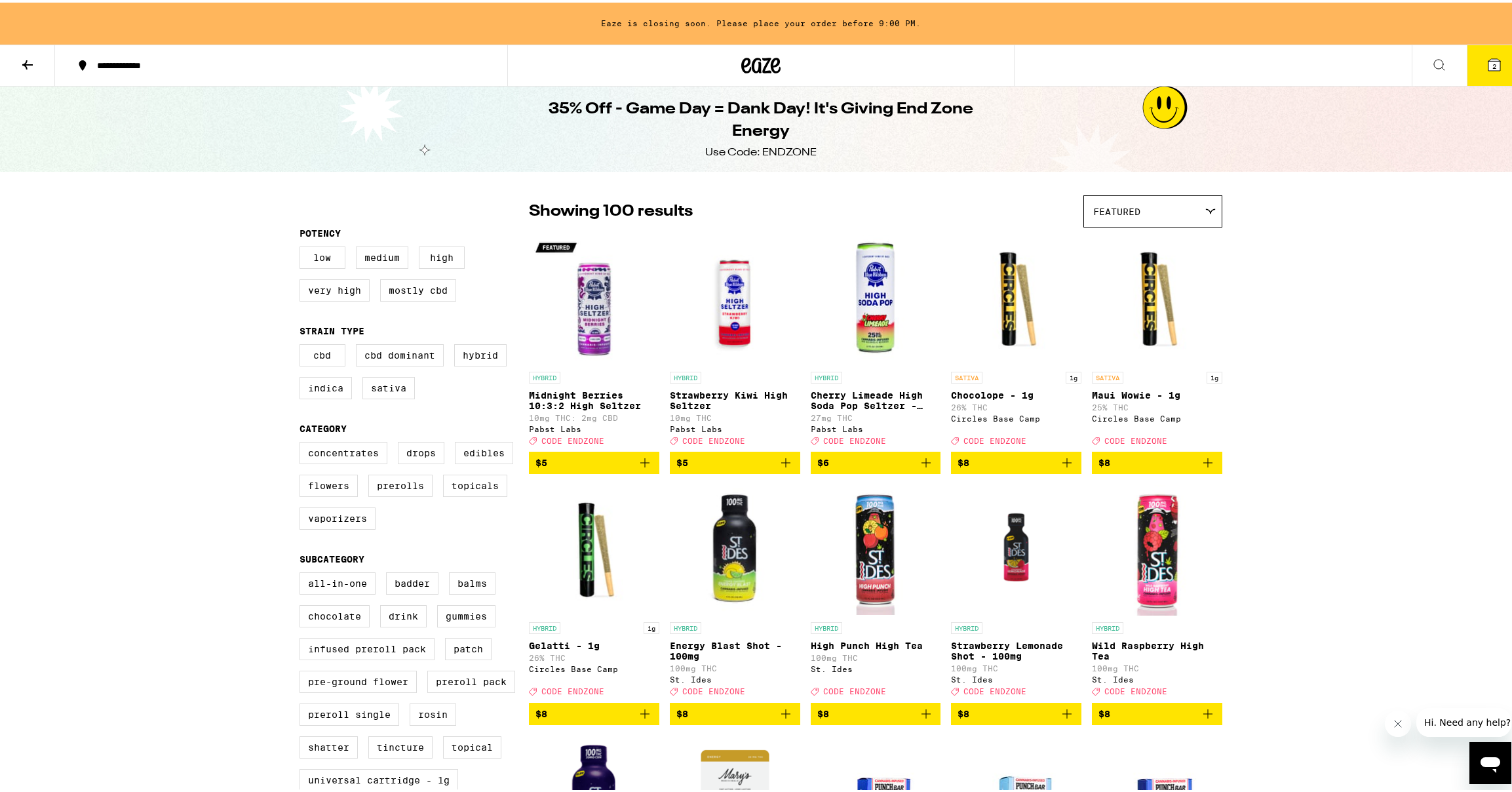
click at [796, 148] on div "Use Code: ENDZONE" at bounding box center [761, 150] width 111 height 15
copy div "ENDZONE"
click at [1476, 68] on button "2" at bounding box center [1494, 63] width 55 height 41
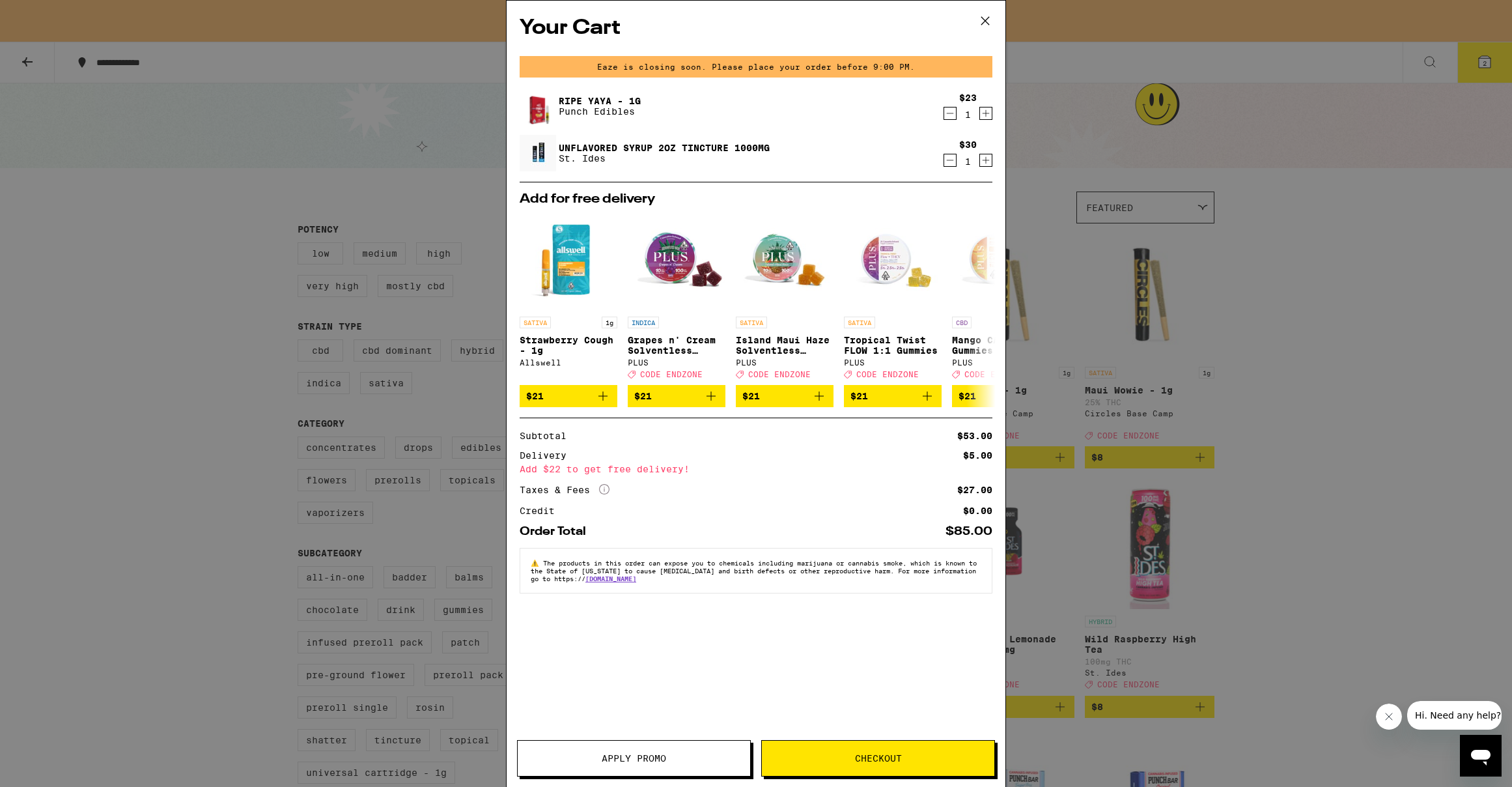
click at [670, 759] on span "Apply Promo" at bounding box center [633, 758] width 232 height 9
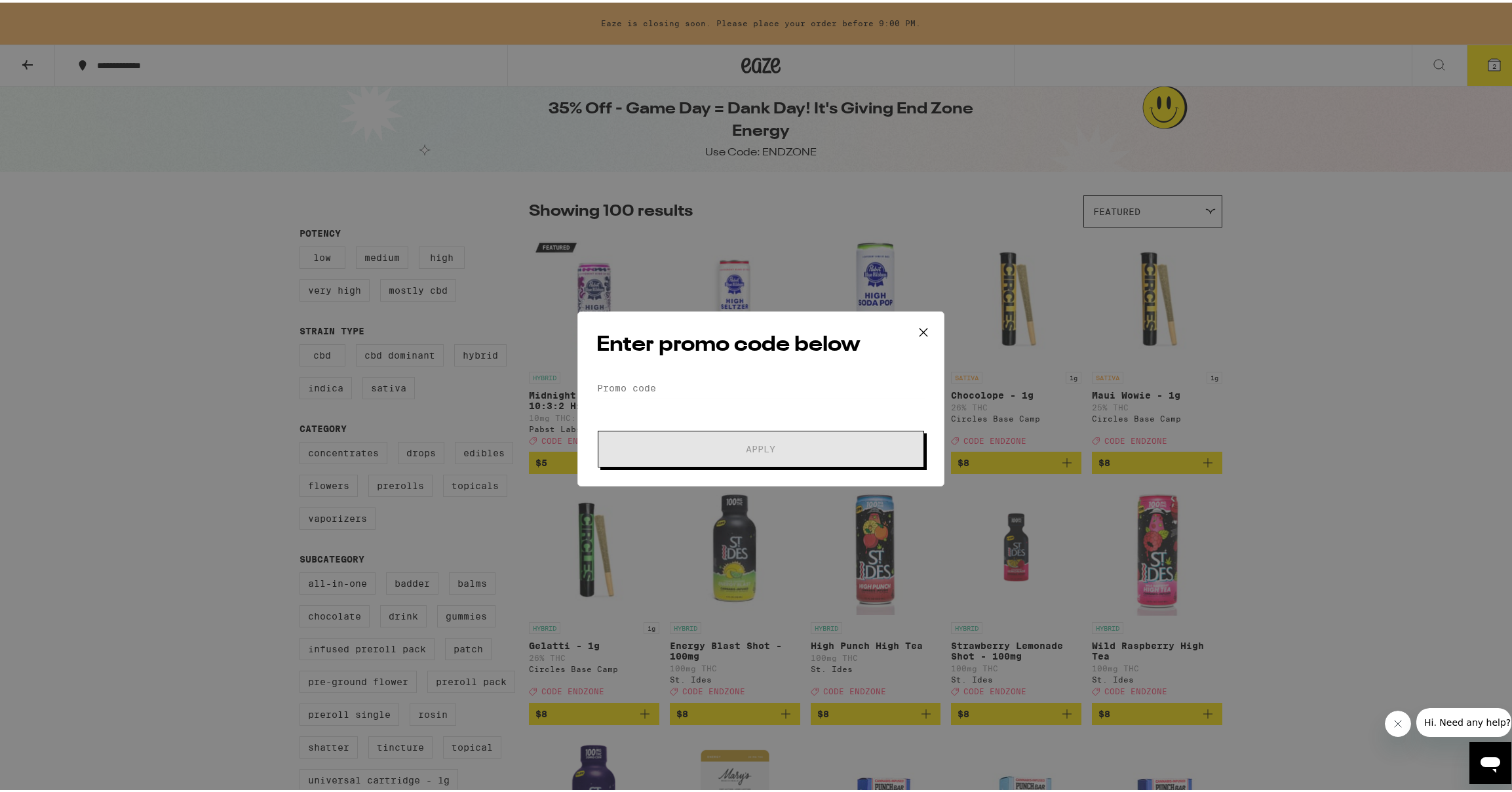
click at [916, 324] on icon at bounding box center [924, 330] width 20 height 20
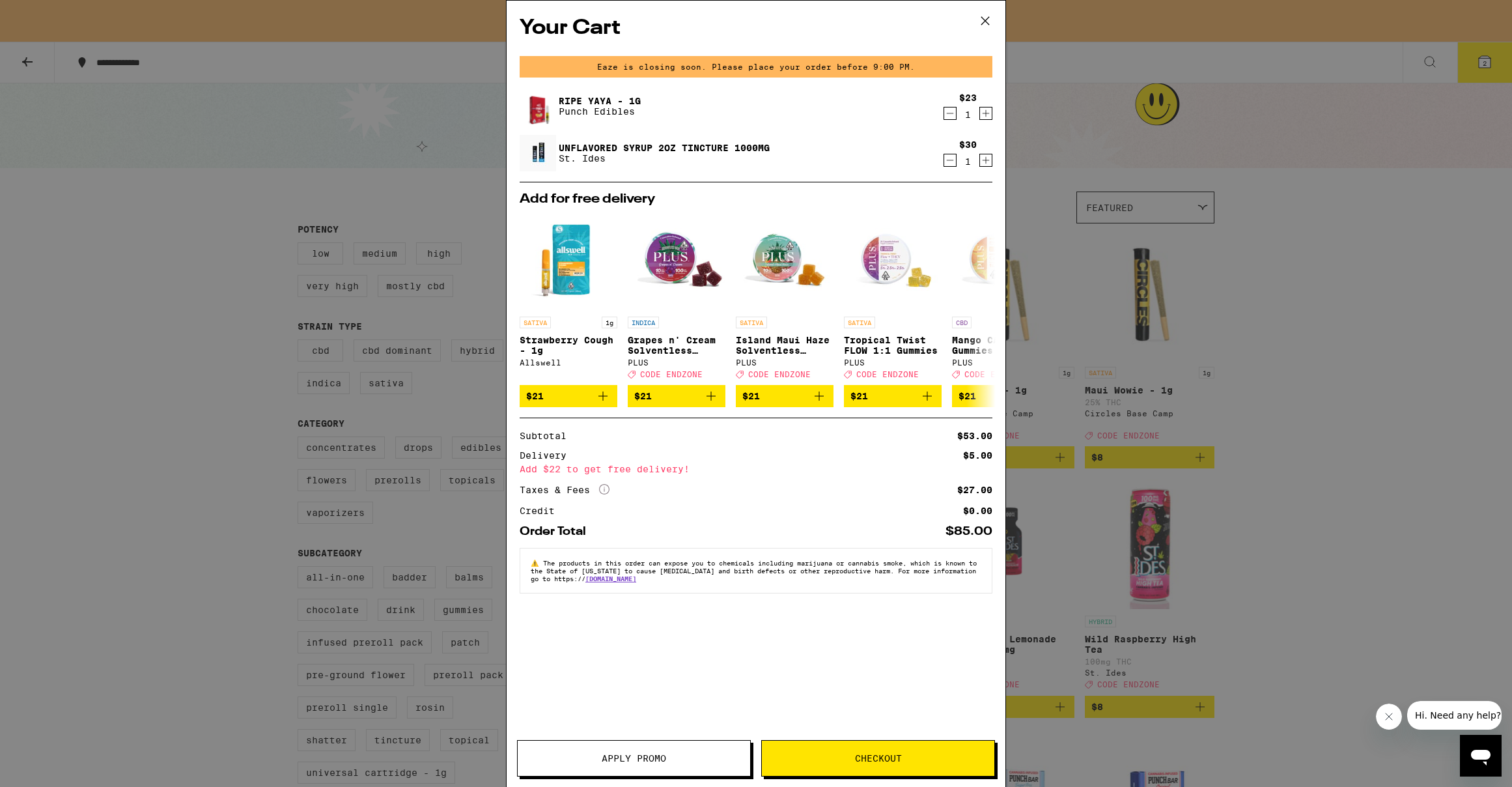
click at [666, 763] on button "Apply Promo" at bounding box center [634, 758] width 233 height 36
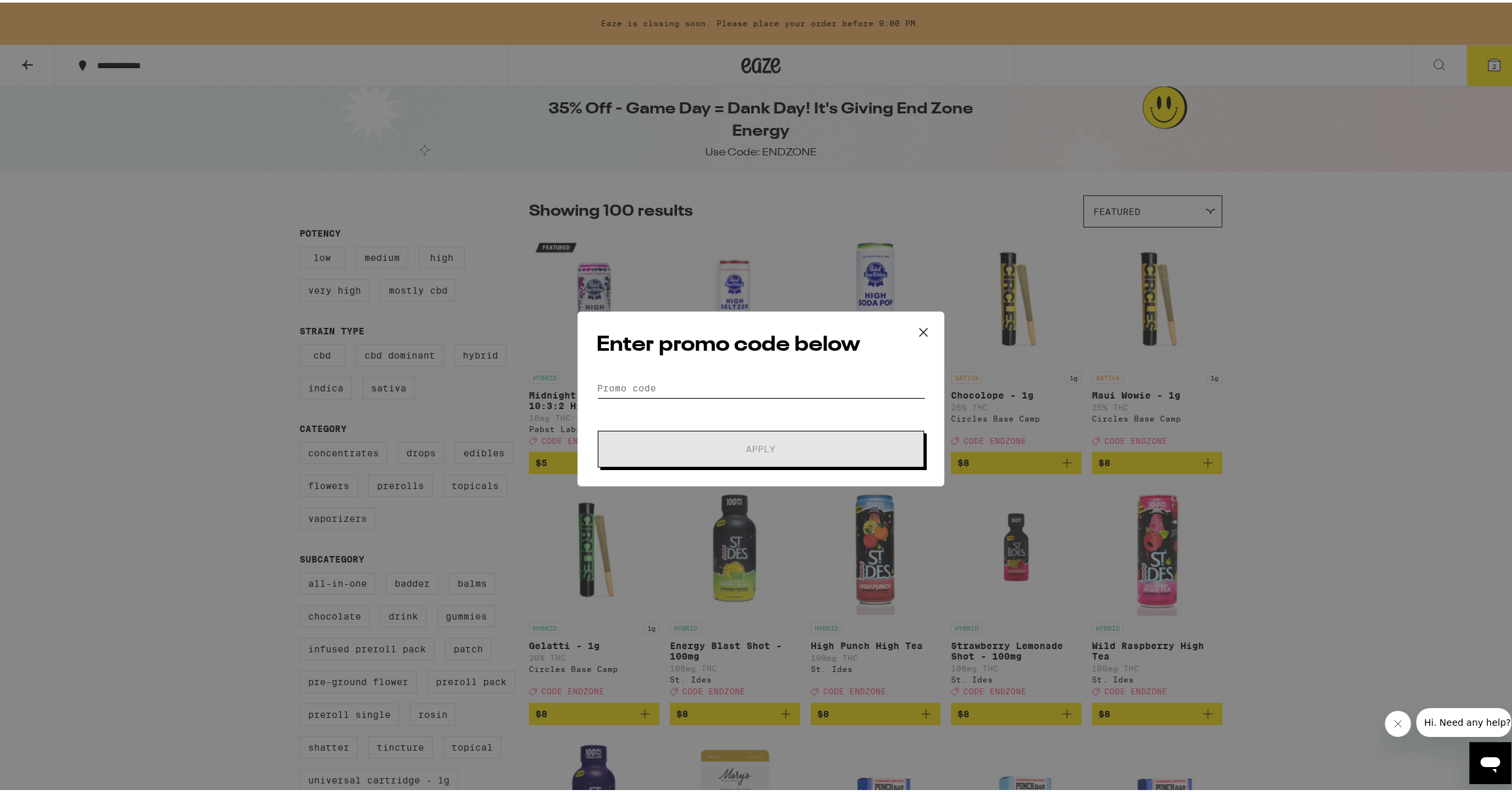
click at [757, 391] on input "Promo Code" at bounding box center [760, 386] width 329 height 20
paste input "ENDZONE"
type input "ENDZONE"
click at [773, 454] on button "Apply" at bounding box center [761, 446] width 327 height 36
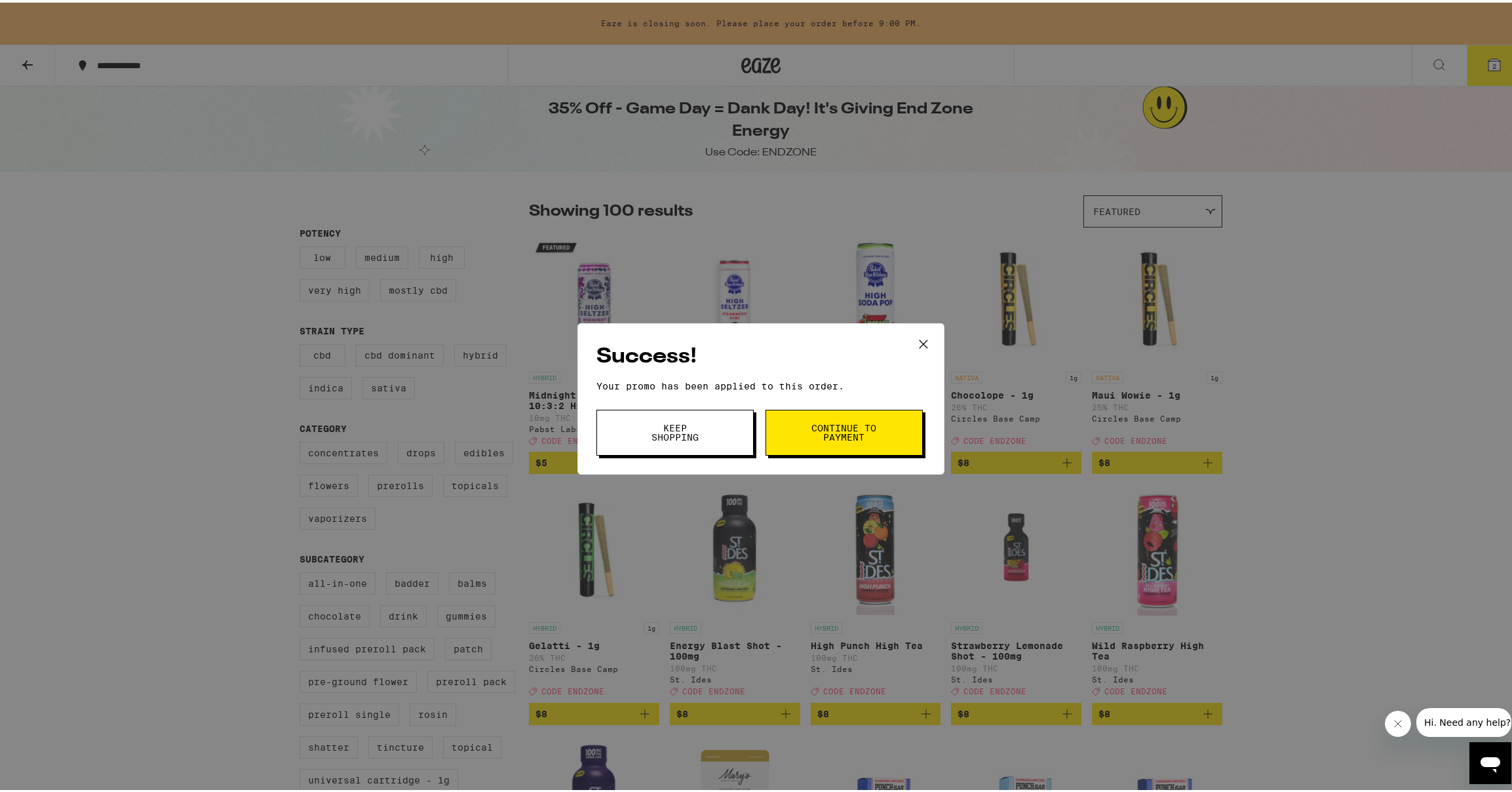
click at [695, 437] on span "Keep Shopping" at bounding box center [675, 430] width 66 height 18
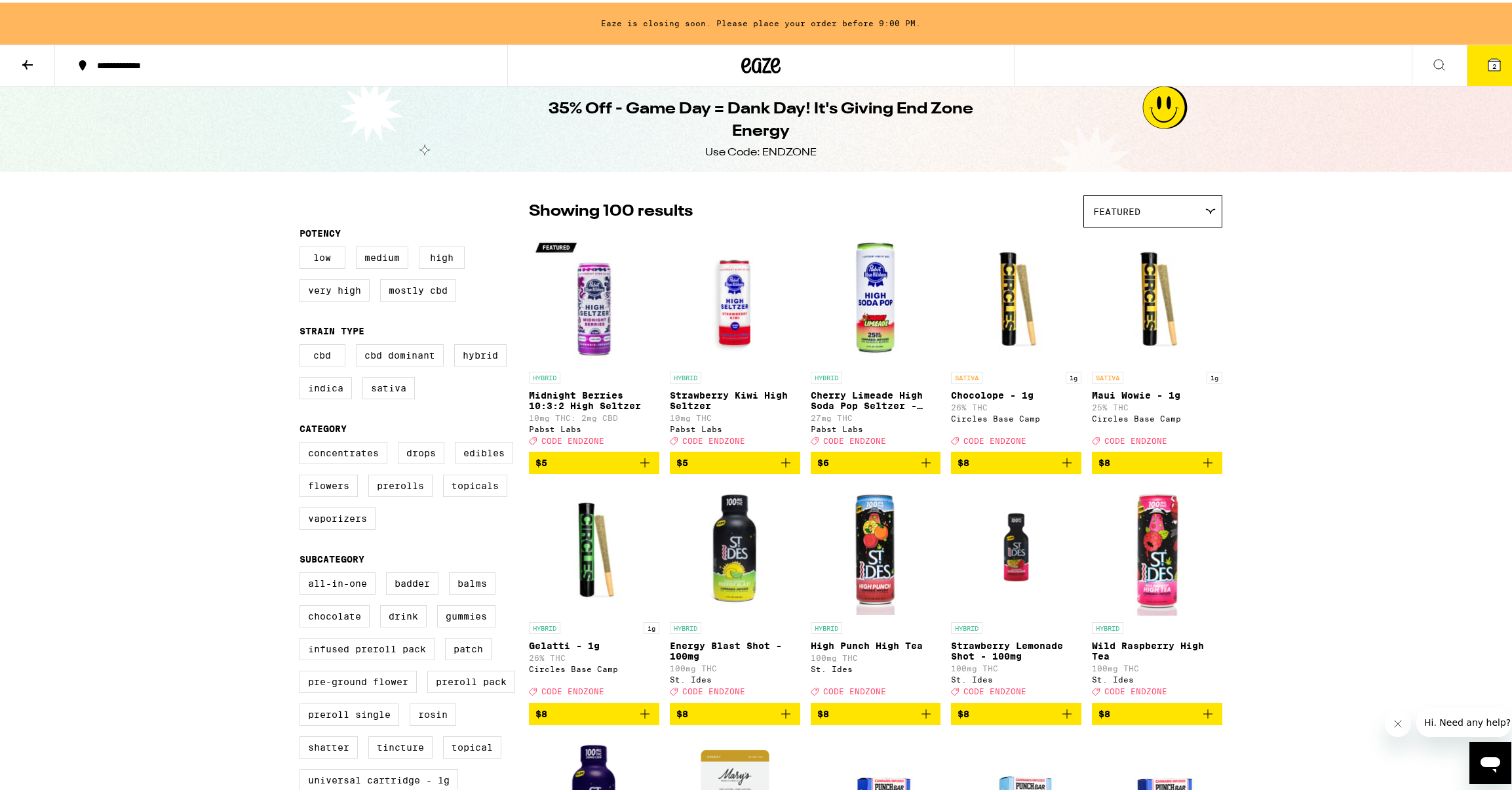
click at [1487, 69] on icon at bounding box center [1494, 62] width 15 height 15
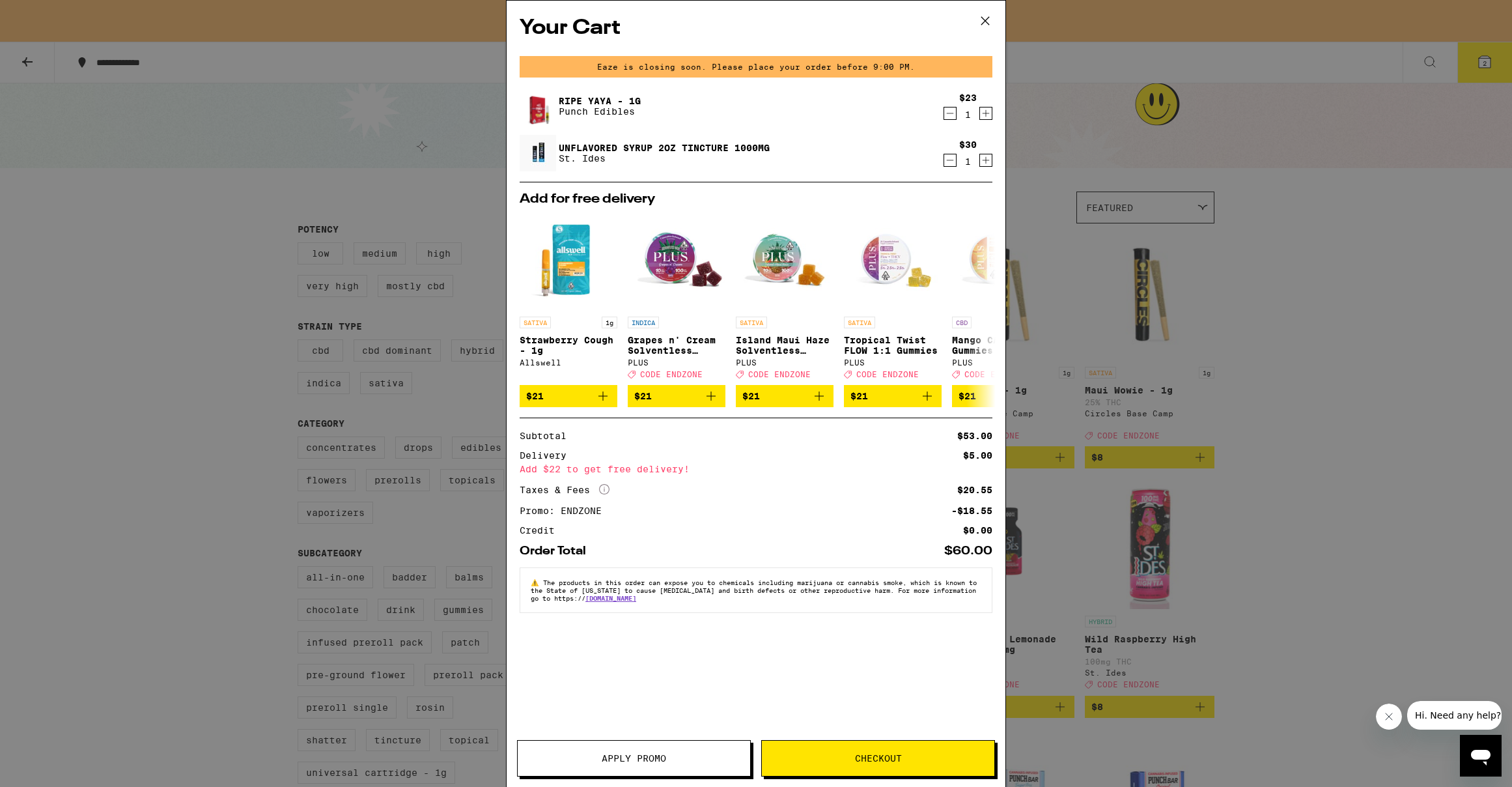
click at [910, 764] on button "Checkout" at bounding box center [878, 758] width 233 height 36
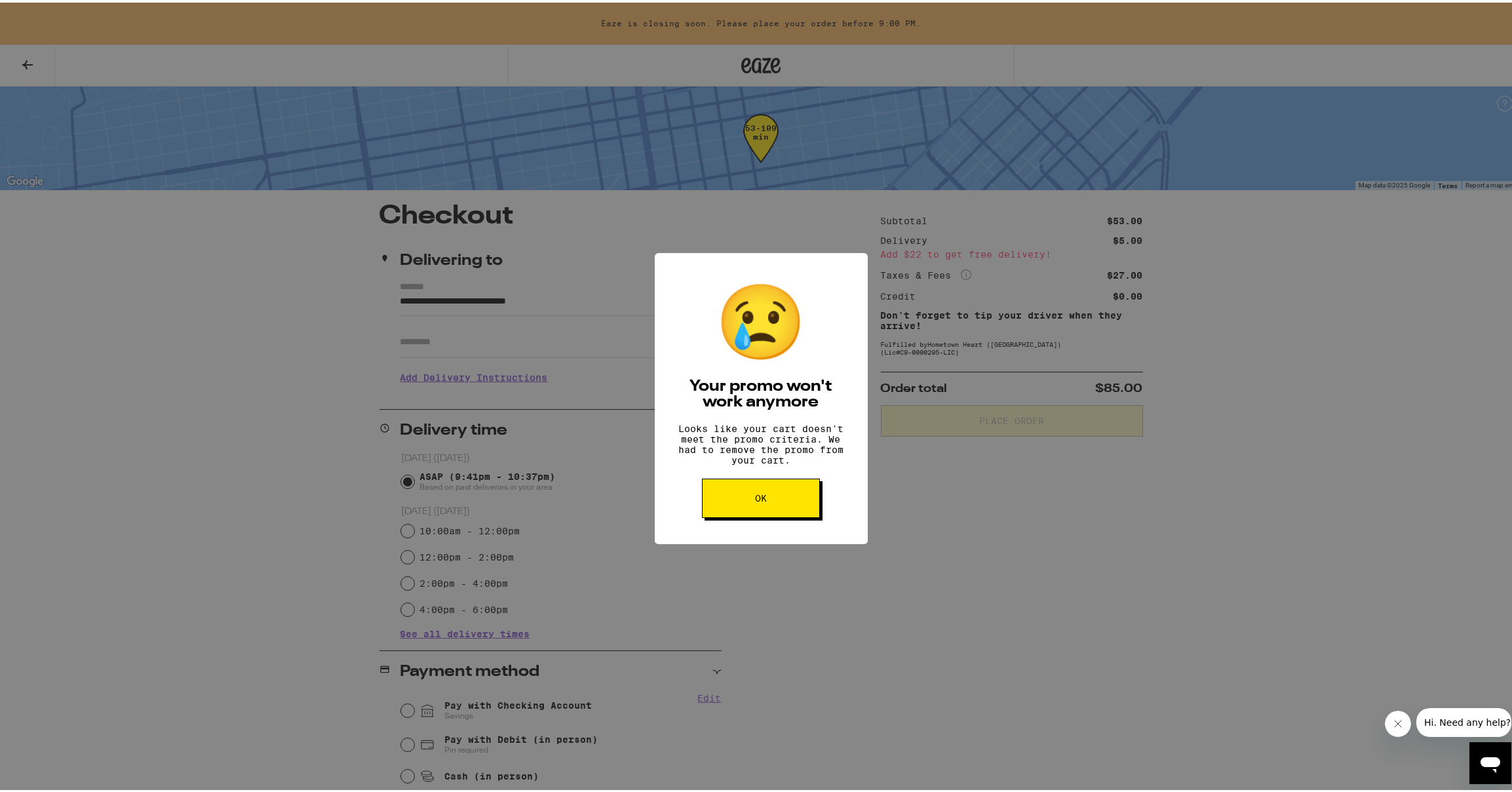
click at [756, 500] on span "OK" at bounding box center [760, 495] width 12 height 9
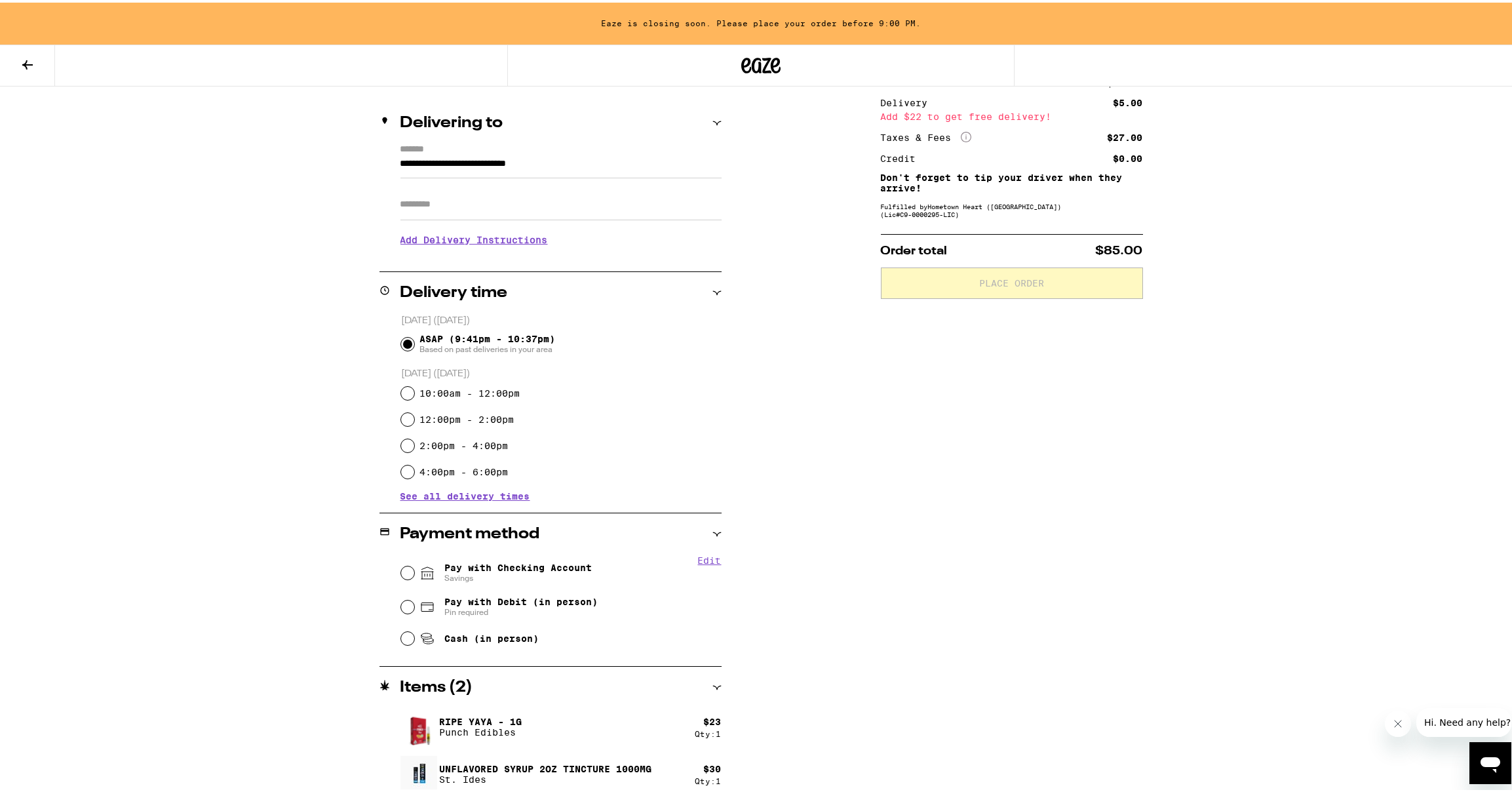
scroll to position [83, 0]
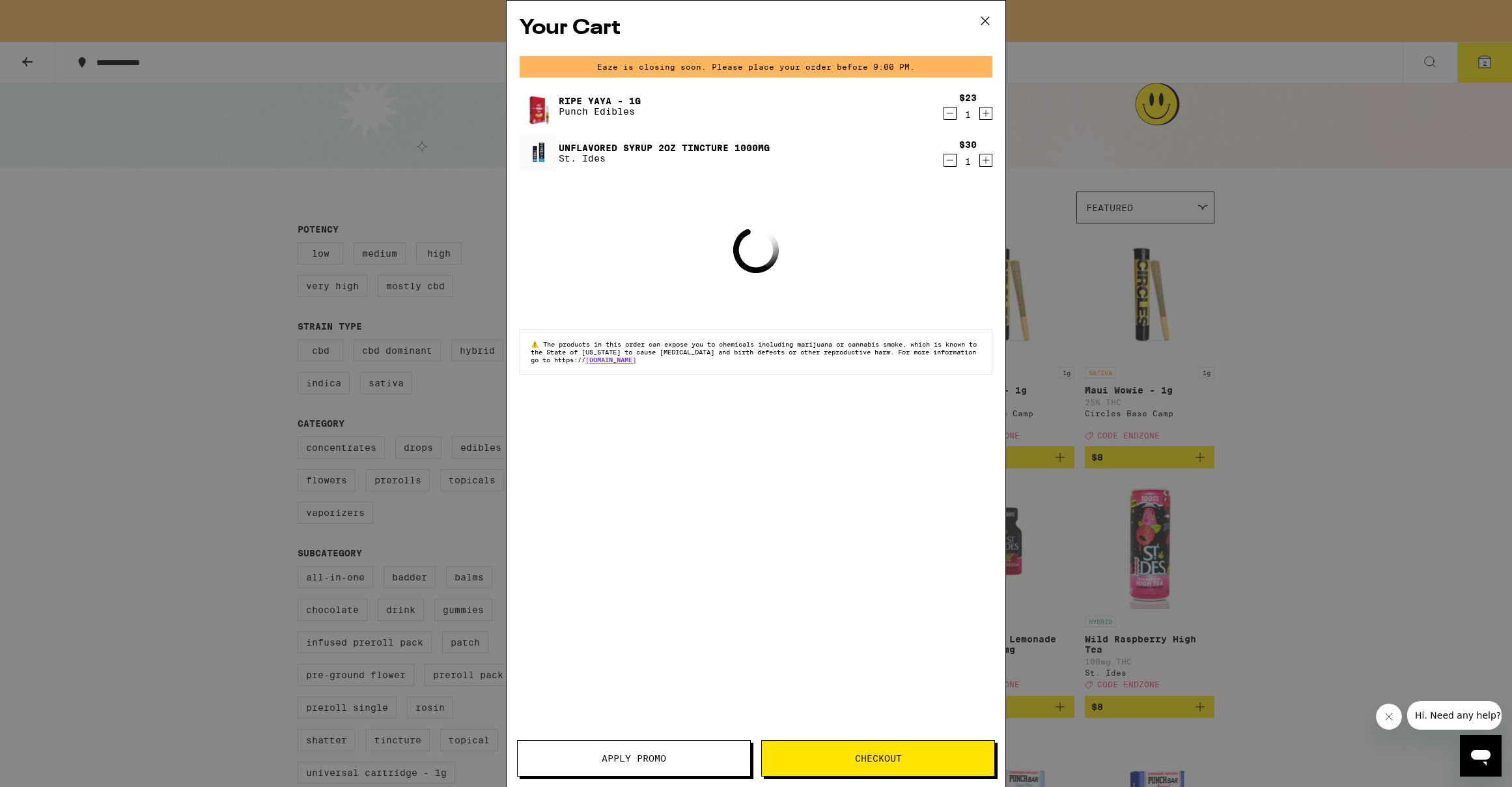
click at [664, 766] on button "Apply Promo" at bounding box center [634, 758] width 233 height 36
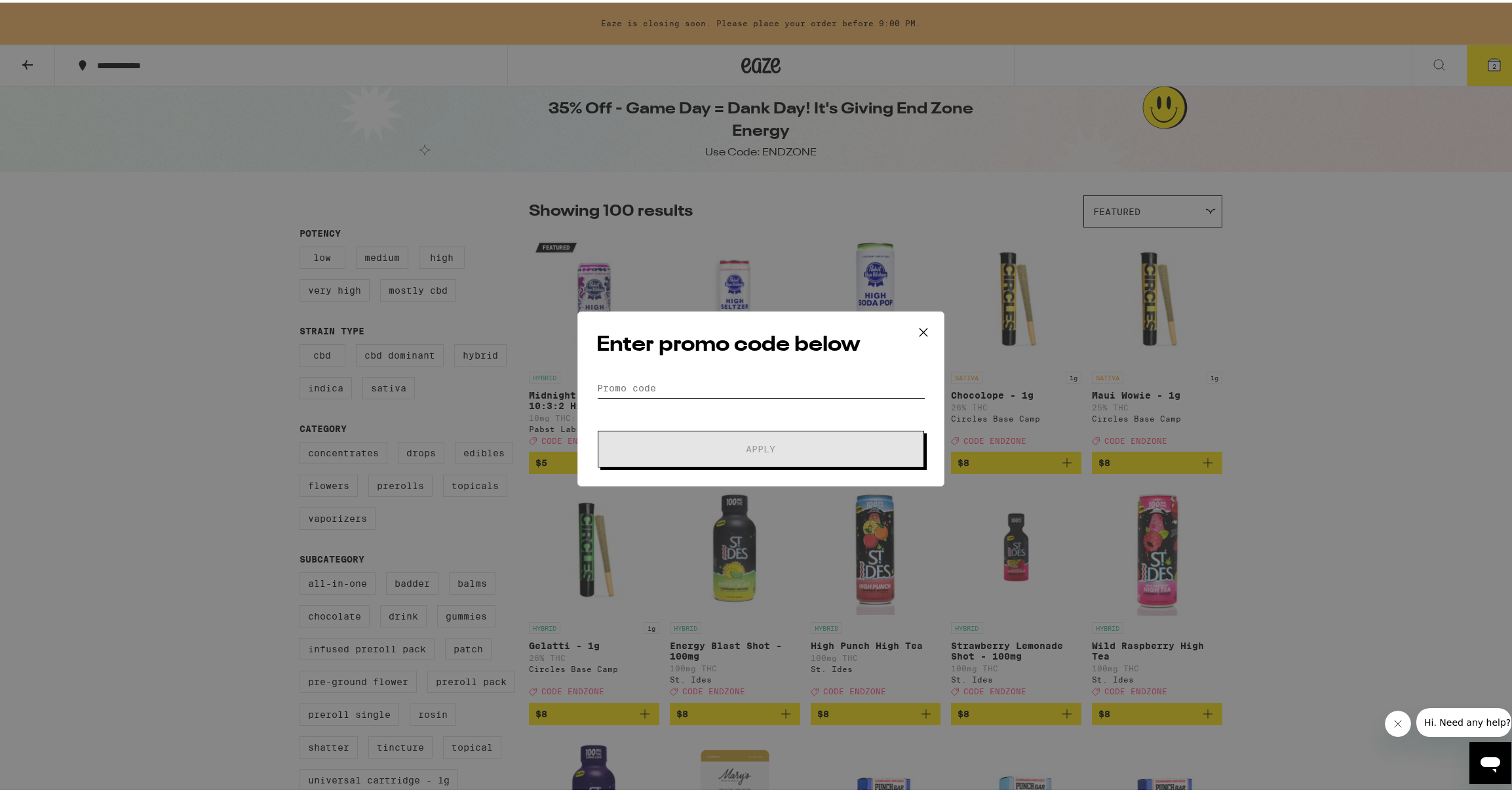
click at [722, 386] on input "Promo Code" at bounding box center [760, 386] width 329 height 20
paste input "ENDZONE"
type input "ENDZONE"
click at [741, 455] on button "Apply" at bounding box center [761, 446] width 327 height 36
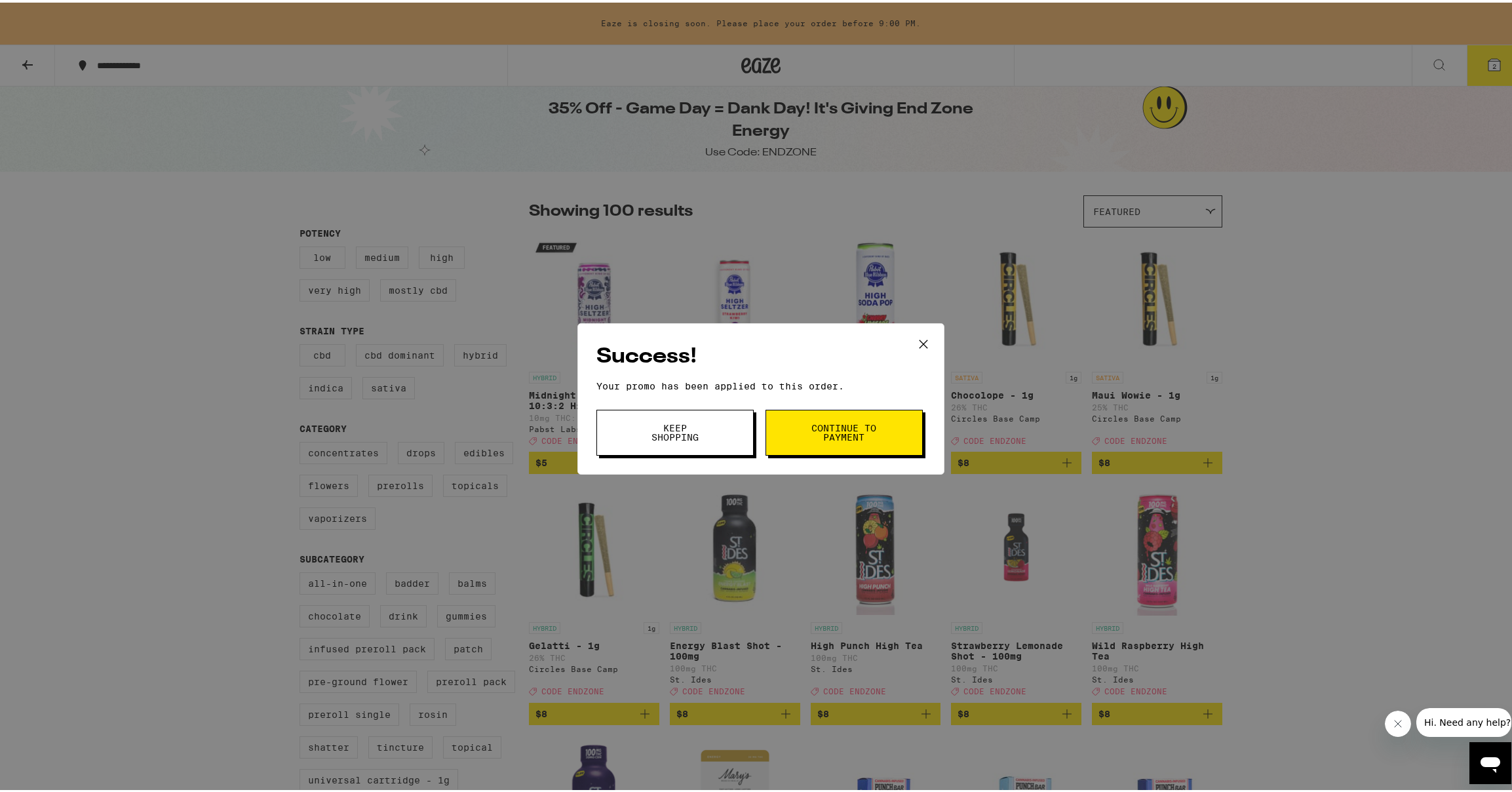
click at [856, 434] on span "Continue to payment" at bounding box center [844, 430] width 66 height 18
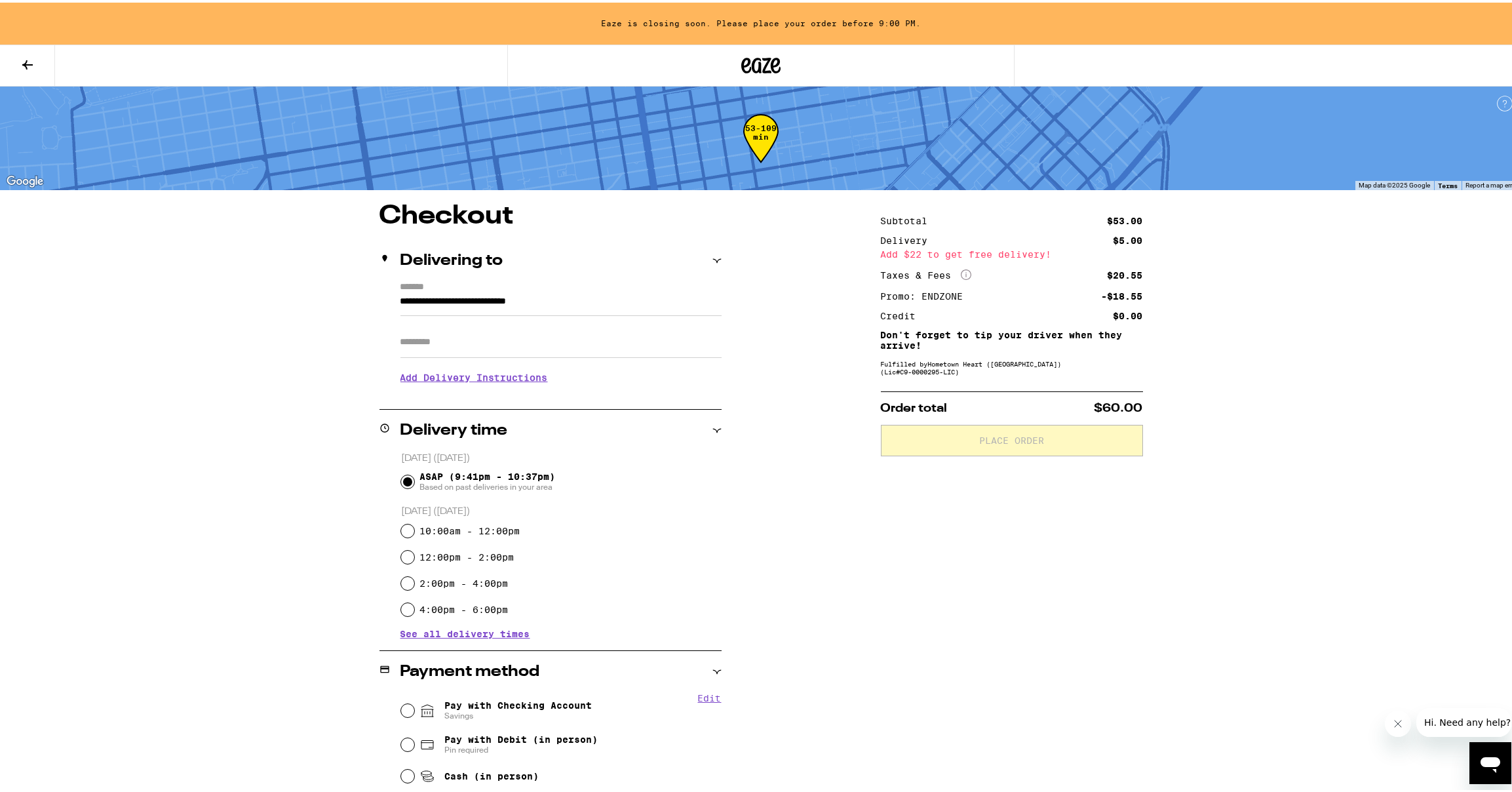
click at [488, 339] on input "Apt/Suite" at bounding box center [561, 340] width 321 height 32
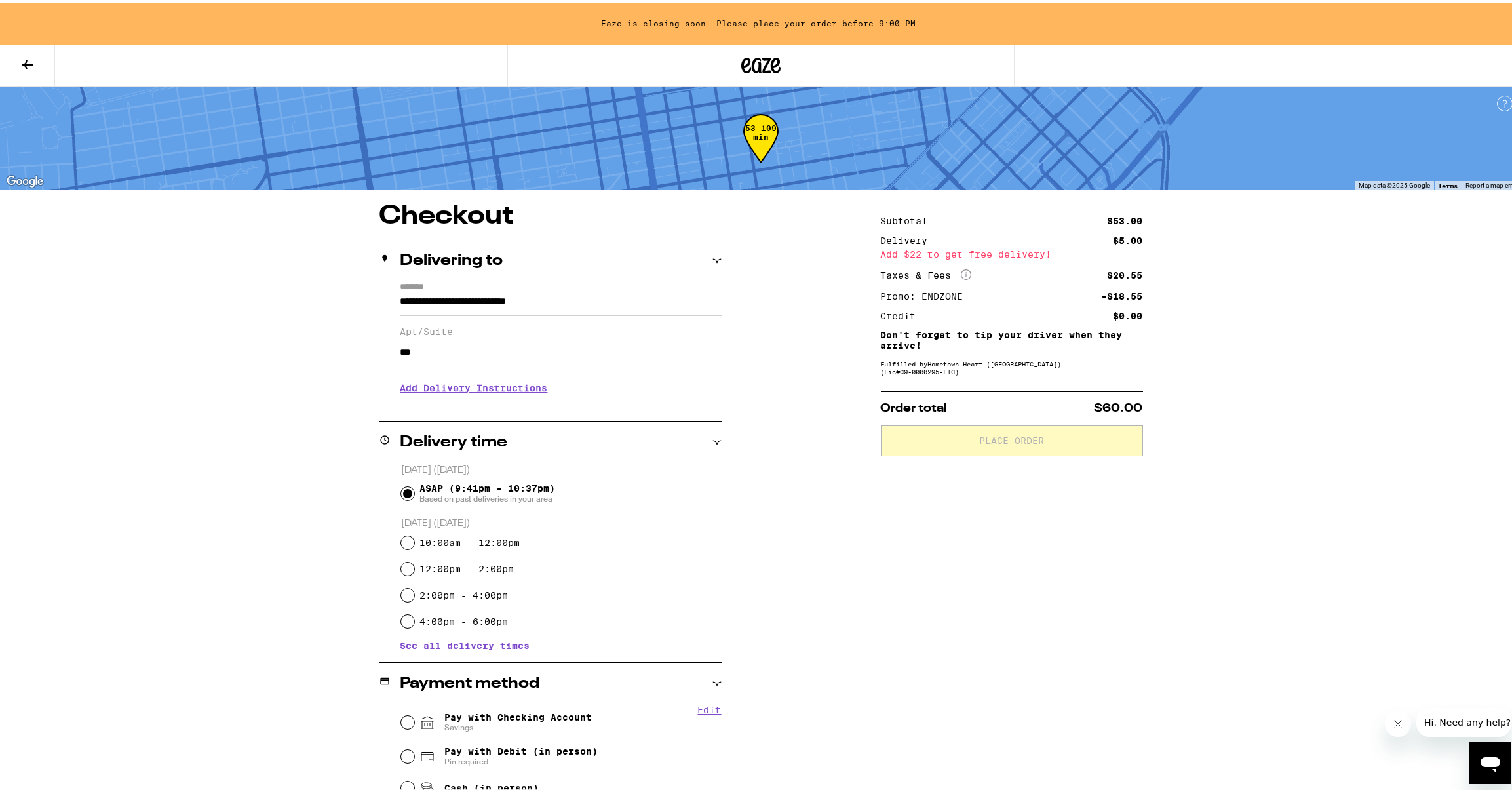
type input "***"
click at [323, 397] on div "**********" at bounding box center [761, 575] width 944 height 750
click at [485, 388] on h3 "Add Delivery Instructions" at bounding box center [561, 385] width 321 height 30
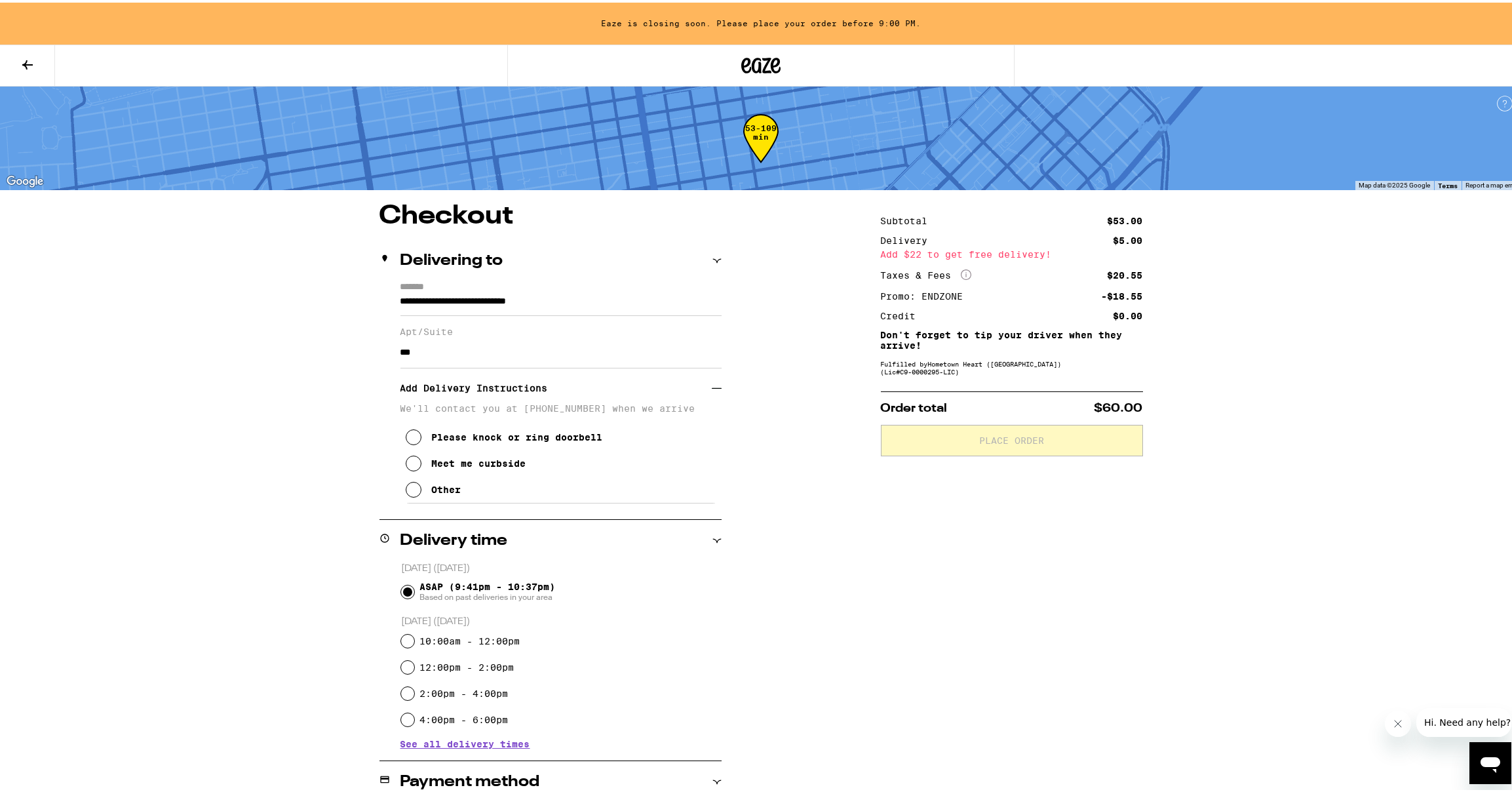
click at [451, 492] on div "Other" at bounding box center [446, 487] width 29 height 11
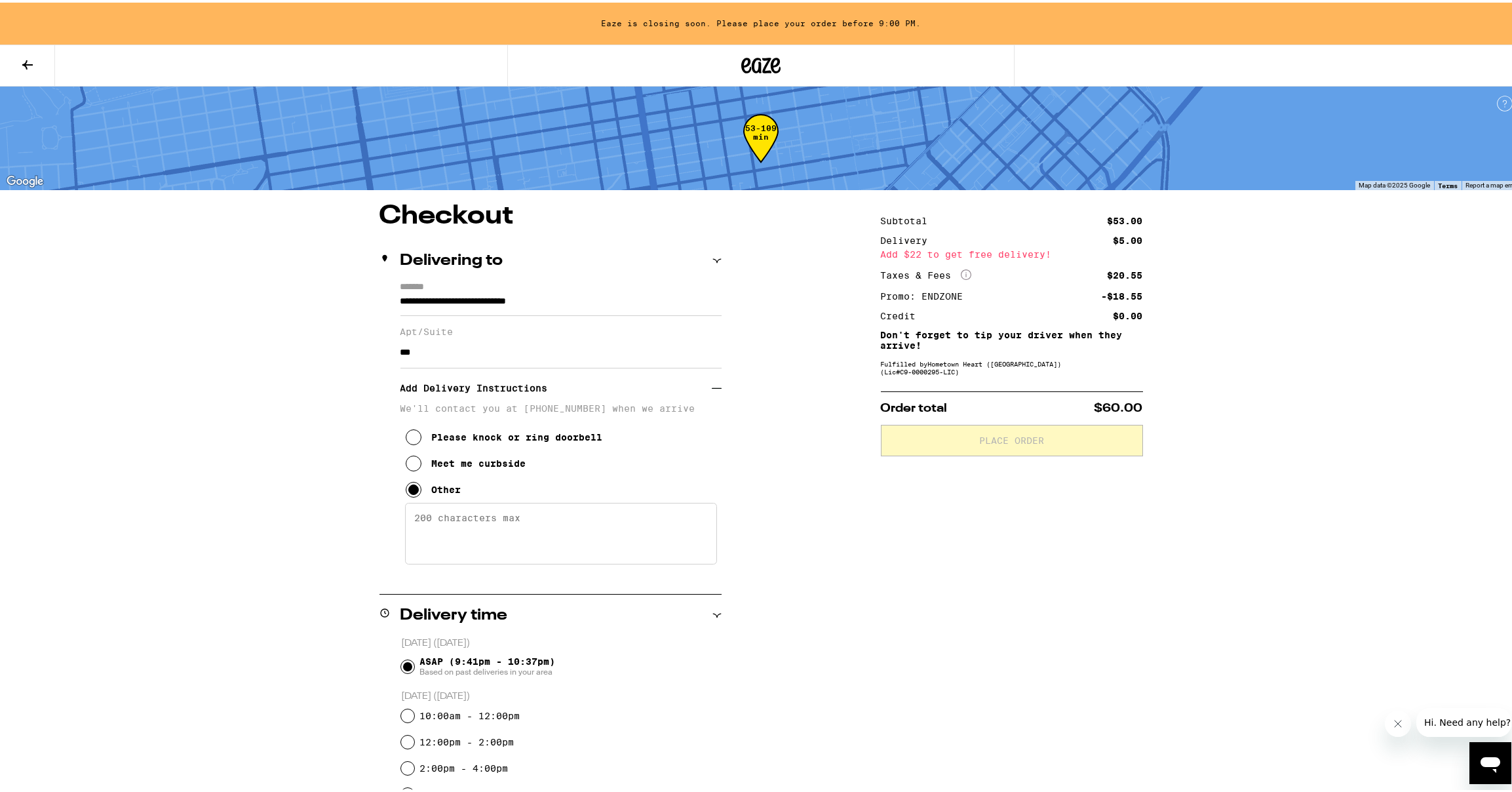
click at [494, 528] on textarea "Enter any other delivery instructions you want driver to know" at bounding box center [561, 531] width 312 height 62
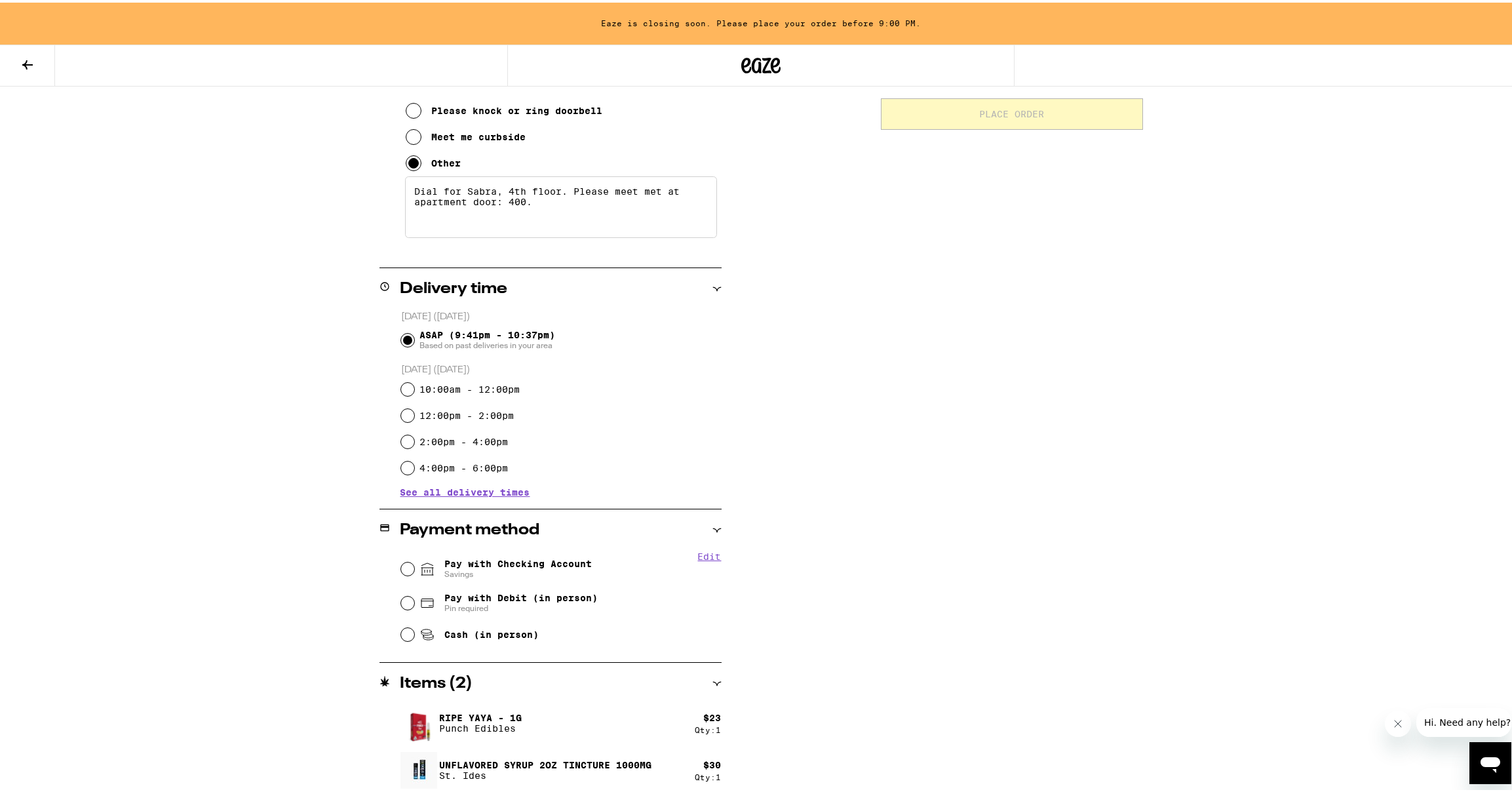
scroll to position [331, 0]
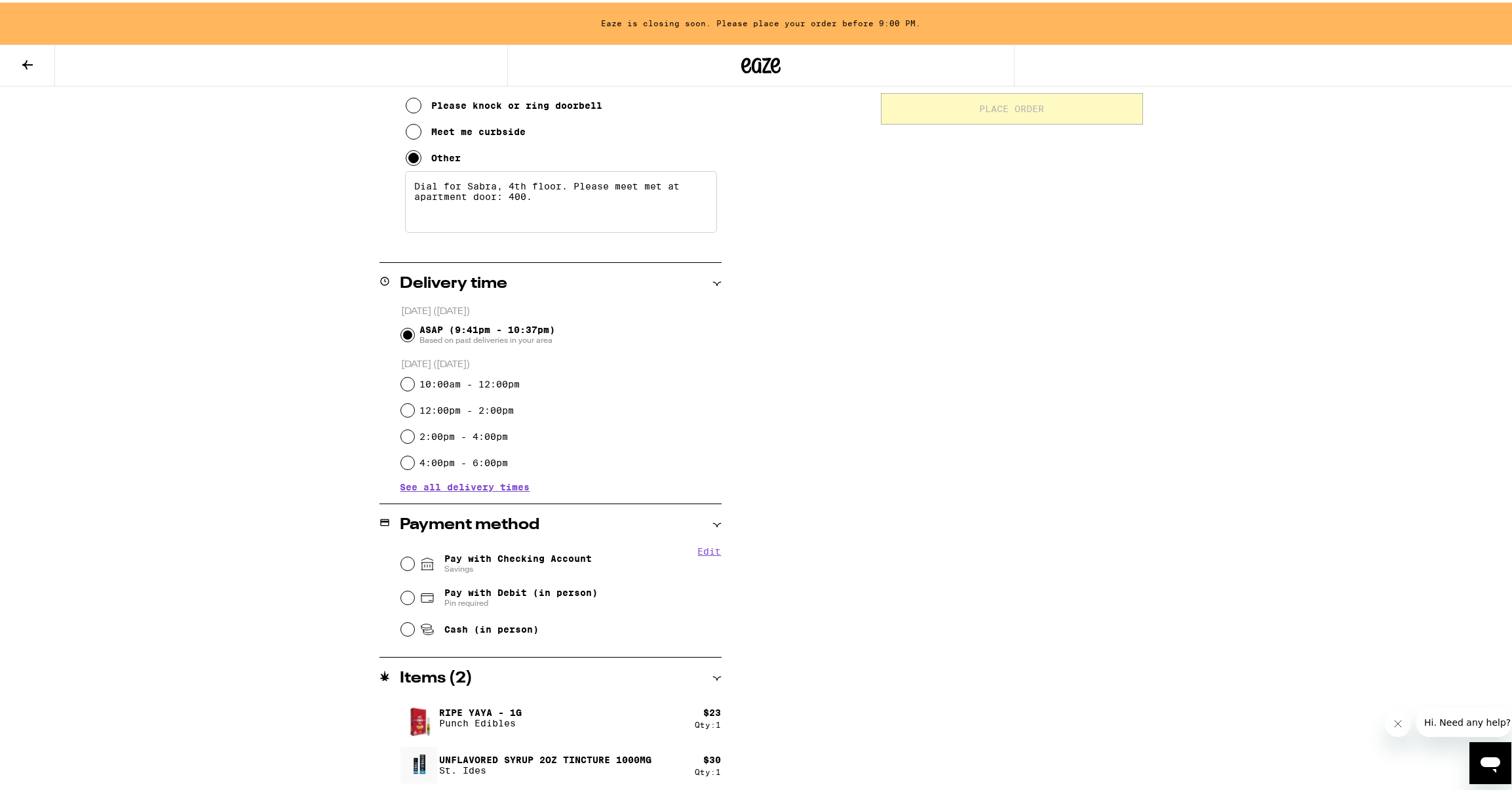
type textarea "Dial for Sabra, 4th floor. Please meet met at apartment door: 400."
click at [526, 553] on span "Pay with Checking Account Savings" at bounding box center [518, 561] width 147 height 21
click at [414, 554] on input "Pay with Checking Account Savings" at bounding box center [408, 561] width 13 height 13
radio input "true"
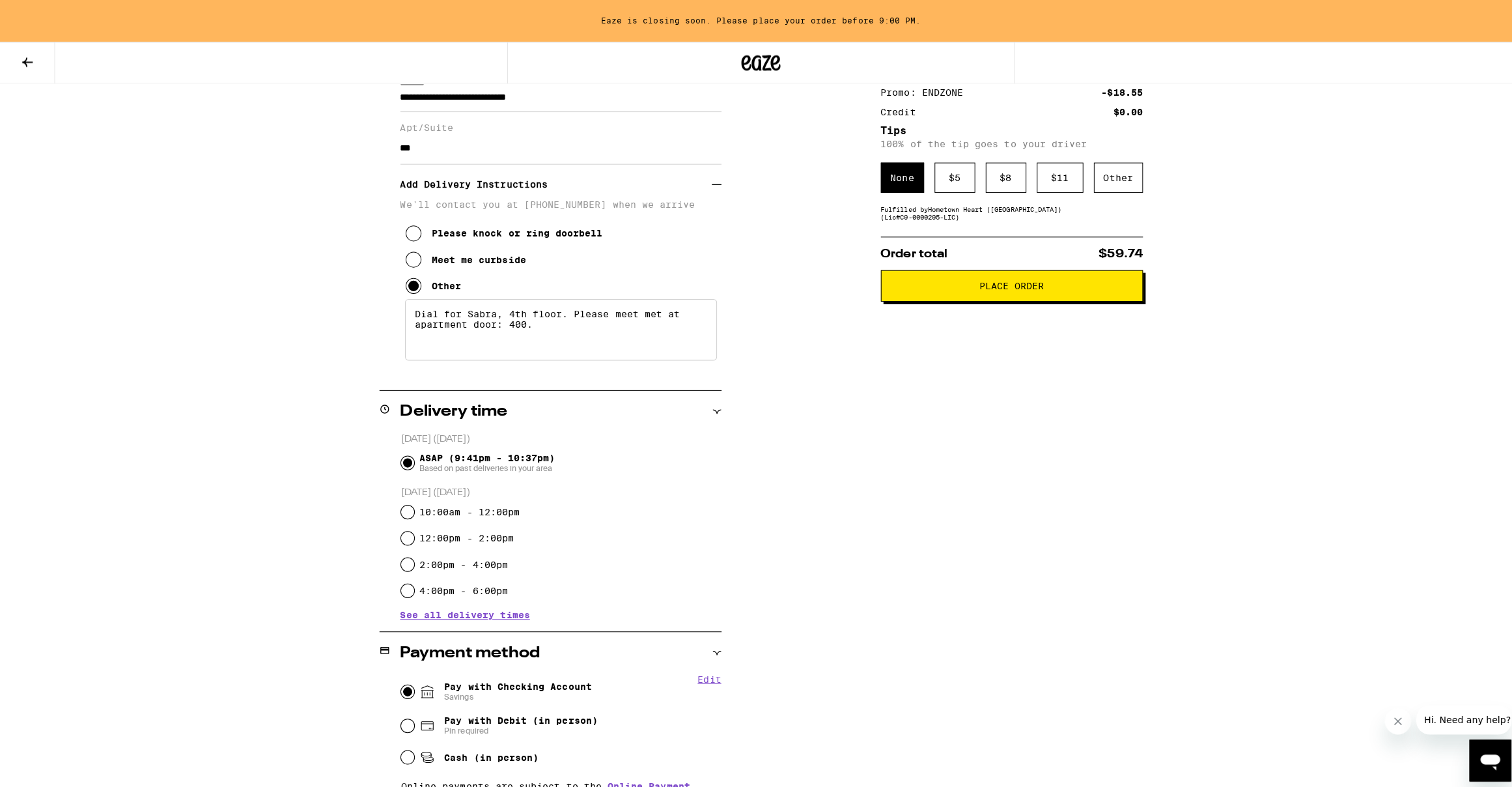
scroll to position [0, 0]
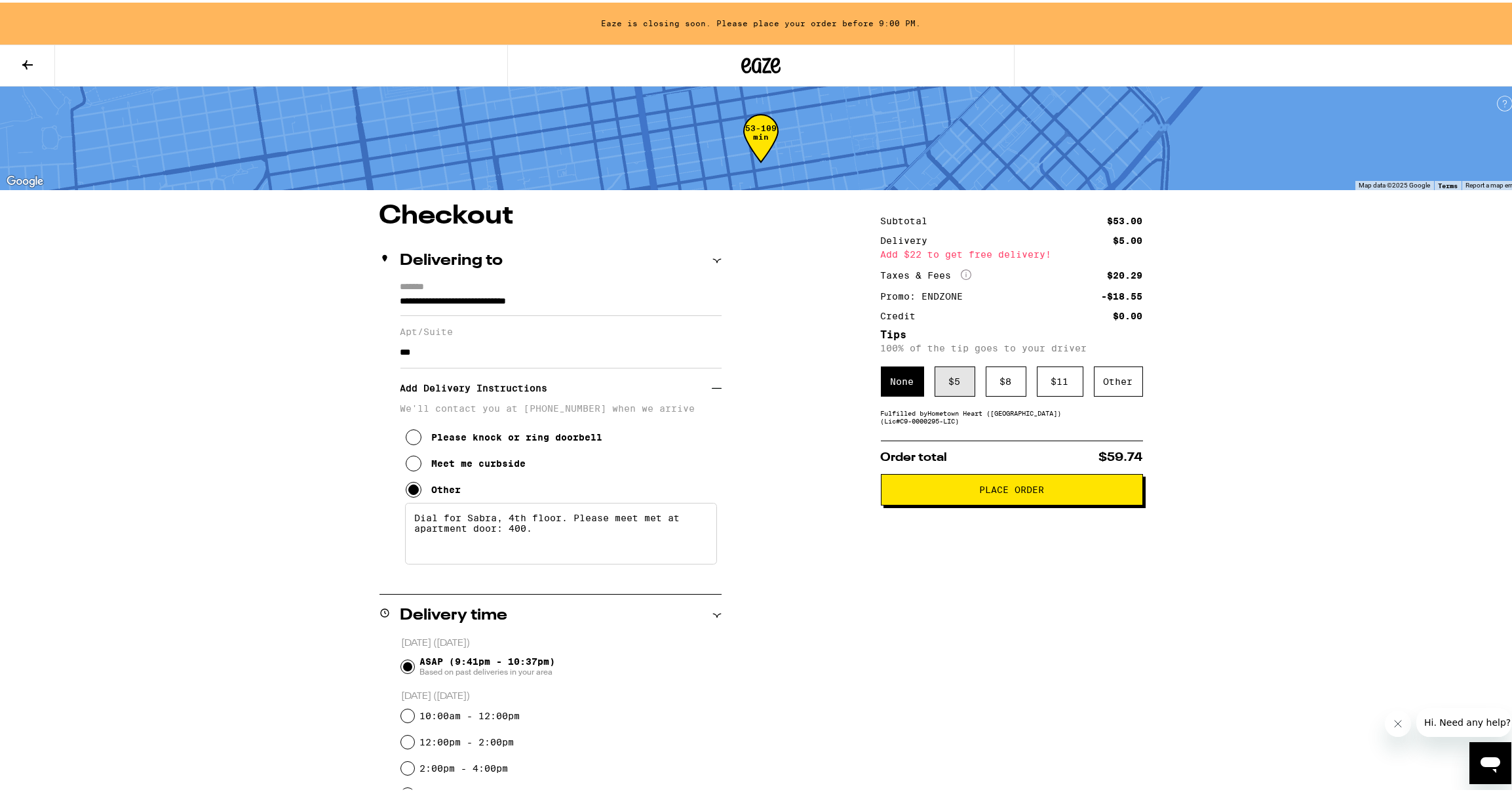
click at [959, 384] on div "$ 5" at bounding box center [955, 379] width 41 height 30
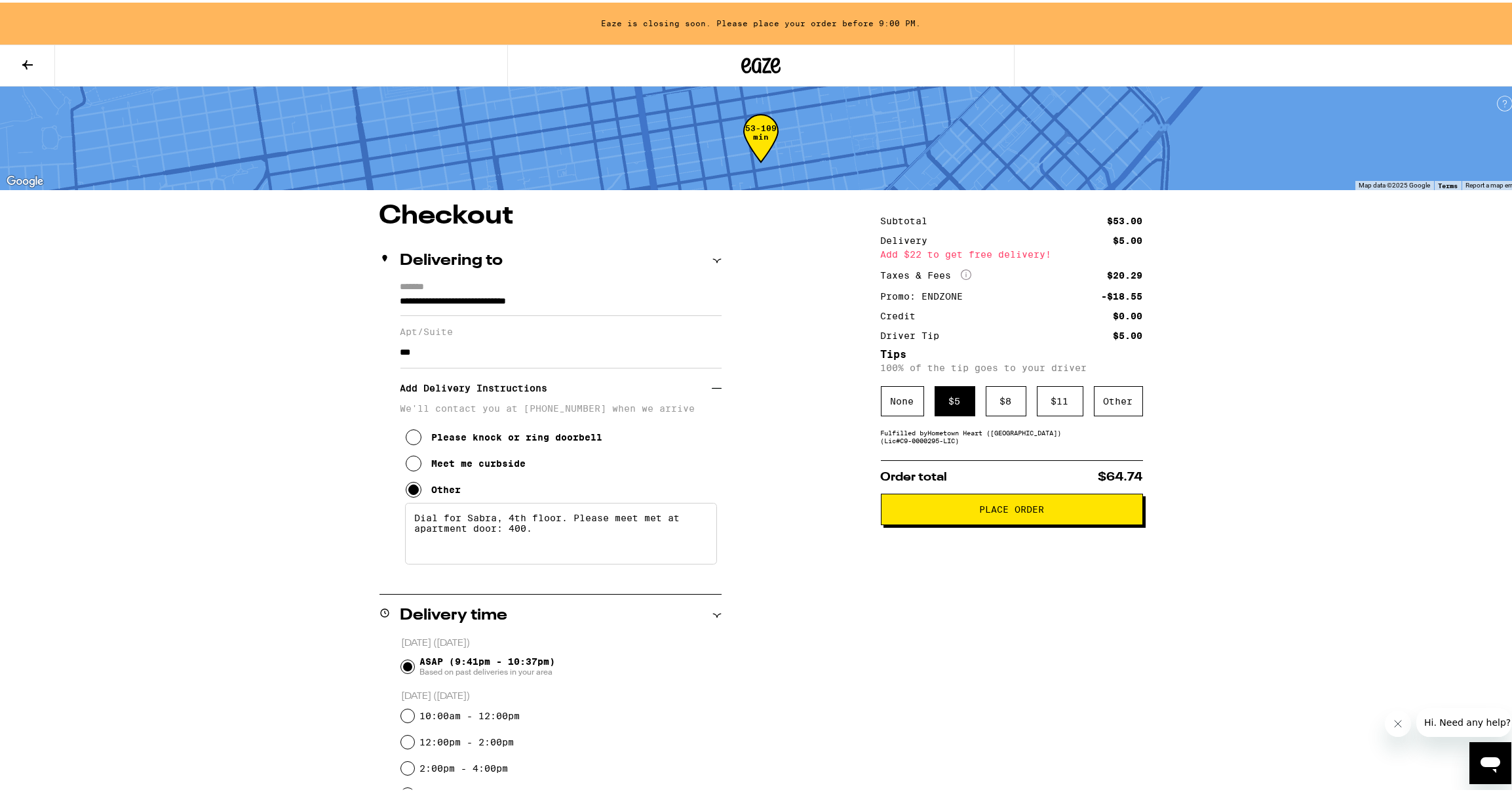
click at [1004, 512] on span "Place Order" at bounding box center [1011, 507] width 65 height 9
